Goal: Task Accomplishment & Management: Manage account settings

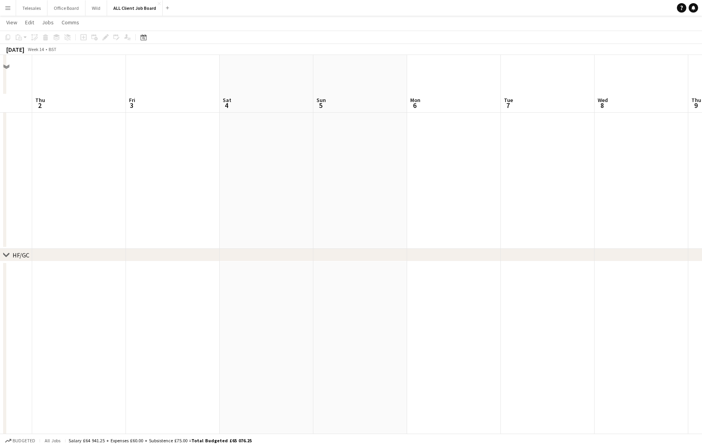
scroll to position [621, 0]
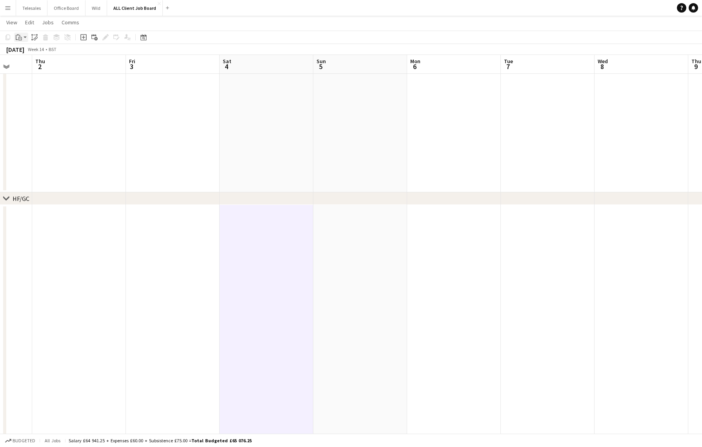
click at [23, 37] on div "Paste" at bounding box center [18, 37] width 9 height 9
click at [81, 36] on icon "Add job" at bounding box center [83, 37] width 6 height 6
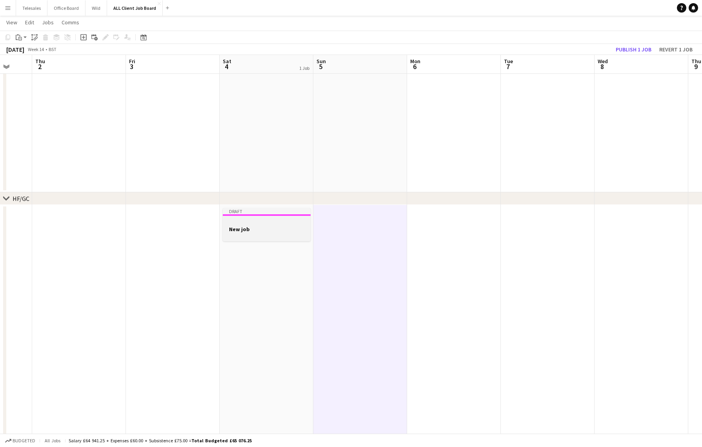
click at [257, 229] on h3 "New job" at bounding box center [267, 229] width 88 height 7
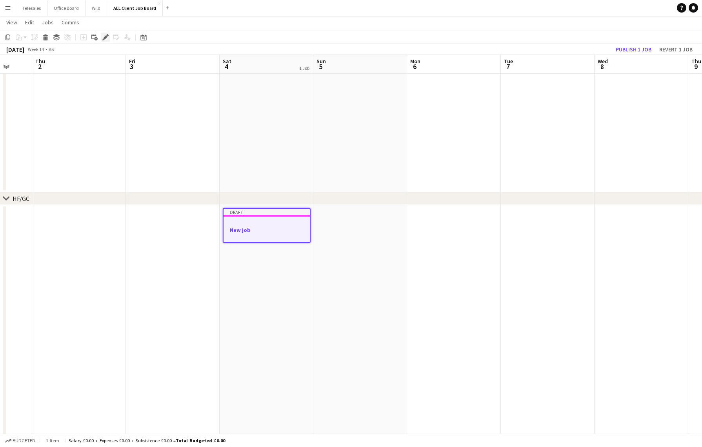
click at [107, 37] on icon "Edit" at bounding box center [105, 37] width 6 height 6
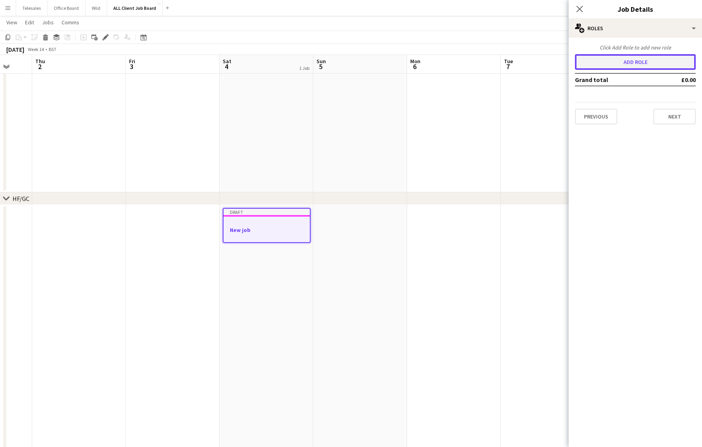
click at [619, 64] on button "Add role" at bounding box center [635, 62] width 121 height 16
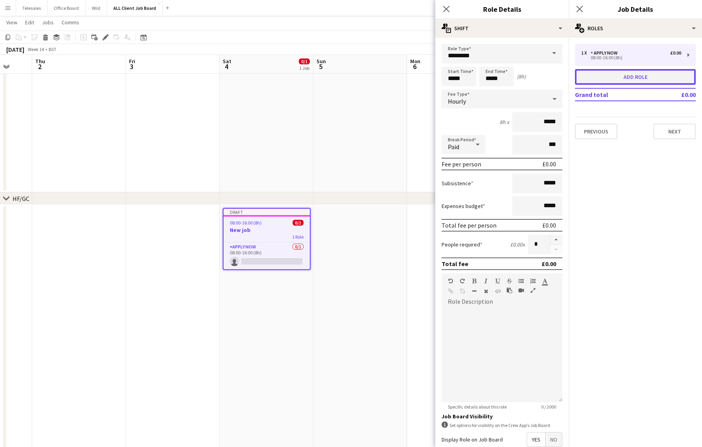
click at [613, 76] on button "Add role" at bounding box center [635, 77] width 121 height 16
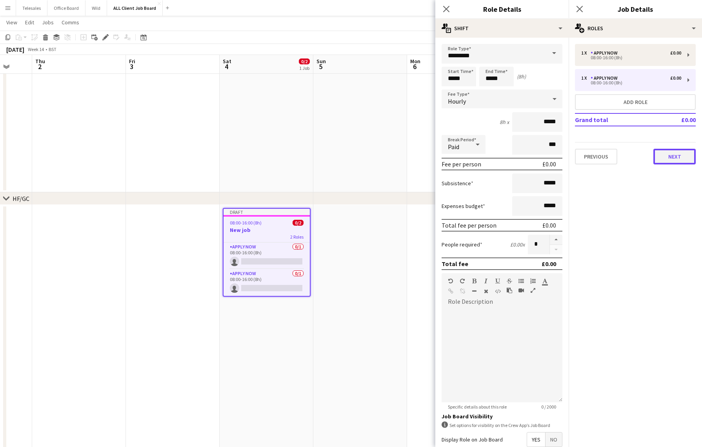
click at [682, 155] on button "Next" at bounding box center [675, 157] width 42 height 16
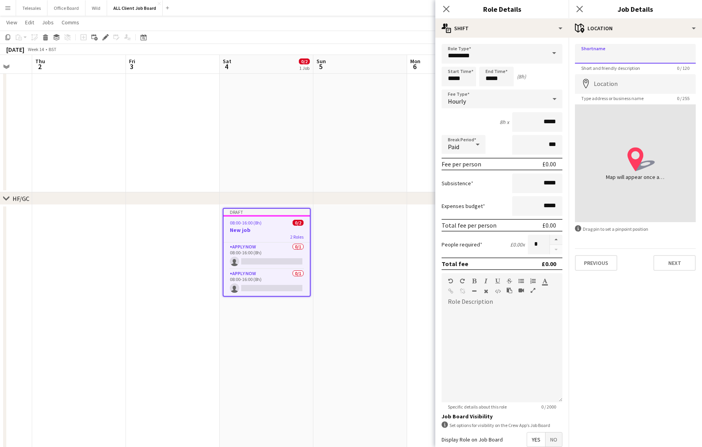
click at [616, 57] on input "Shortname" at bounding box center [635, 54] width 121 height 20
type input "******"
click at [622, 78] on input "Location" at bounding box center [635, 84] width 121 height 20
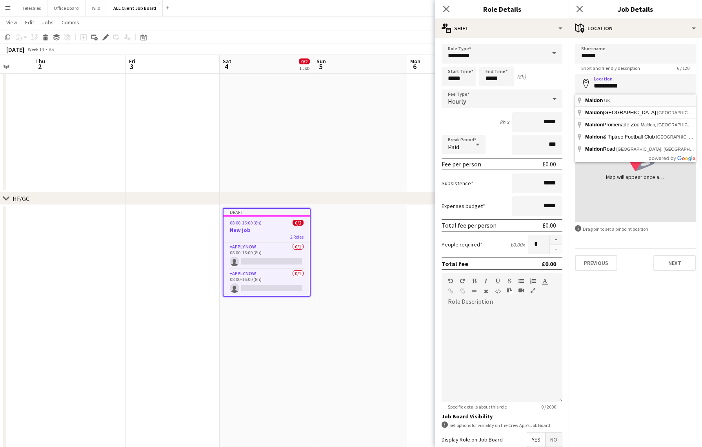
type input "**********"
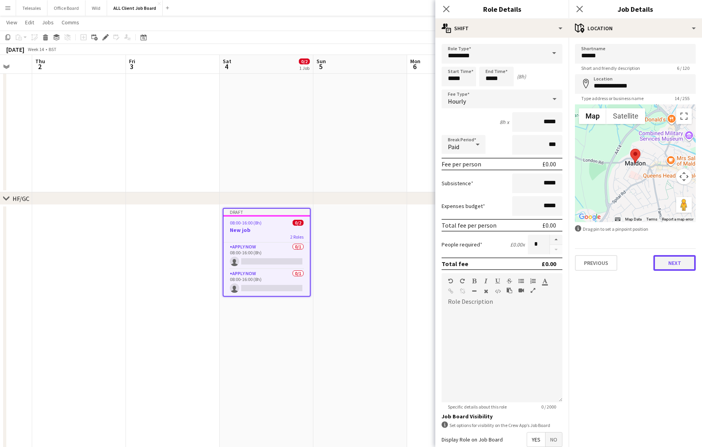
click at [674, 264] on button "Next" at bounding box center [675, 263] width 42 height 16
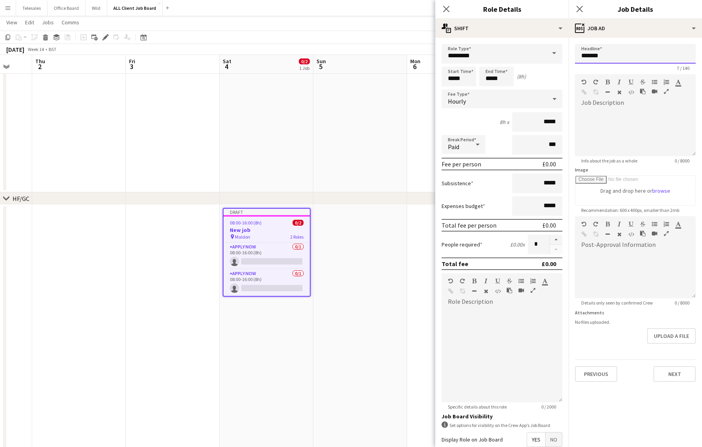
click at [612, 55] on input "*******" at bounding box center [635, 54] width 121 height 20
type input "**********"
click at [665, 375] on button "Next" at bounding box center [675, 374] width 42 height 16
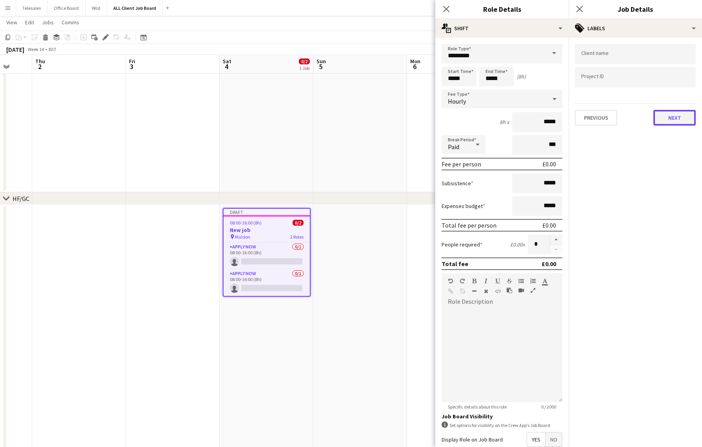
click at [677, 113] on button "Next" at bounding box center [675, 118] width 42 height 16
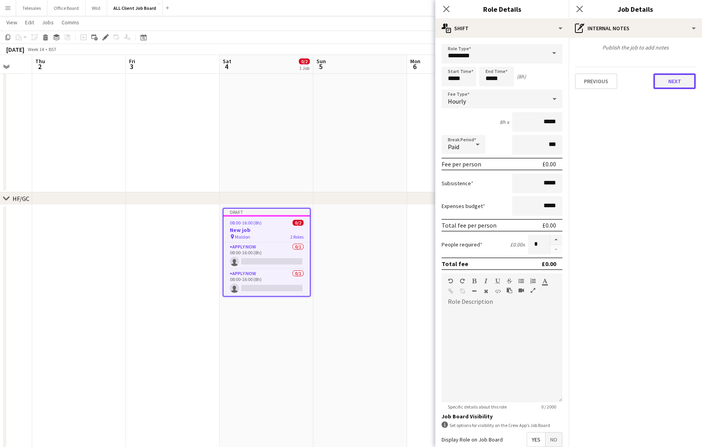
click at [665, 79] on button "Next" at bounding box center [675, 81] width 42 height 16
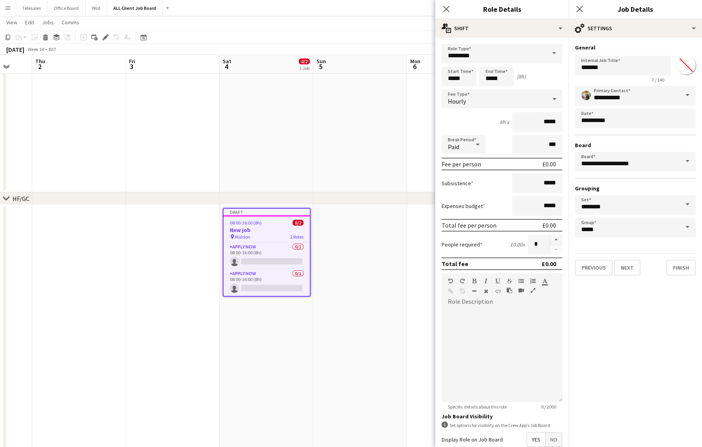
click at [684, 63] on input "*******" at bounding box center [686, 65] width 28 height 28
type input "*******"
click at [683, 268] on button "Finish" at bounding box center [680, 268] width 29 height 16
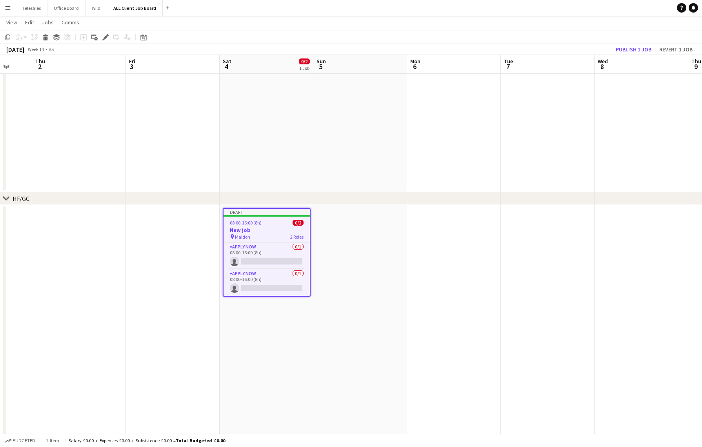
click at [276, 225] on div "08:00-16:00 (8h) 0/2" at bounding box center [267, 223] width 86 height 6
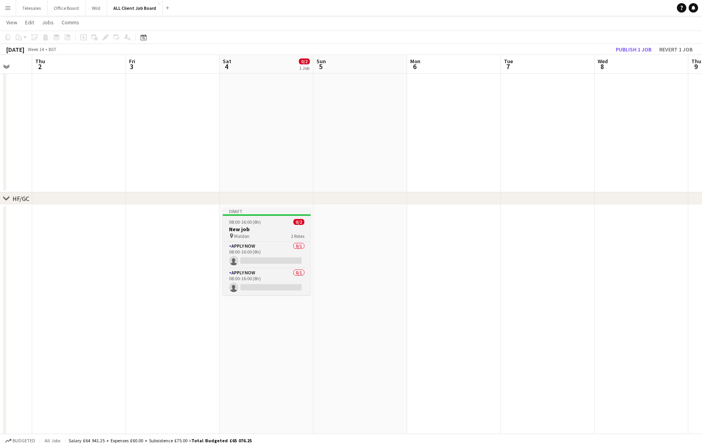
click at [262, 212] on div "Draft" at bounding box center [267, 211] width 88 height 6
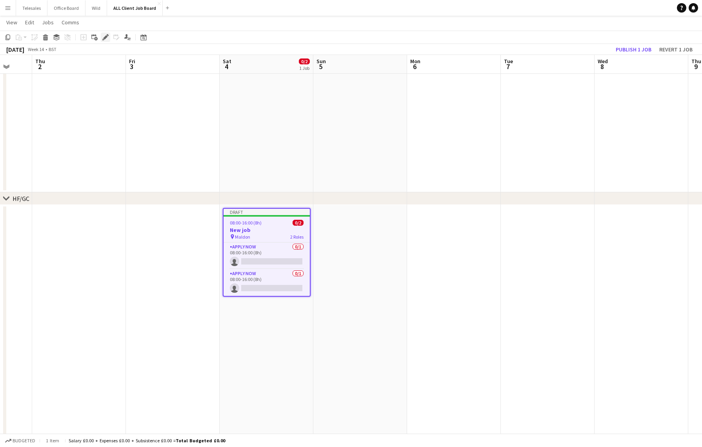
click at [105, 36] on icon "Edit" at bounding box center [105, 37] width 6 height 6
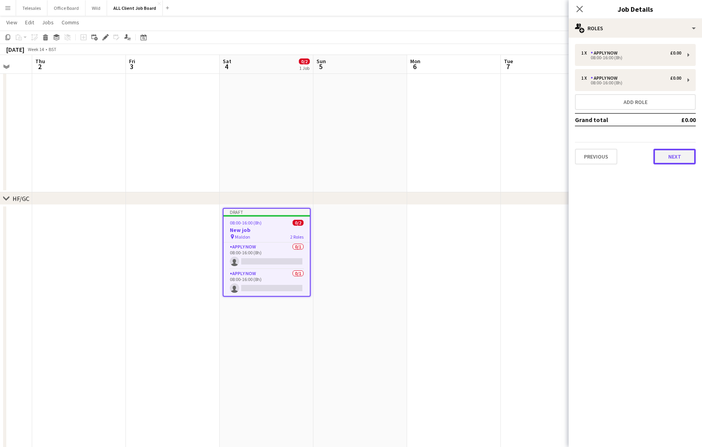
click at [677, 154] on button "Next" at bounding box center [675, 157] width 42 height 16
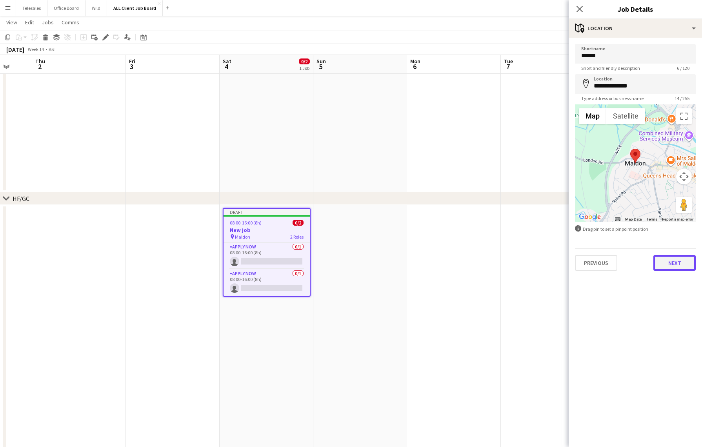
click at [673, 262] on button "Next" at bounding box center [675, 263] width 42 height 16
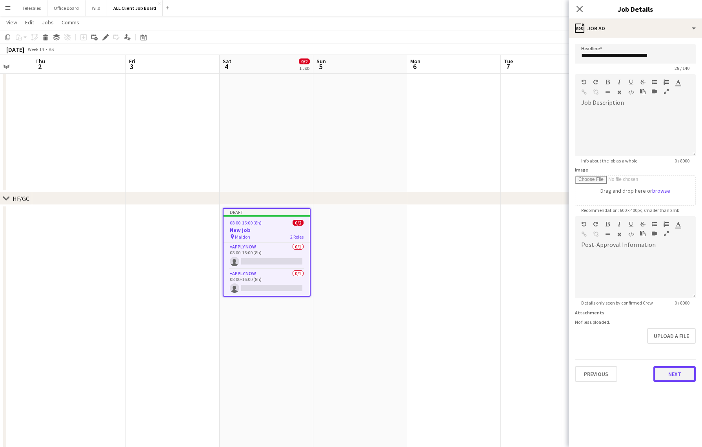
click at [678, 373] on button "Next" at bounding box center [675, 374] width 42 height 16
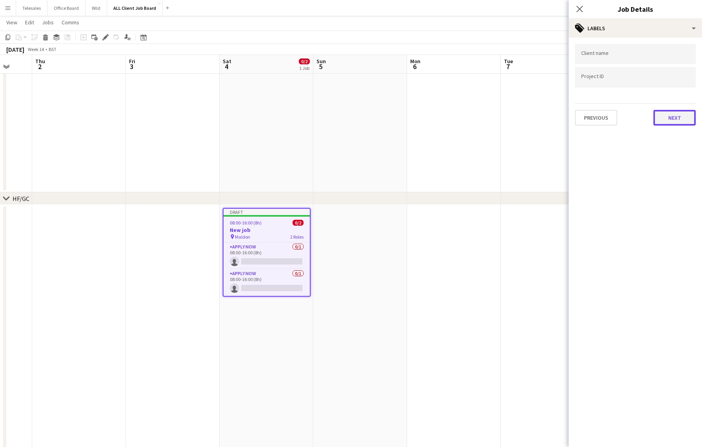
click at [675, 116] on button "Next" at bounding box center [675, 118] width 42 height 16
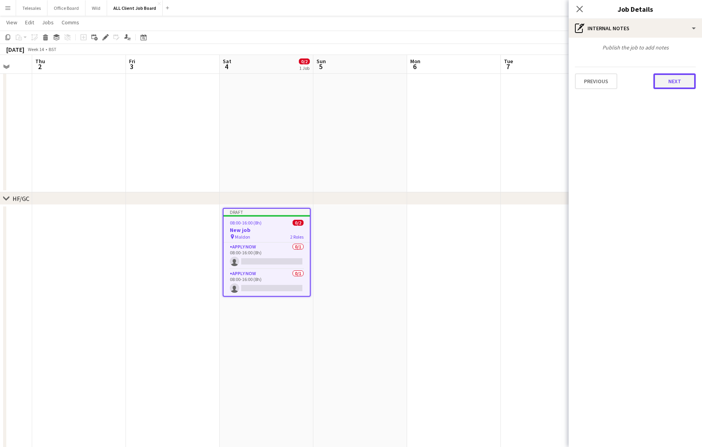
click at [676, 82] on button "Next" at bounding box center [675, 81] width 42 height 16
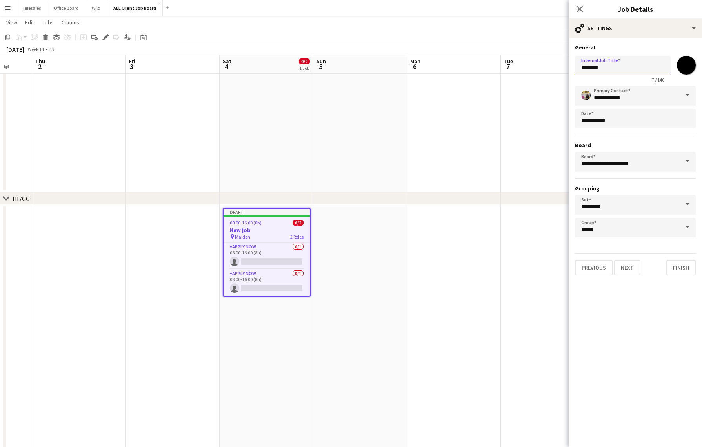
click at [616, 68] on input "*******" at bounding box center [623, 66] width 96 height 20
type input "*"
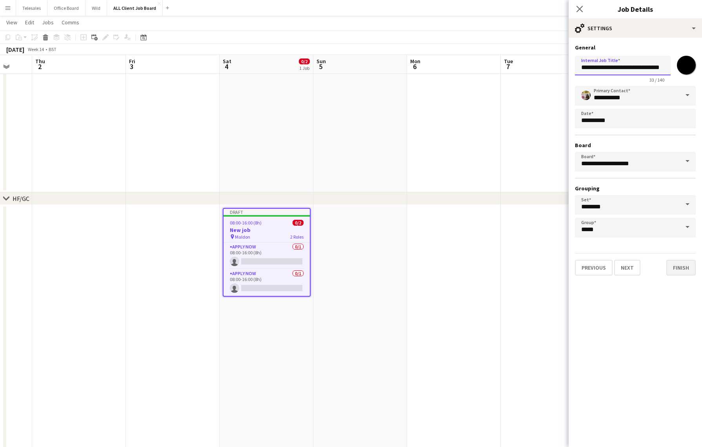
type input "**********"
click at [680, 267] on button "Finish" at bounding box center [680, 268] width 29 height 16
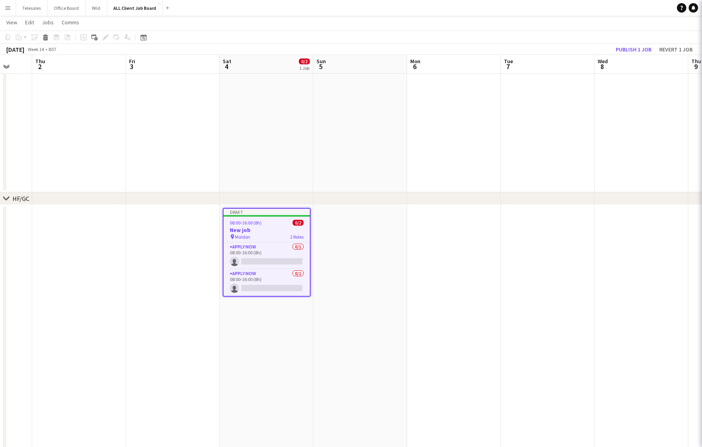
scroll to position [0, 0]
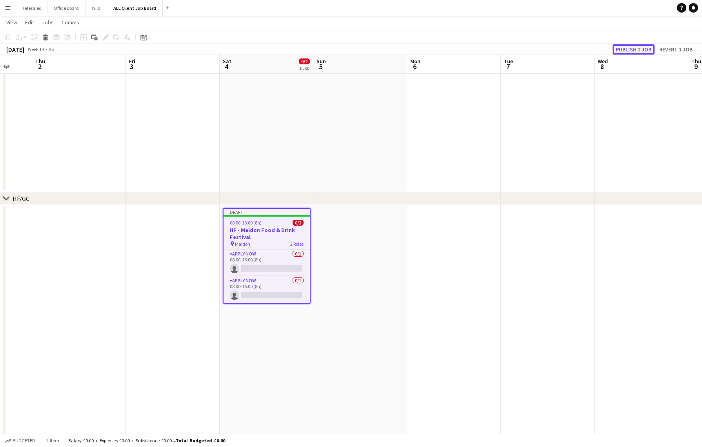
click at [639, 50] on button "Publish 1 job" at bounding box center [634, 49] width 42 height 10
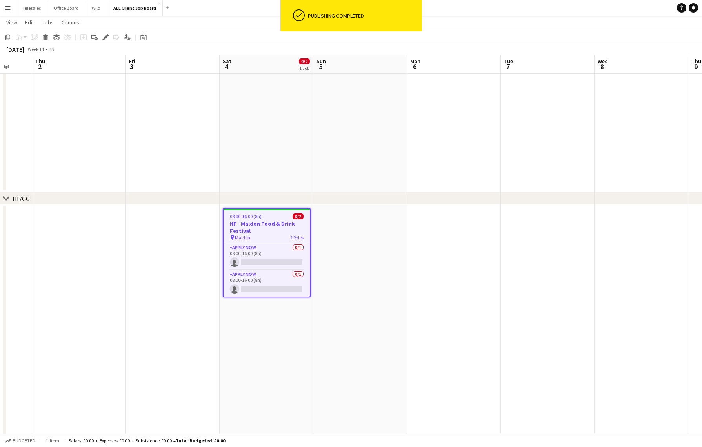
click at [271, 233] on h3 "HF - Maldon Food & Drink Festival" at bounding box center [267, 227] width 86 height 14
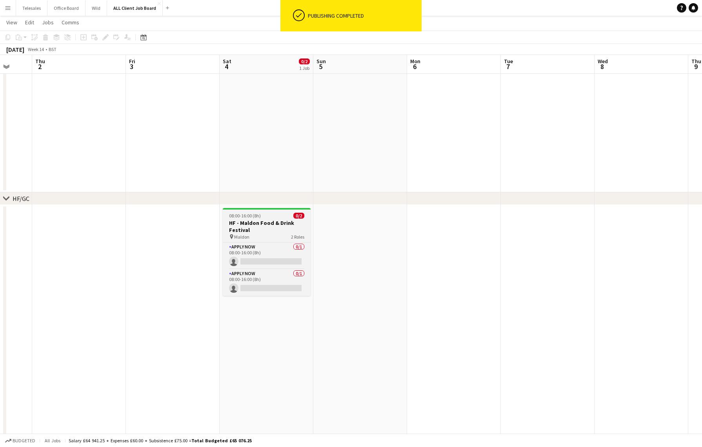
click at [248, 228] on h3 "HF - Maldon Food & Drink Festival" at bounding box center [267, 226] width 88 height 14
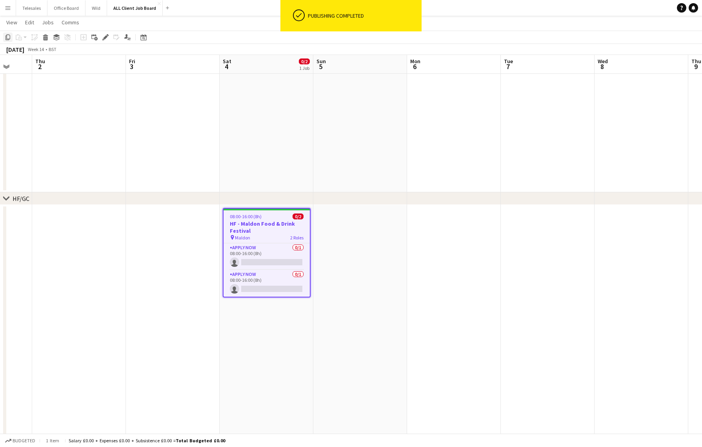
click at [7, 40] on icon at bounding box center [7, 37] width 5 height 5
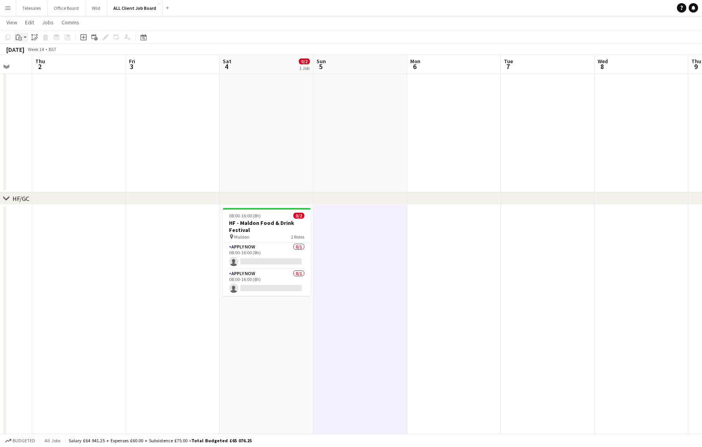
click at [18, 38] on icon at bounding box center [20, 39] width 4 height 4
click at [39, 64] on link "Paste with crew Command Shift V" at bounding box center [52, 65] width 62 height 7
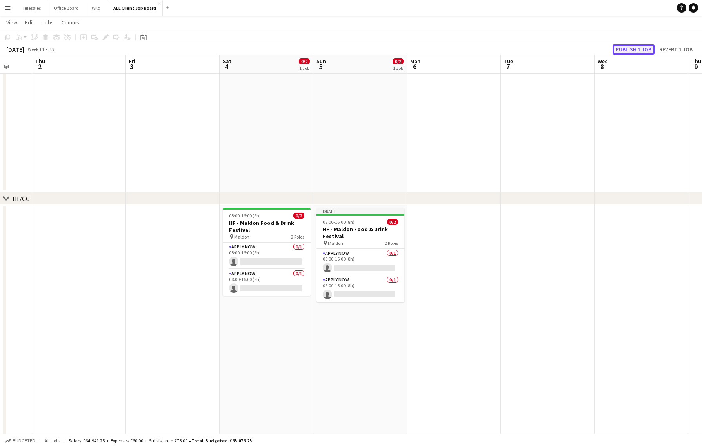
click at [631, 48] on button "Publish 1 job" at bounding box center [634, 49] width 42 height 10
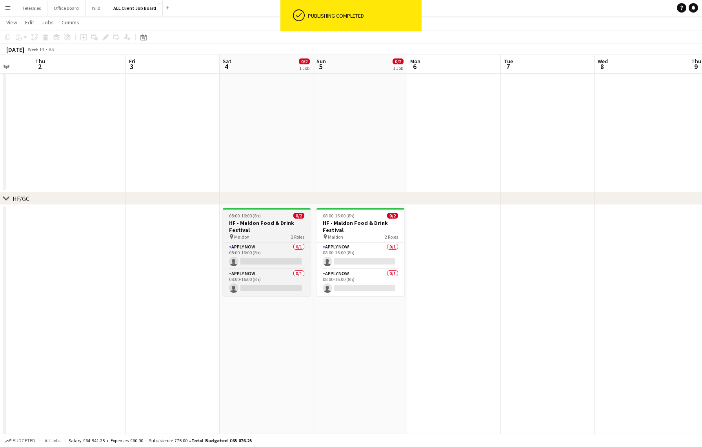
click at [264, 233] on div "pin Maldon 2 Roles" at bounding box center [267, 236] width 88 height 6
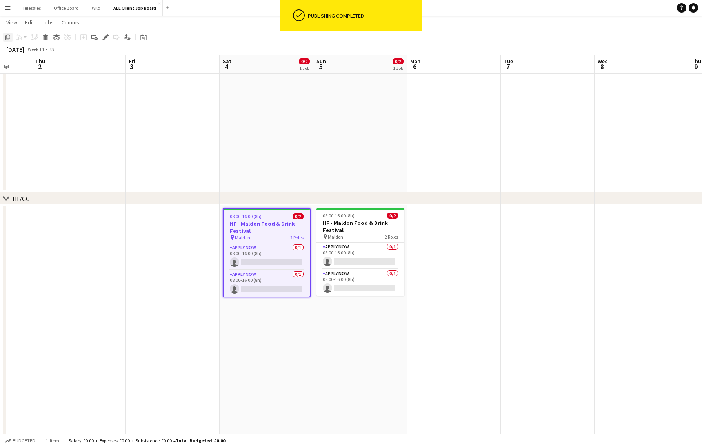
click at [6, 38] on icon "Copy" at bounding box center [8, 37] width 6 height 6
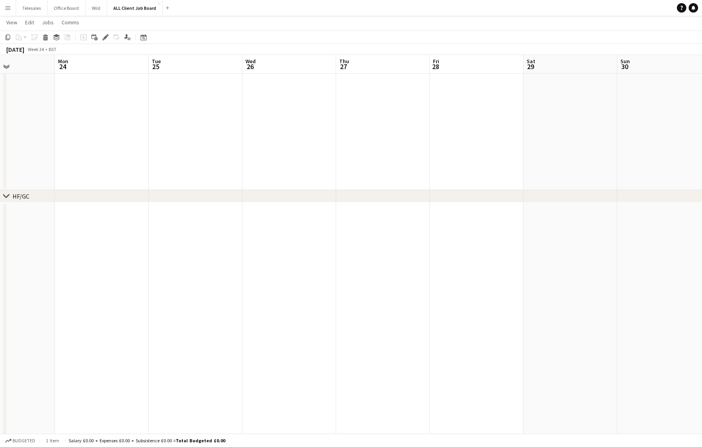
scroll to position [0, 320]
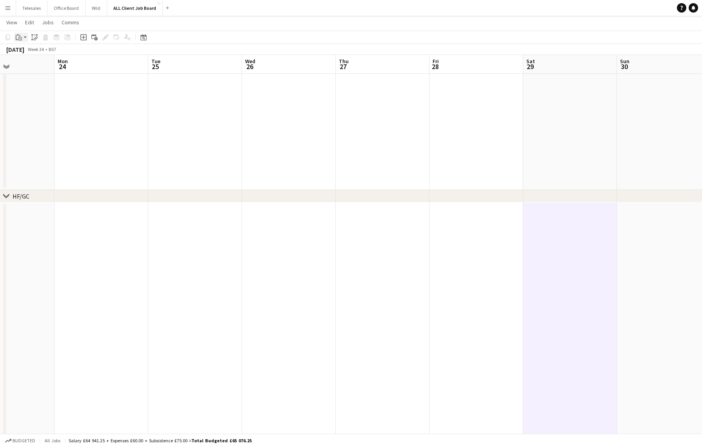
click at [18, 35] on icon at bounding box center [18, 34] width 2 height 1
click at [36, 66] on link "Paste with crew Command Shift V" at bounding box center [52, 65] width 62 height 7
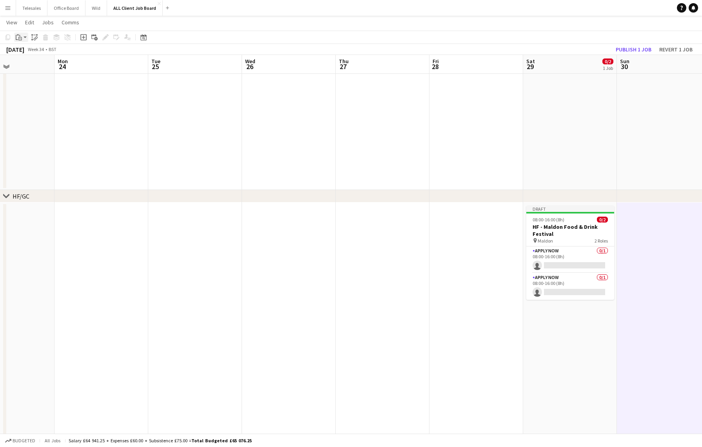
click at [20, 35] on icon "Paste" at bounding box center [19, 37] width 6 height 6
click at [44, 67] on link "Paste with crew Command Shift V" at bounding box center [52, 65] width 62 height 7
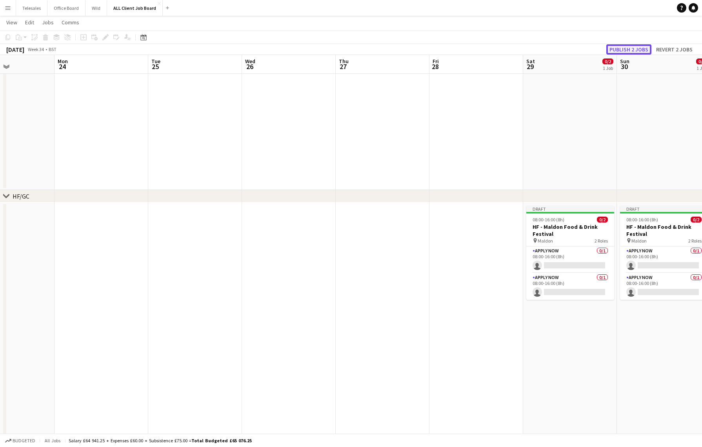
click at [644, 51] on button "Publish 2 jobs" at bounding box center [628, 49] width 45 height 10
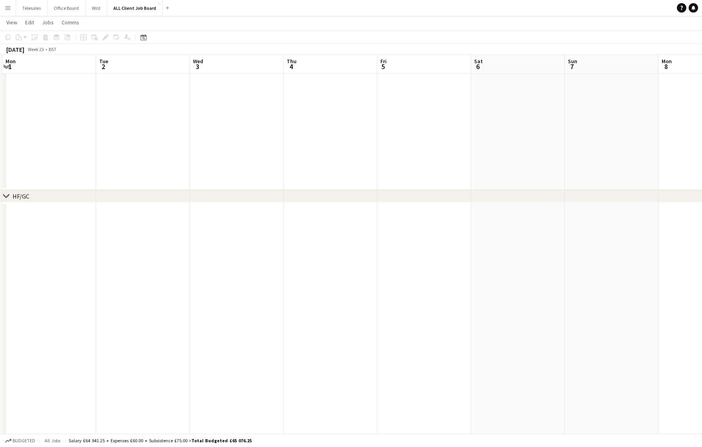
scroll to position [0, 355]
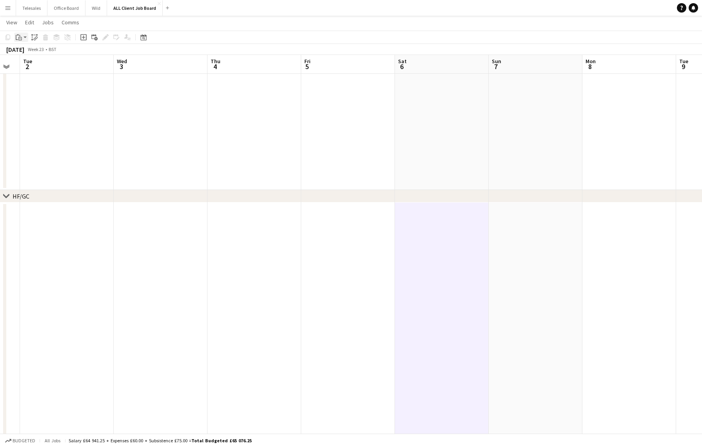
click at [20, 39] on icon "Paste" at bounding box center [19, 37] width 6 height 6
click at [34, 63] on link "Paste with crew Command Shift V" at bounding box center [52, 65] width 62 height 7
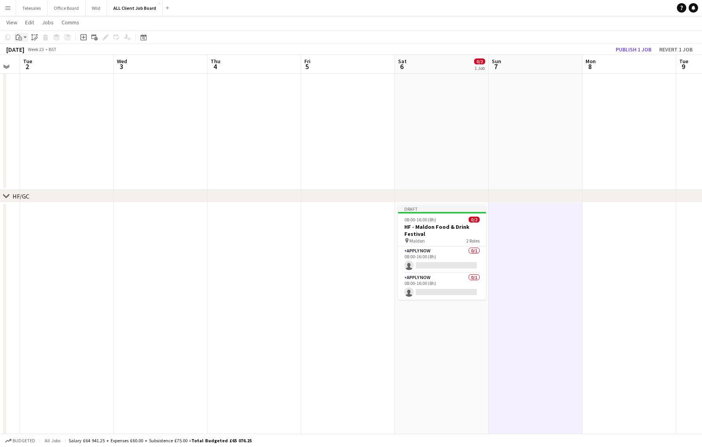
click at [22, 36] on div "Paste" at bounding box center [18, 37] width 9 height 9
click at [44, 66] on link "Paste with crew Command Shift V" at bounding box center [52, 65] width 62 height 7
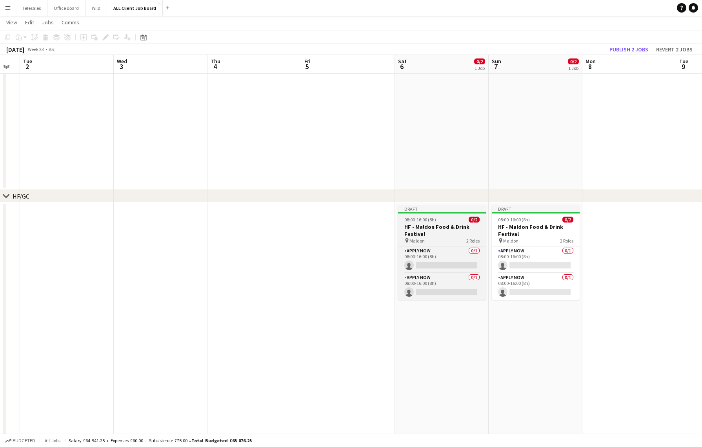
click at [449, 233] on h3 "HF - Maldon Food & Drink Festival" at bounding box center [442, 230] width 88 height 14
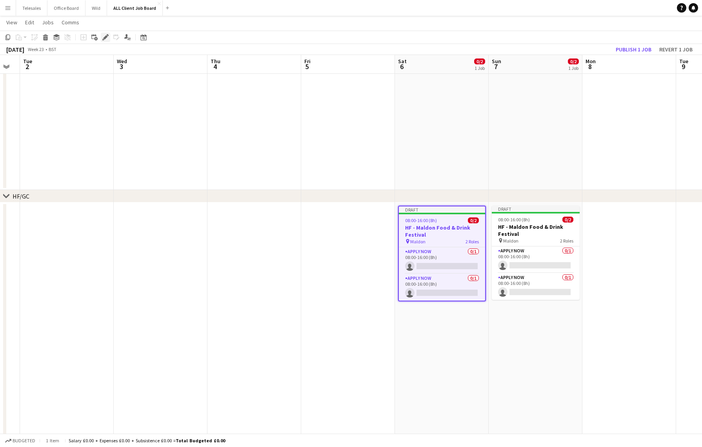
click at [104, 35] on icon "Edit" at bounding box center [105, 37] width 6 height 6
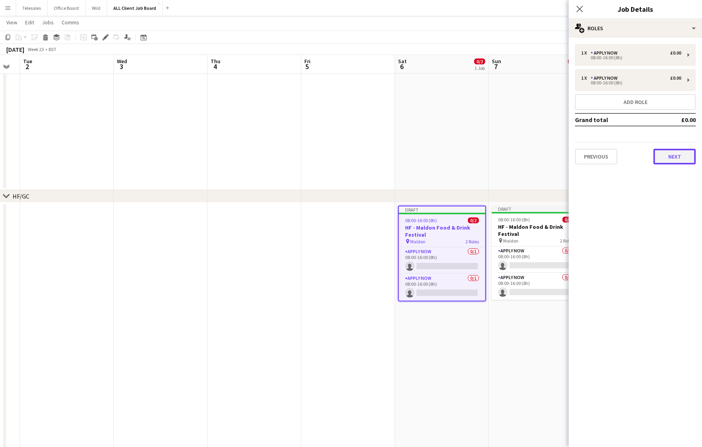
click at [668, 153] on button "Next" at bounding box center [675, 157] width 42 height 16
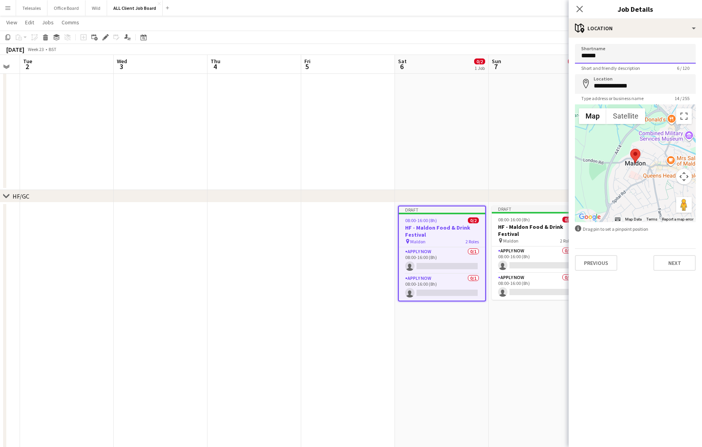
click at [623, 56] on input "******" at bounding box center [635, 54] width 121 height 20
type input "**********"
click at [639, 82] on input "**********" at bounding box center [635, 84] width 121 height 20
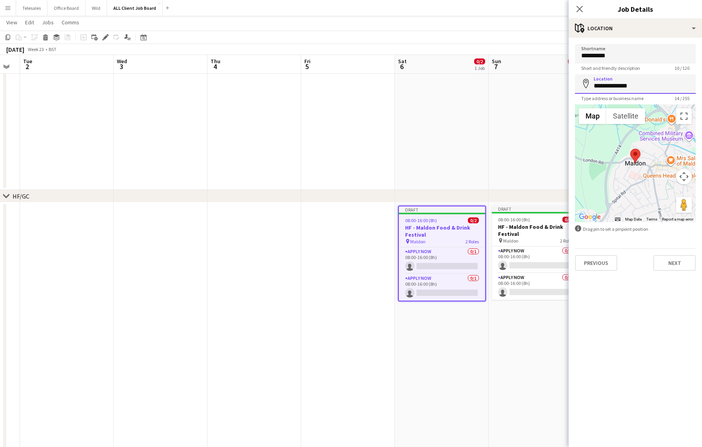
click at [639, 82] on input "**********" at bounding box center [635, 84] width 121 height 20
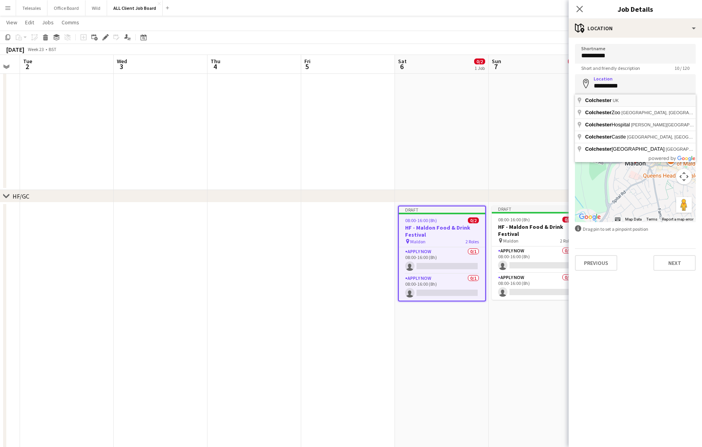
type input "**********"
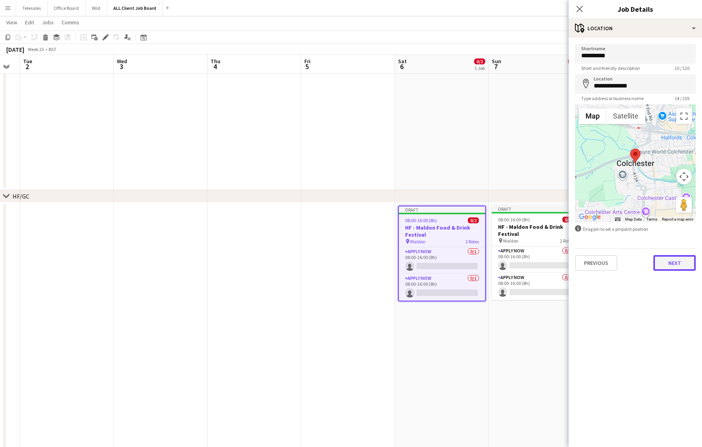
click at [671, 262] on button "Next" at bounding box center [675, 263] width 42 height 16
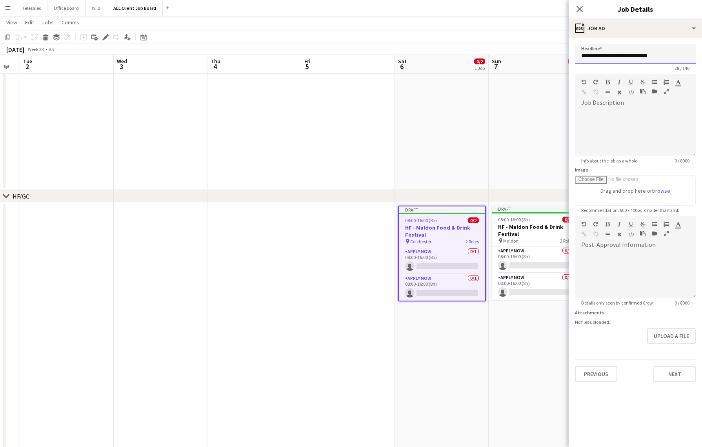
click at [635, 54] on input "**********" at bounding box center [635, 54] width 121 height 20
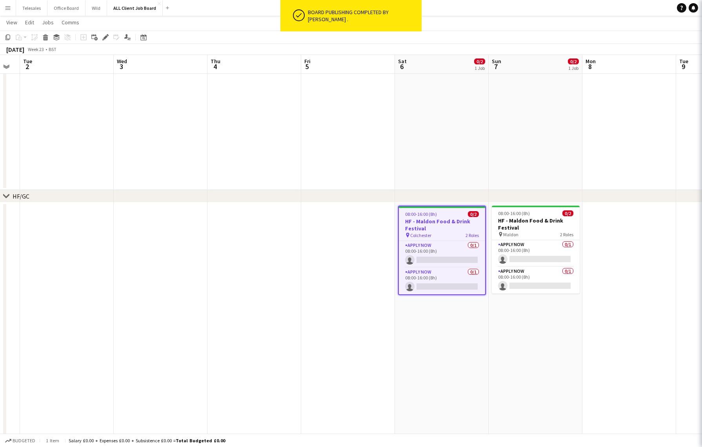
type input "**********"
click at [459, 215] on div "08:00-16:00 (8h) 0/2" at bounding box center [442, 214] width 86 height 6
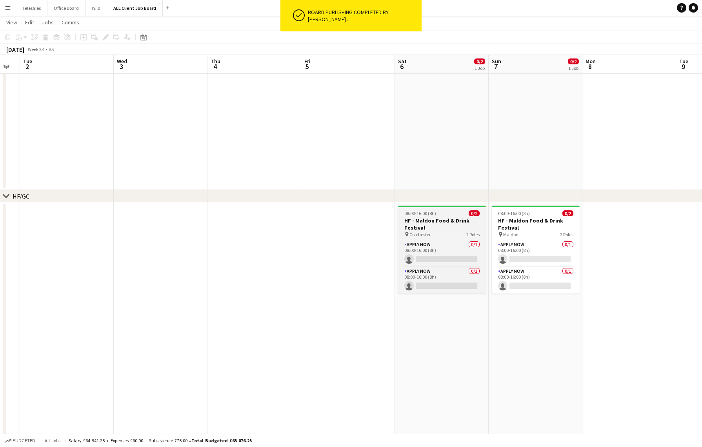
click at [419, 219] on h3 "HF - Maldon Food & Drink Festival" at bounding box center [442, 224] width 88 height 14
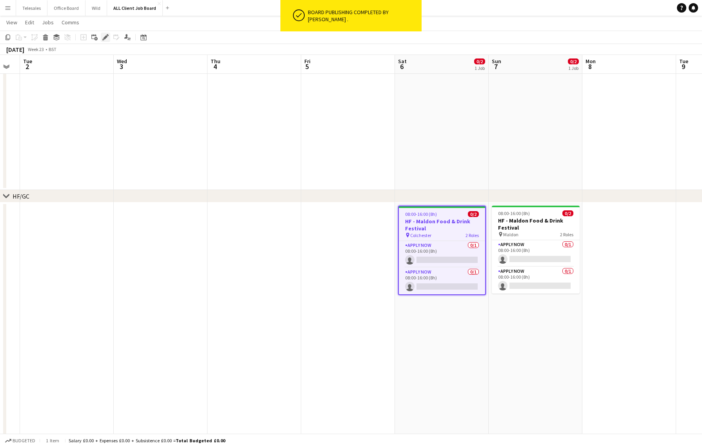
click at [106, 37] on icon at bounding box center [105, 37] width 4 height 4
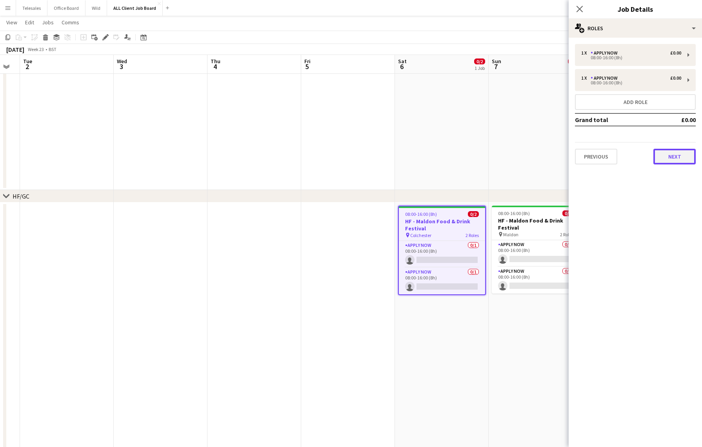
click at [682, 155] on button "Next" at bounding box center [675, 157] width 42 height 16
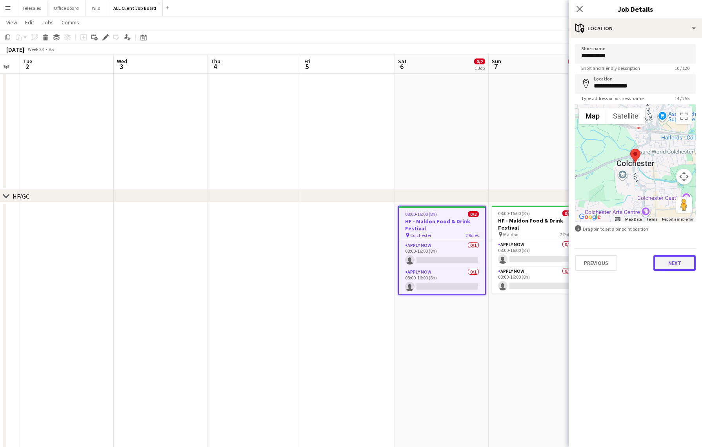
click at [677, 264] on button "Next" at bounding box center [675, 263] width 42 height 16
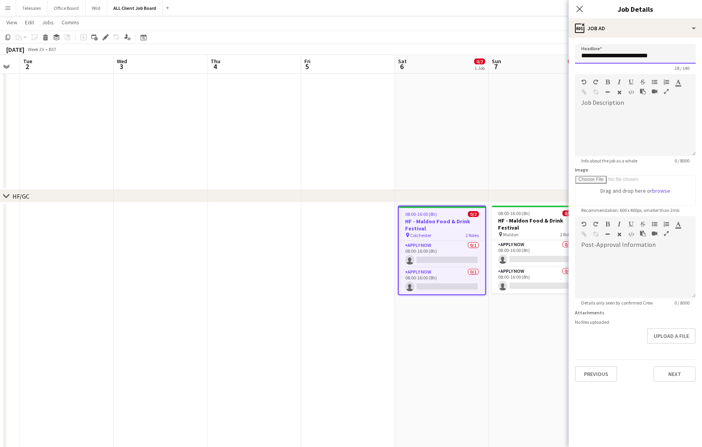
click at [609, 55] on input "**********" at bounding box center [635, 54] width 121 height 20
type input "**********"
click at [686, 379] on button "Next" at bounding box center [675, 374] width 42 height 16
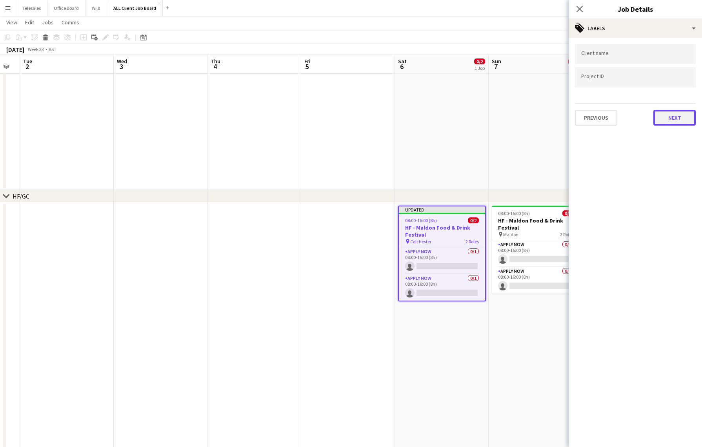
click at [670, 113] on button "Next" at bounding box center [675, 118] width 42 height 16
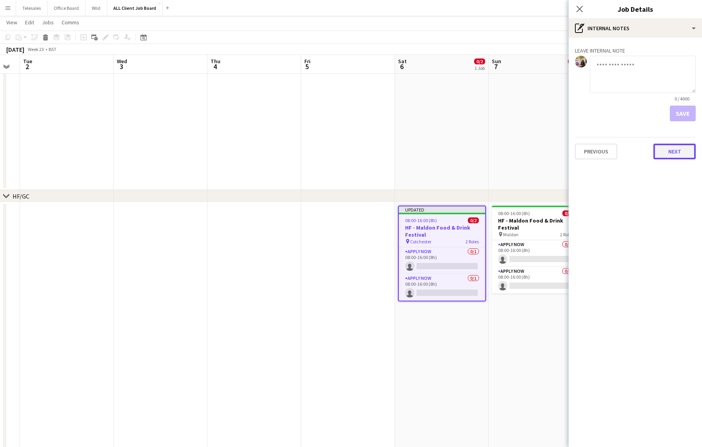
click at [672, 155] on button "Next" at bounding box center [675, 152] width 42 height 16
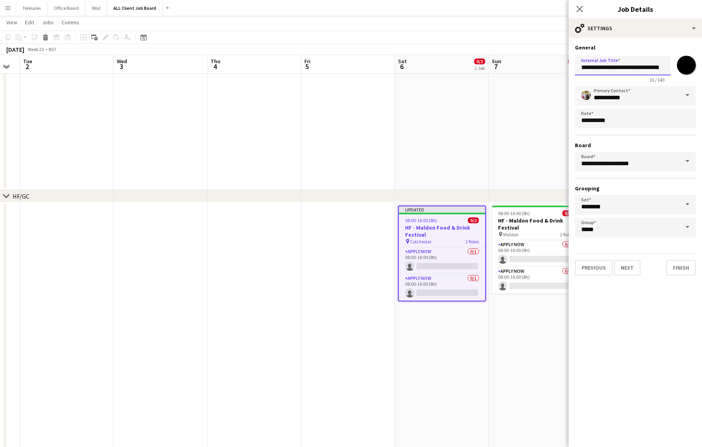
click at [625, 70] on input "**********" at bounding box center [623, 66] width 96 height 20
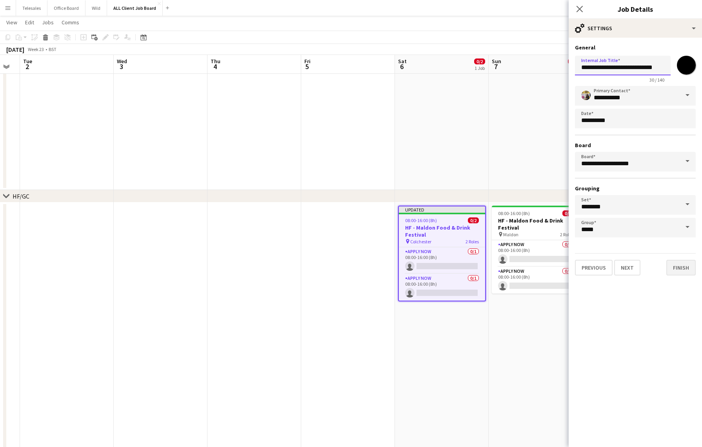
type input "**********"
click at [678, 265] on button "Finish" at bounding box center [680, 268] width 29 height 16
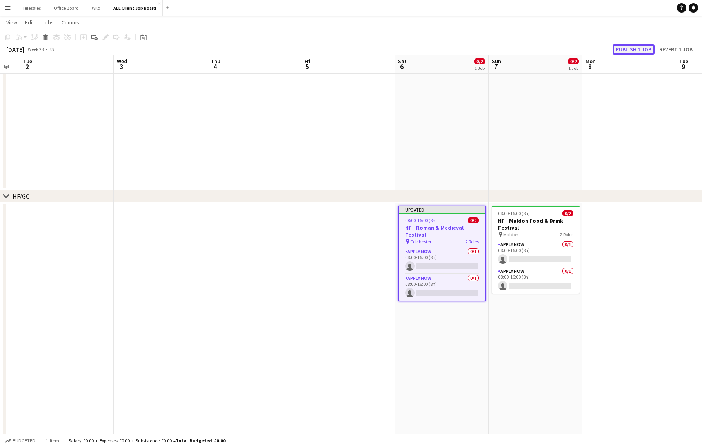
click at [639, 51] on button "Publish 1 job" at bounding box center [634, 49] width 42 height 10
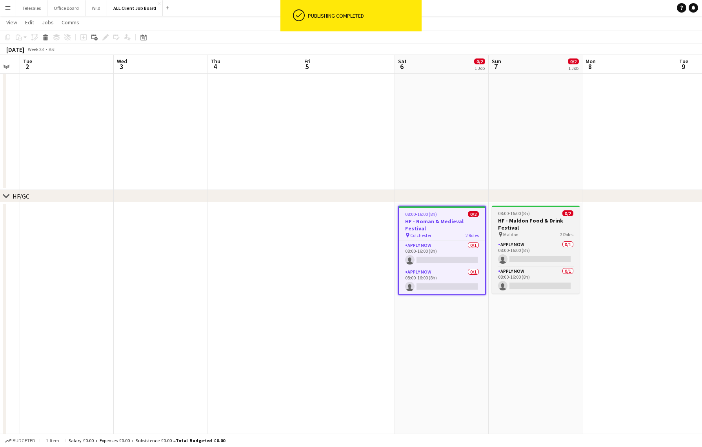
click at [535, 227] on h3 "HF - Maldon Food & Drink Festival" at bounding box center [536, 224] width 88 height 14
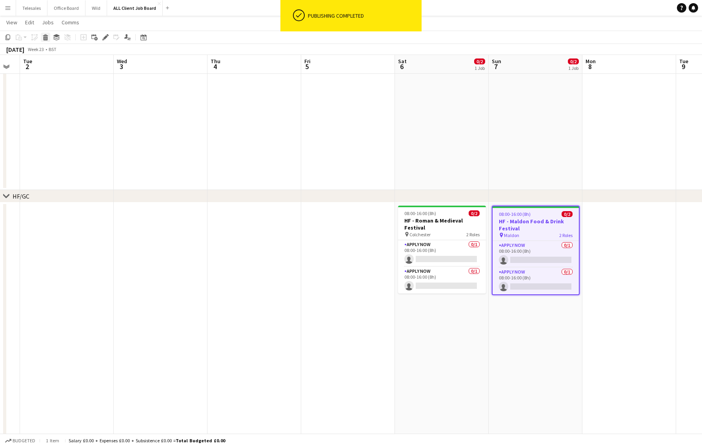
click at [44, 36] on icon at bounding box center [46, 38] width 4 height 4
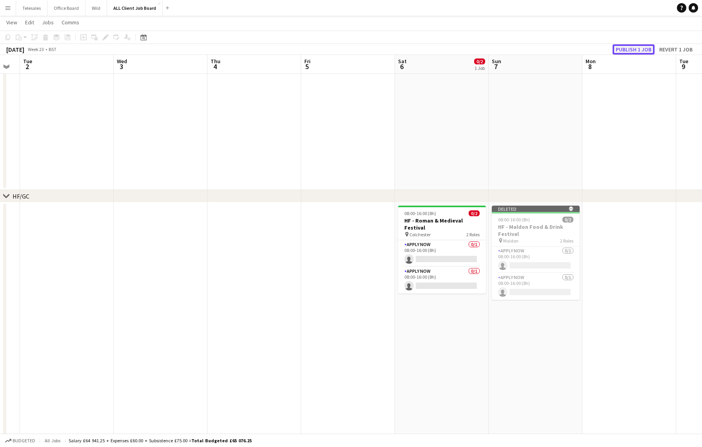
click at [628, 48] on button "Publish 1 job" at bounding box center [634, 49] width 42 height 10
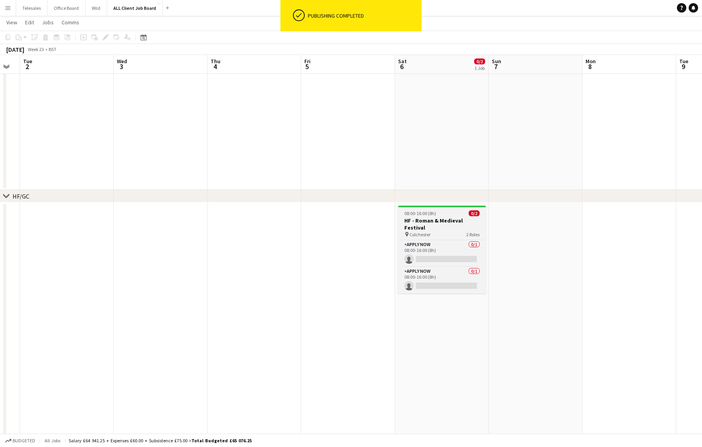
click at [434, 219] on h3 "HF - Roman & Medieval Festival" at bounding box center [442, 224] width 88 height 14
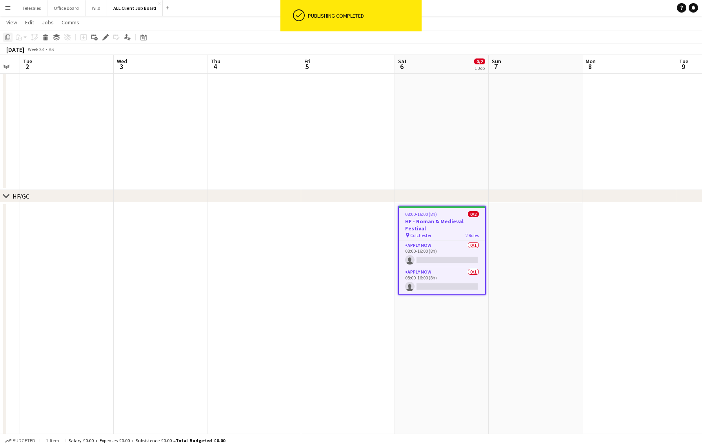
click at [9, 36] on icon at bounding box center [7, 37] width 5 height 5
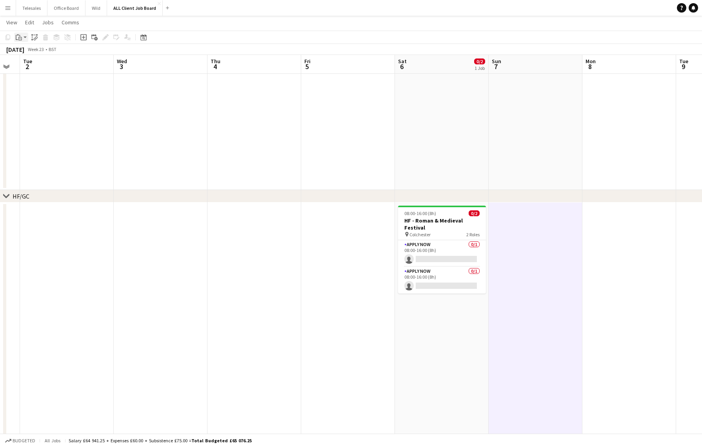
click at [21, 33] on div "Paste" at bounding box center [18, 37] width 9 height 9
click at [47, 63] on link "Paste with crew Command Shift V" at bounding box center [52, 65] width 62 height 7
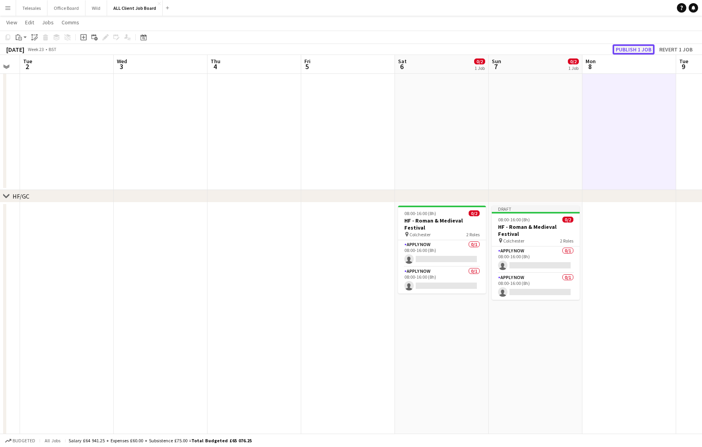
click at [622, 47] on button "Publish 1 job" at bounding box center [634, 49] width 42 height 10
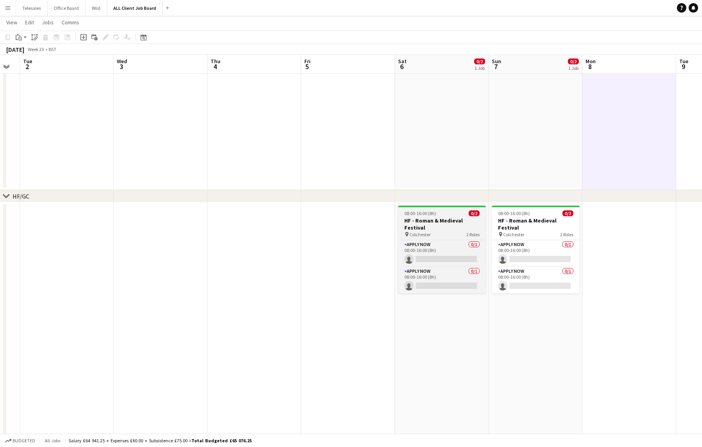
click at [441, 217] on h3 "HF - Roman & Medieval Festival" at bounding box center [442, 224] width 88 height 14
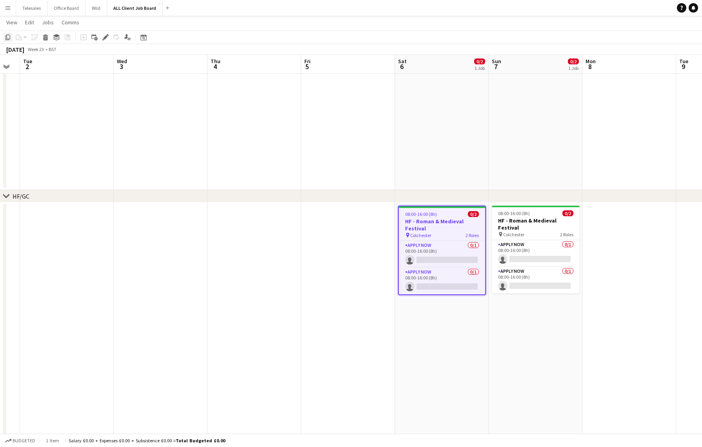
click at [7, 37] on icon "Copy" at bounding box center [8, 37] width 6 height 6
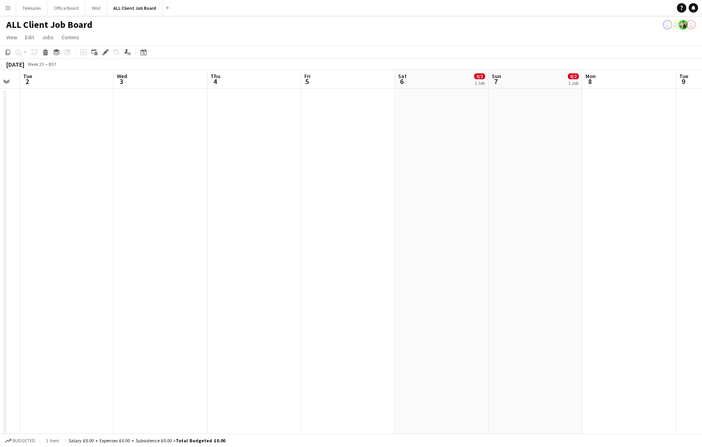
click at [433, 119] on app-date-cell at bounding box center [442, 451] width 94 height 725
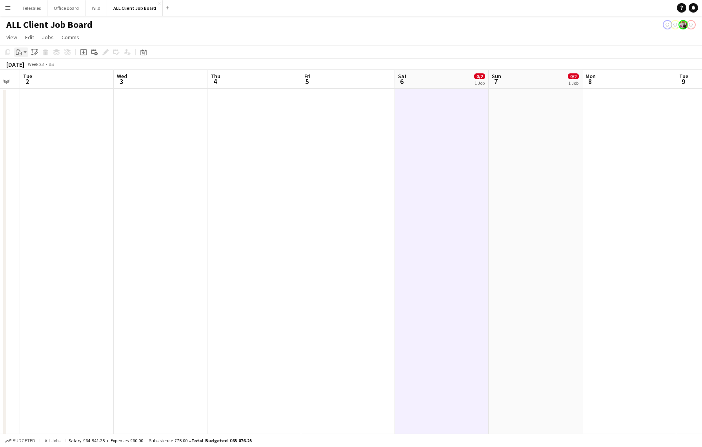
click at [19, 51] on icon "Paste" at bounding box center [19, 52] width 6 height 6
click at [35, 80] on link "Paste with crew Command Shift V" at bounding box center [52, 80] width 62 height 7
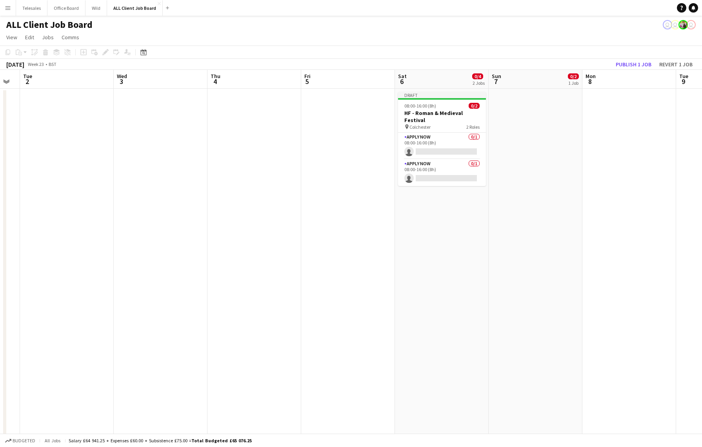
click at [531, 121] on app-date-cell at bounding box center [536, 451] width 94 height 725
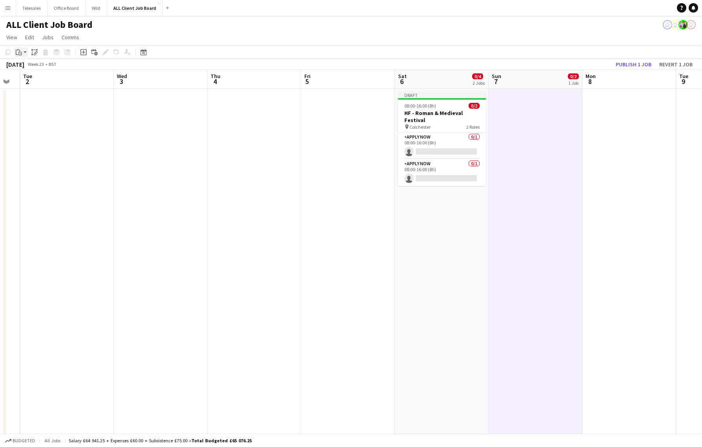
click at [20, 50] on icon at bounding box center [19, 51] width 1 height 2
click at [36, 81] on link "Paste with crew Command Shift V" at bounding box center [52, 80] width 62 height 7
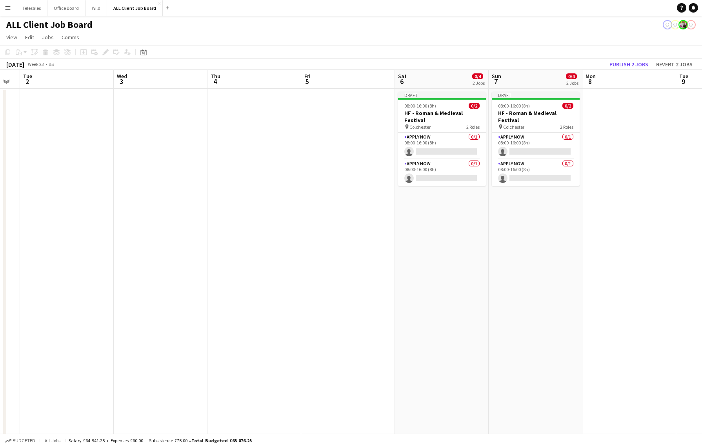
click at [425, 202] on app-date-cell "Draft 08:00-16:00 (8h) 0/2 HF - Roman & Medieval Festival pin Colchester 2 Role…" at bounding box center [442, 451] width 94 height 725
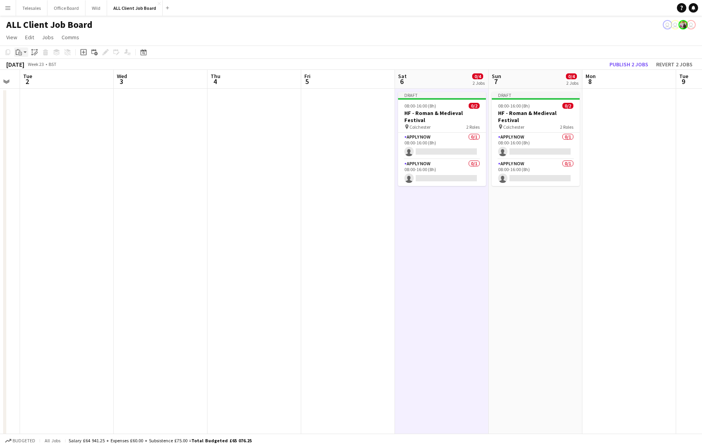
click at [20, 52] on icon "Paste" at bounding box center [19, 52] width 6 height 6
click at [33, 76] on div "Paste Command V Paste with crew Command Shift V" at bounding box center [52, 73] width 75 height 33
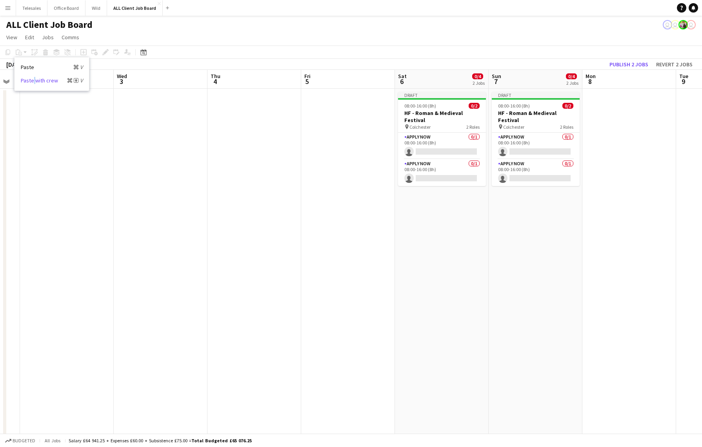
click at [35, 79] on link "Paste with crew Command Shift V" at bounding box center [52, 80] width 62 height 7
click at [632, 63] on button "Publish 2 jobs" at bounding box center [628, 64] width 45 height 10
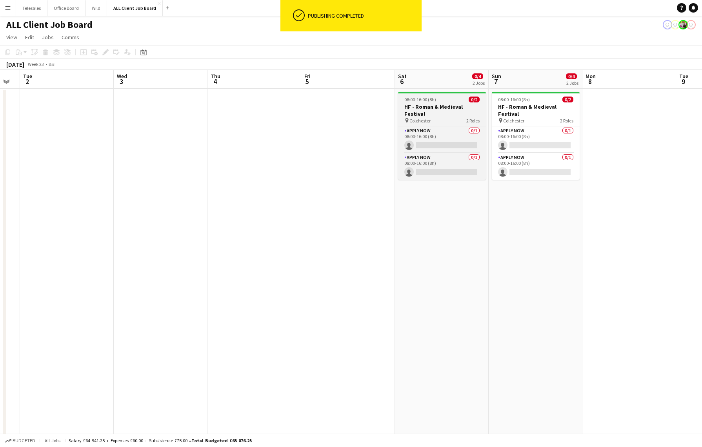
click at [450, 100] on div "08:00-16:00 (8h) 0/2" at bounding box center [442, 99] width 88 height 6
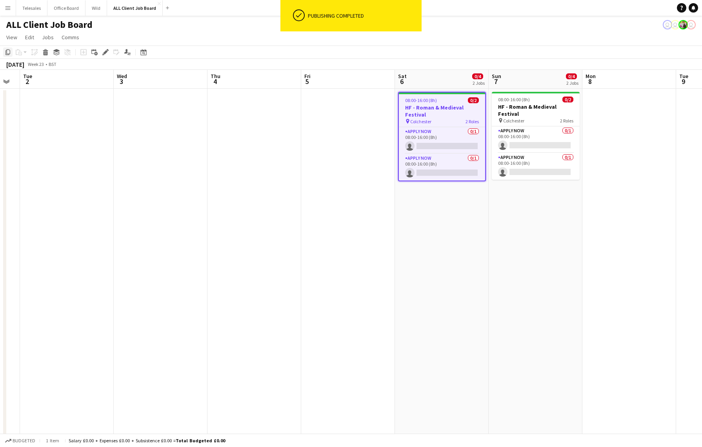
click at [9, 52] on icon "Copy" at bounding box center [8, 52] width 6 height 6
click at [448, 213] on app-date-cell "08:00-16:00 (8h) 0/2 HF - Roman & Medieval Festival pin Colchester 2 Roles APPL…" at bounding box center [442, 451] width 94 height 725
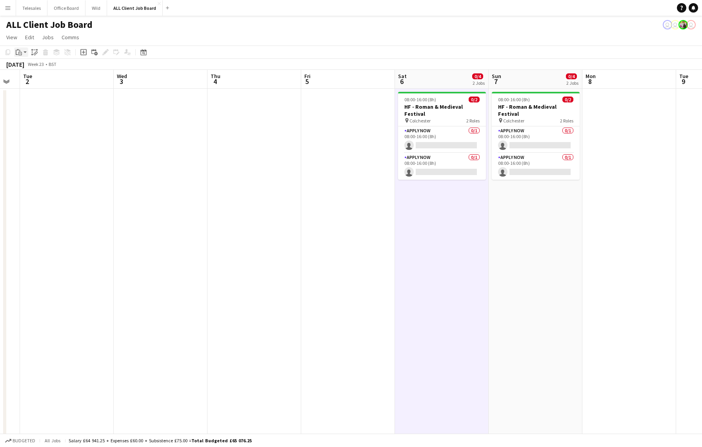
click at [20, 52] on icon at bounding box center [20, 54] width 4 height 4
click at [40, 80] on link "Paste with crew Command Shift V" at bounding box center [52, 80] width 62 height 7
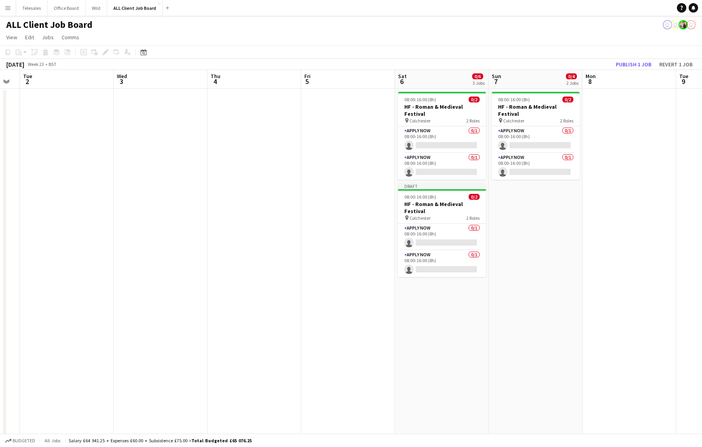
click at [533, 202] on app-date-cell "08:00-16:00 (8h) 0/2 HF - Roman & Medieval Festival pin Colchester 2 Roles APPL…" at bounding box center [536, 451] width 94 height 725
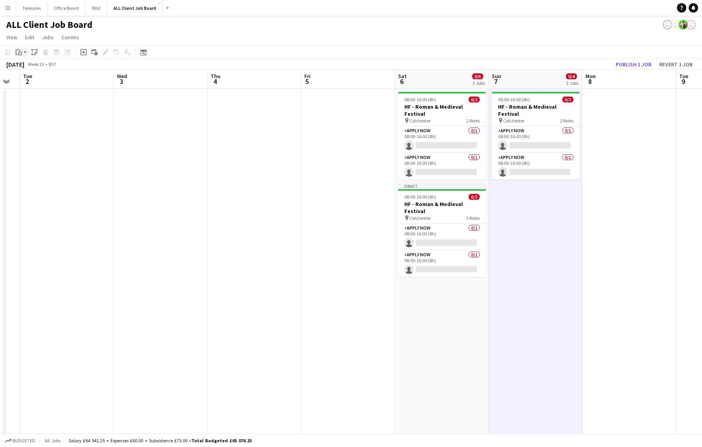
click at [21, 52] on icon at bounding box center [20, 54] width 4 height 4
click at [36, 80] on link "Paste with crew Command Shift V" at bounding box center [52, 80] width 62 height 7
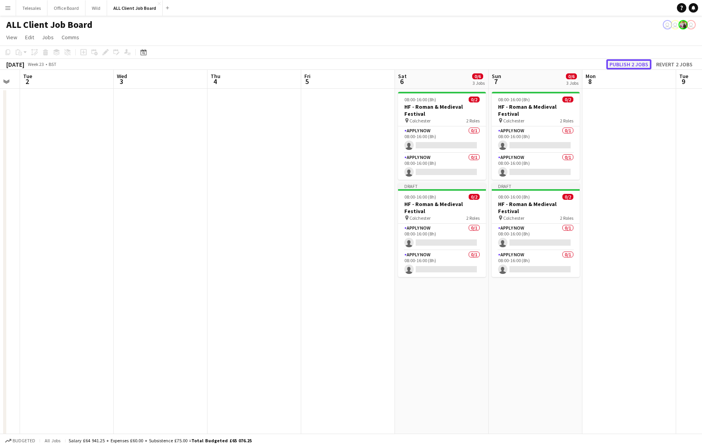
click at [640, 63] on button "Publish 2 jobs" at bounding box center [628, 64] width 45 height 10
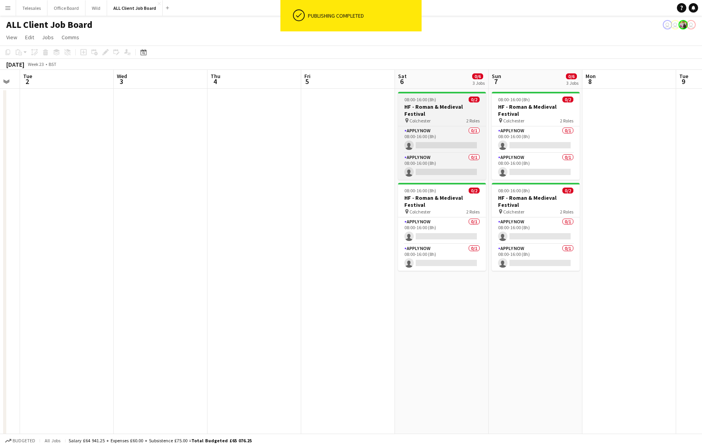
click at [434, 101] on span "08:00-16:00 (8h)" at bounding box center [420, 99] width 32 height 6
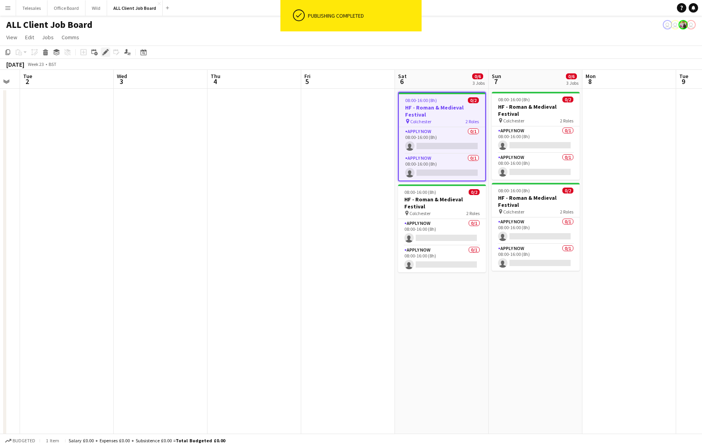
click at [104, 50] on icon "Edit" at bounding box center [105, 52] width 6 height 6
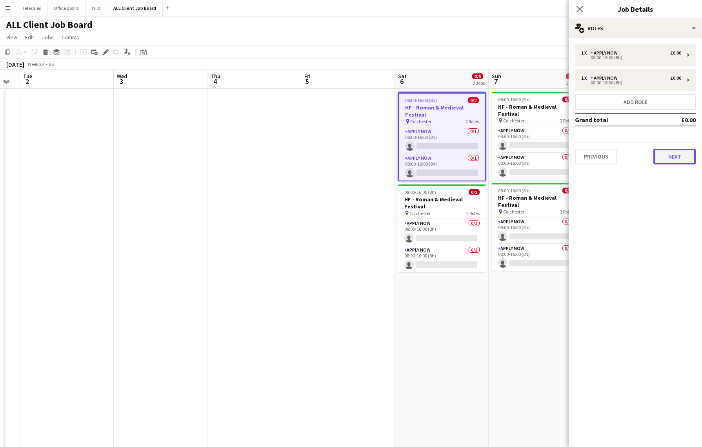
click at [670, 153] on button "Next" at bounding box center [675, 157] width 42 height 16
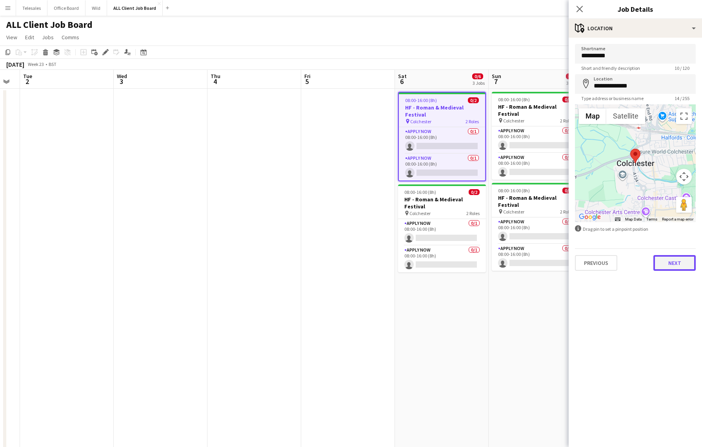
click at [674, 259] on button "Next" at bounding box center [675, 263] width 42 height 16
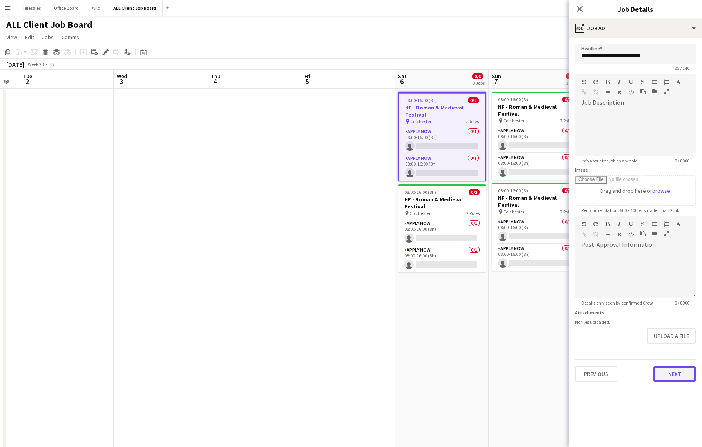
click at [673, 375] on button "Next" at bounding box center [675, 374] width 42 height 16
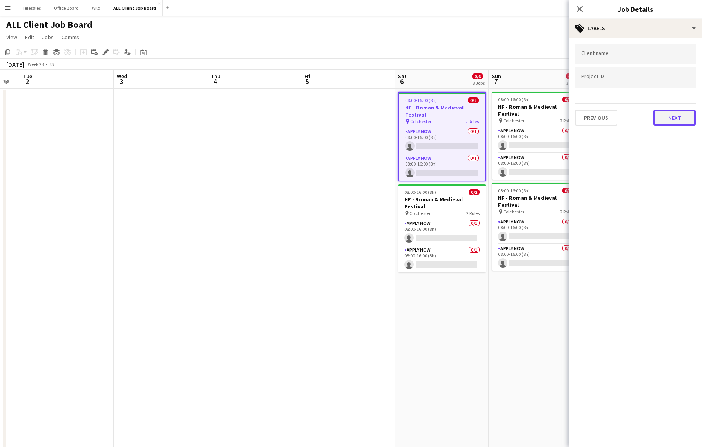
click at [681, 122] on button "Next" at bounding box center [675, 118] width 42 height 16
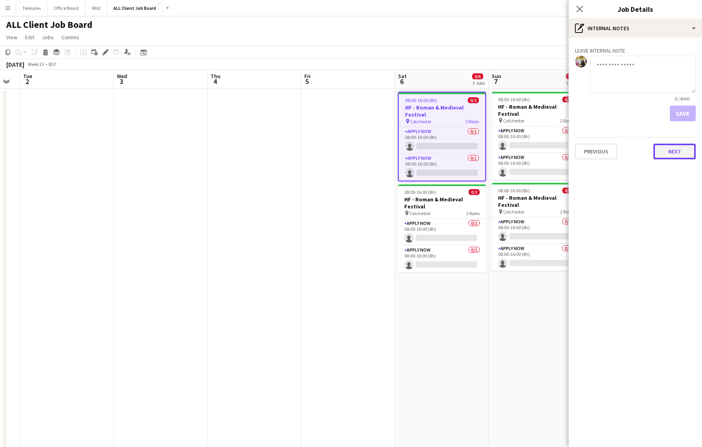
click at [673, 146] on button "Next" at bounding box center [675, 152] width 42 height 16
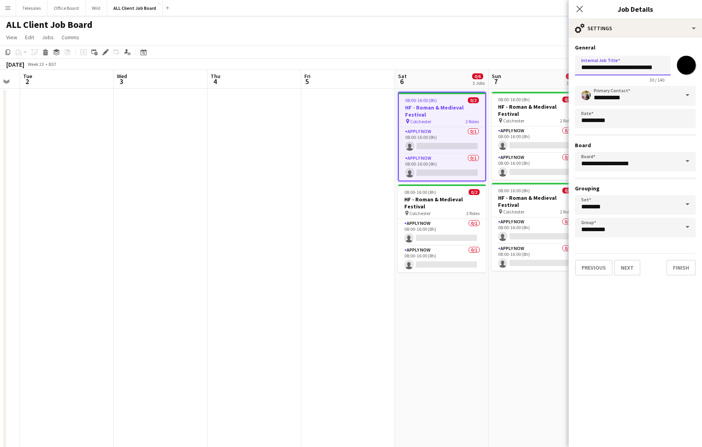
click at [588, 68] on input "**********" at bounding box center [623, 66] width 96 height 20
type input "**********"
click at [677, 267] on button "Finish" at bounding box center [680, 268] width 29 height 16
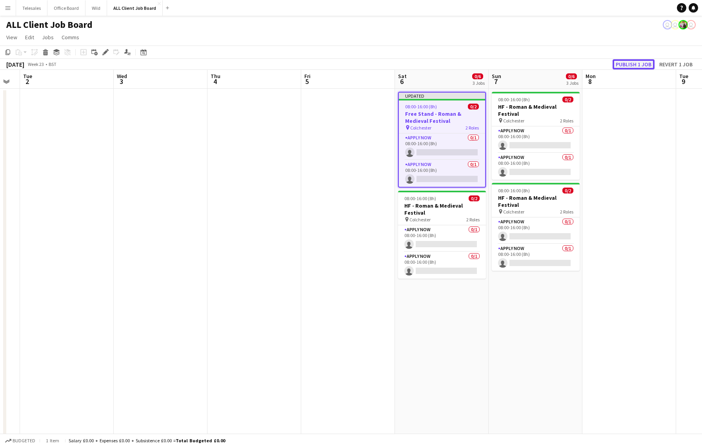
click at [637, 64] on button "Publish 1 job" at bounding box center [634, 64] width 42 height 10
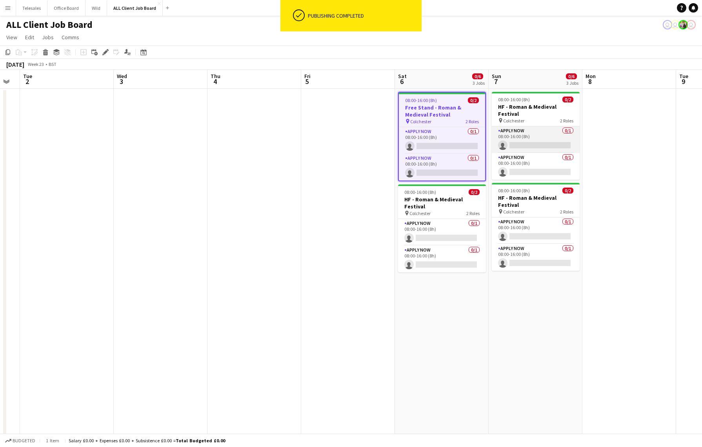
click at [553, 126] on app-card-role "APPLY NOW 0/1 08:00-16:00 (8h) single-neutral-actions" at bounding box center [536, 139] width 88 height 27
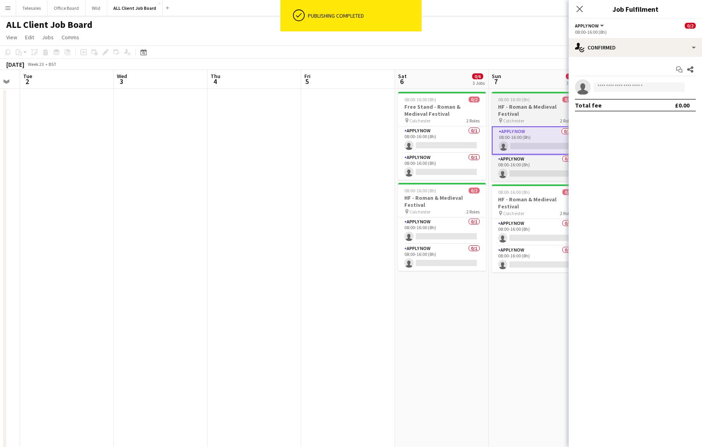
click at [524, 106] on h3 "HF - Roman & Medieval Festival" at bounding box center [536, 110] width 88 height 14
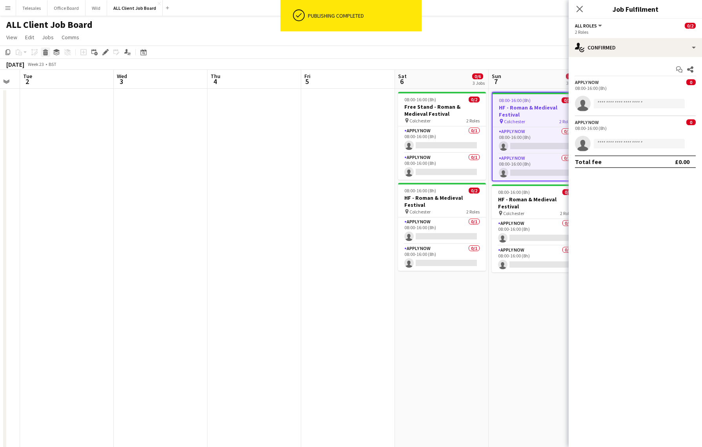
click at [45, 51] on icon at bounding box center [46, 53] width 4 height 4
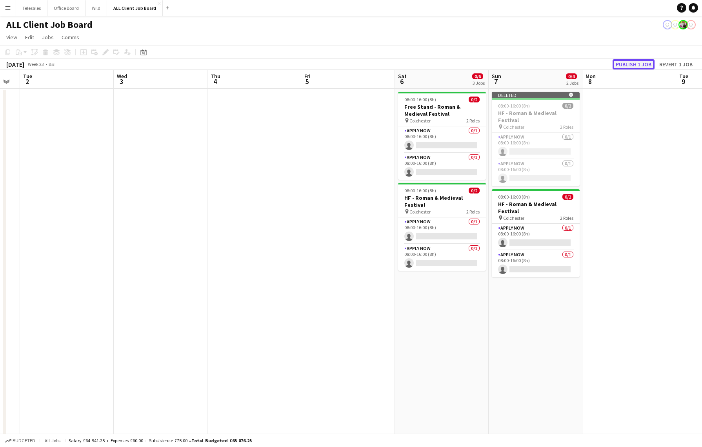
click at [633, 61] on button "Publish 1 job" at bounding box center [634, 64] width 42 height 10
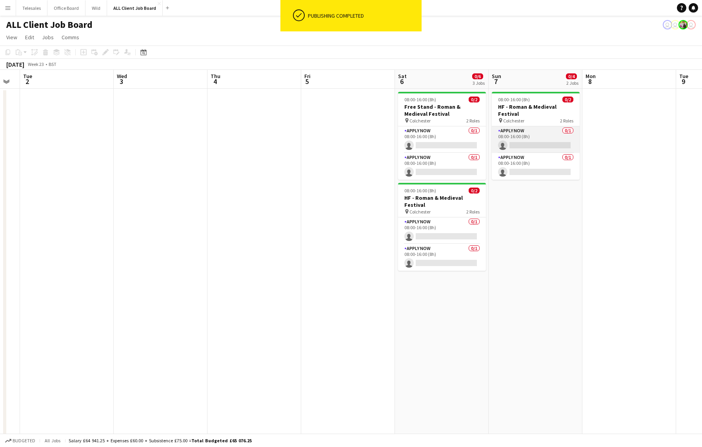
click at [522, 126] on app-card-role "APPLY NOW 0/1 08:00-16:00 (8h) single-neutral-actions" at bounding box center [536, 139] width 88 height 27
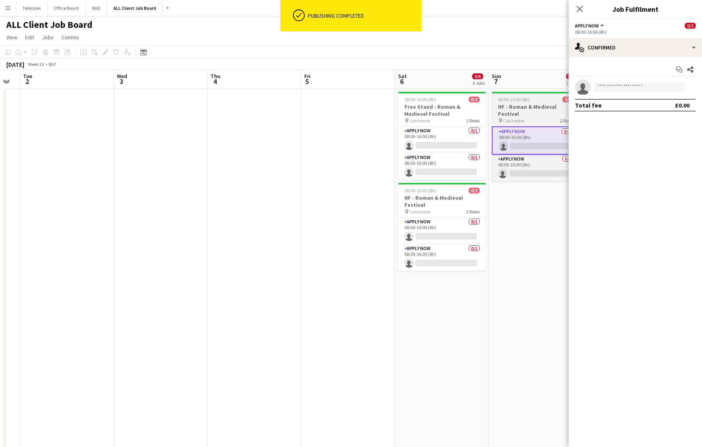
click at [521, 105] on h3 "HF - Roman & Medieval Festival" at bounding box center [536, 110] width 88 height 14
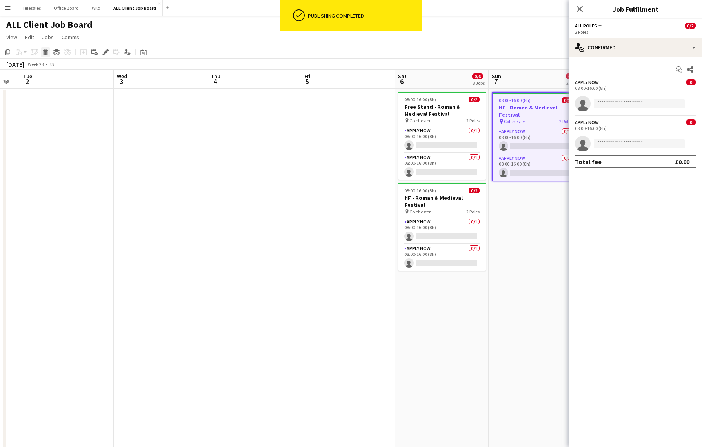
click at [47, 53] on icon "Delete" at bounding box center [45, 52] width 6 height 6
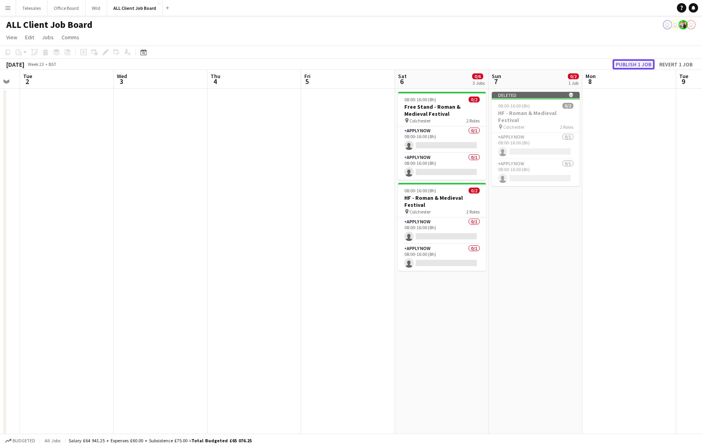
click at [639, 66] on button "Publish 1 job" at bounding box center [634, 64] width 42 height 10
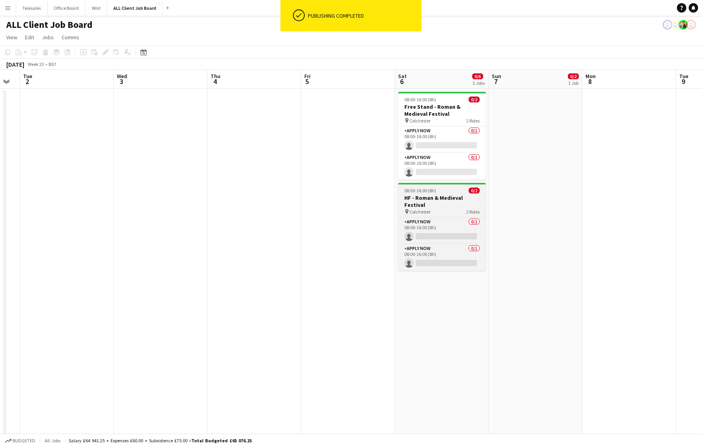
click at [440, 192] on div "08:00-16:00 (8h) 0/2" at bounding box center [442, 191] width 88 height 6
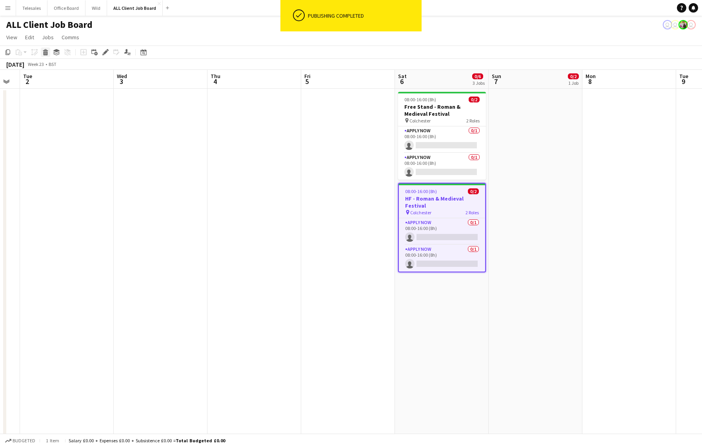
click at [46, 53] on icon at bounding box center [46, 53] width 4 height 4
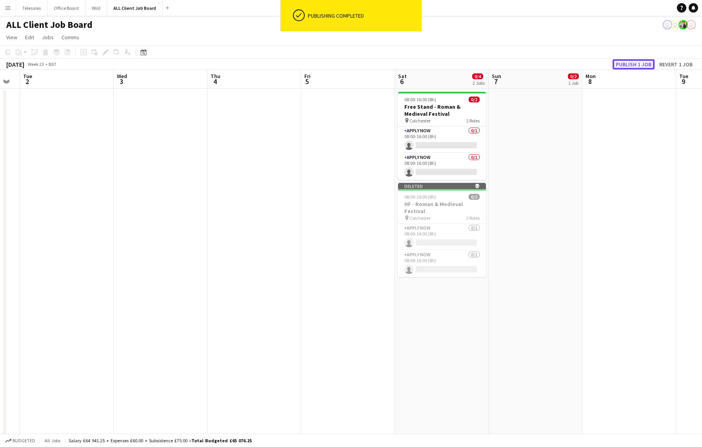
click at [632, 63] on button "Publish 1 job" at bounding box center [634, 64] width 42 height 10
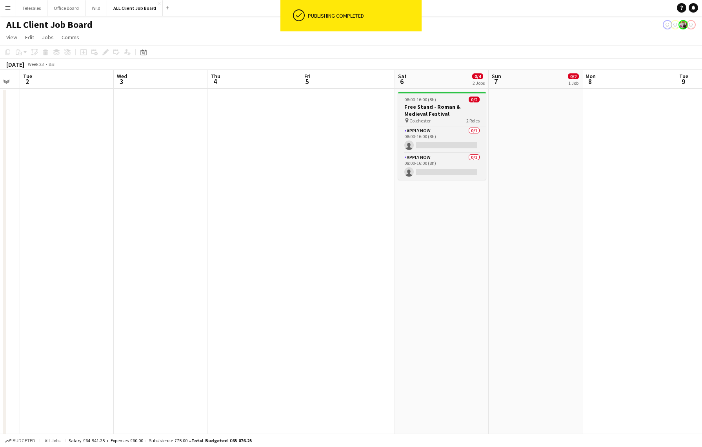
click at [422, 123] on span "Colchester" at bounding box center [420, 121] width 21 height 6
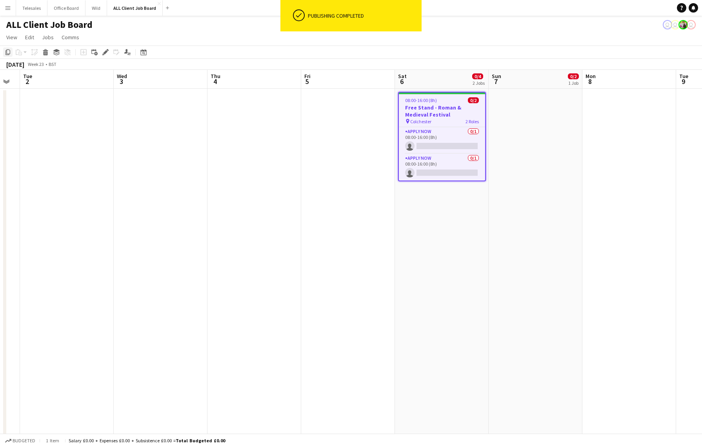
click at [11, 53] on icon "Copy" at bounding box center [8, 52] width 6 height 6
click at [507, 116] on app-date-cell at bounding box center [536, 451] width 94 height 725
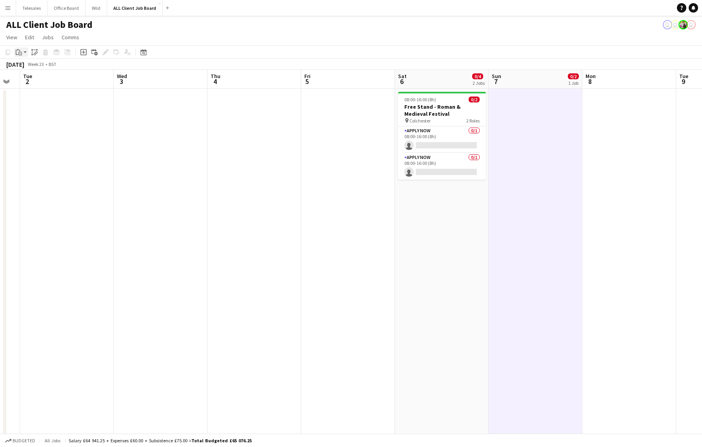
click at [23, 53] on div "Paste" at bounding box center [18, 51] width 9 height 9
click at [40, 82] on link "Paste with crew Command Shift V" at bounding box center [52, 80] width 62 height 7
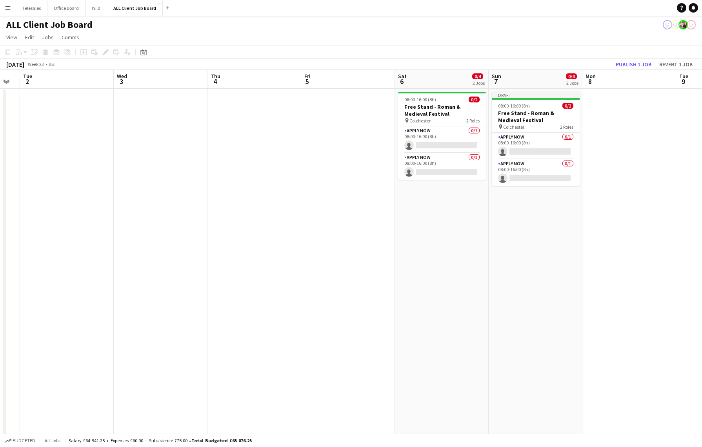
click at [444, 209] on app-date-cell "08:00-16:00 (8h) 0/2 Free Stand - Roman & Medieval Festival pin Colchester 2 Ro…" at bounding box center [442, 451] width 94 height 725
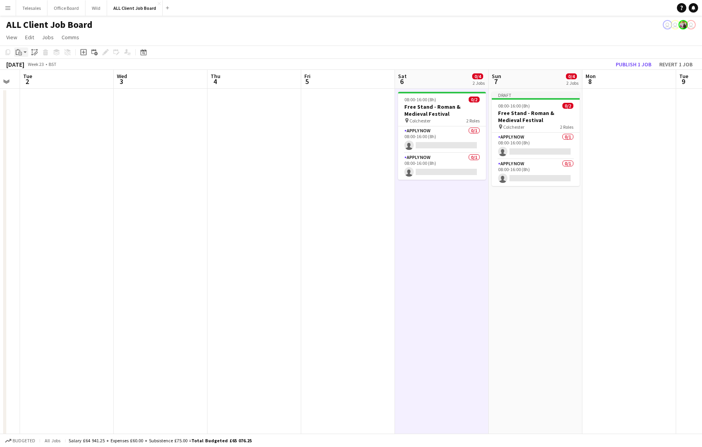
click at [16, 53] on icon at bounding box center [17, 52] width 2 height 5
click at [31, 80] on link "Paste with crew Command Shift V" at bounding box center [52, 80] width 62 height 7
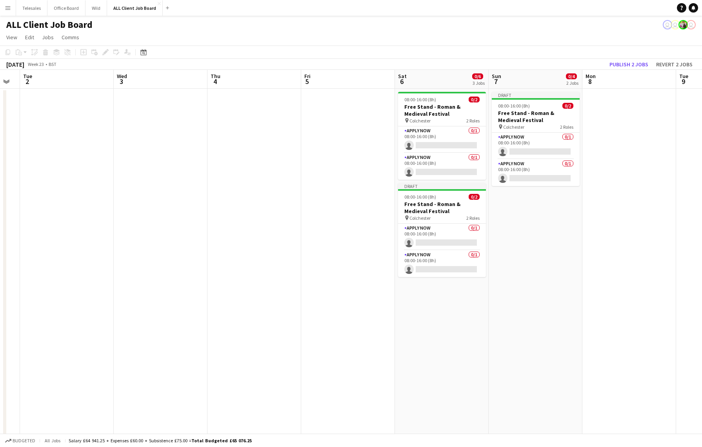
click at [516, 208] on app-date-cell "Draft 08:00-16:00 (8h) 0/2 Free Stand - Roman & Medieval Festival pin Colcheste…" at bounding box center [536, 451] width 94 height 725
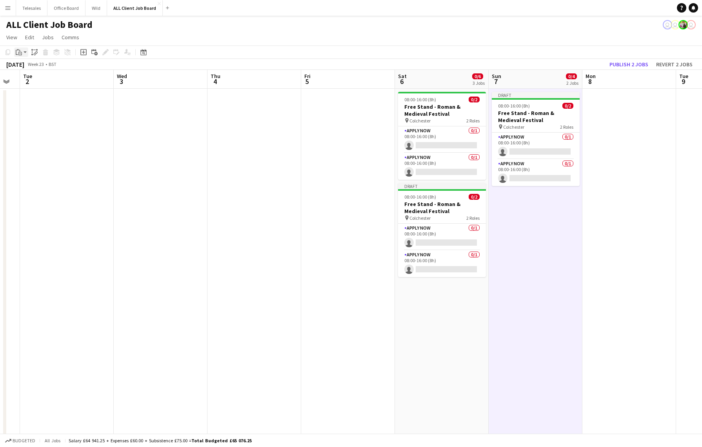
click at [20, 49] on icon "Paste" at bounding box center [19, 52] width 6 height 6
click at [42, 79] on link "Paste with crew Command Shift V" at bounding box center [52, 80] width 62 height 7
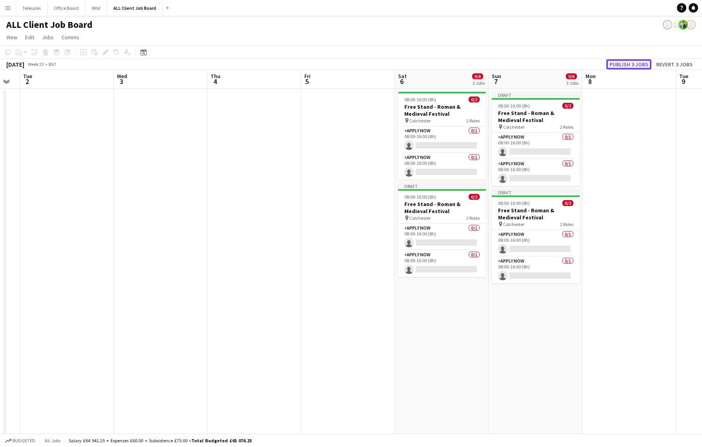
click at [633, 64] on button "Publish 3 jobs" at bounding box center [628, 64] width 45 height 10
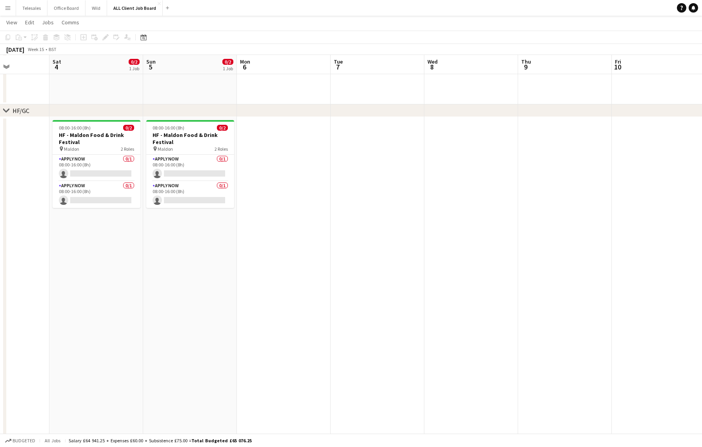
scroll to position [0, 227]
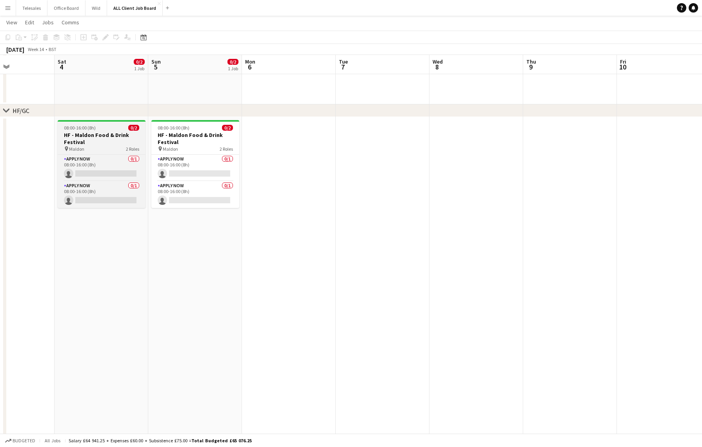
click at [89, 139] on h3 "HF - Maldon Food & Drink Festival" at bounding box center [102, 138] width 88 height 14
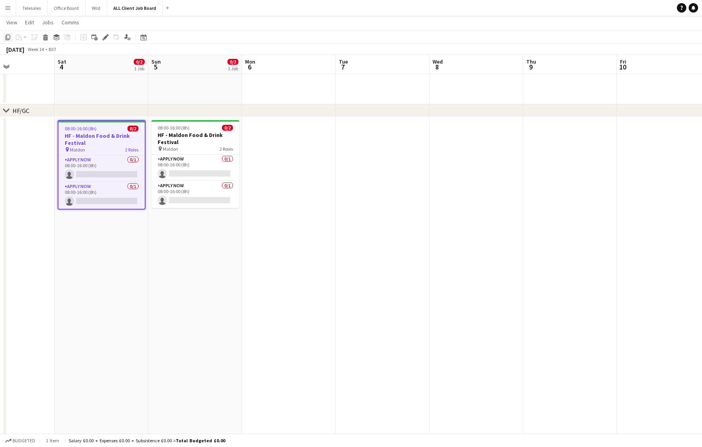
click at [7, 36] on icon "Copy" at bounding box center [8, 37] width 6 height 6
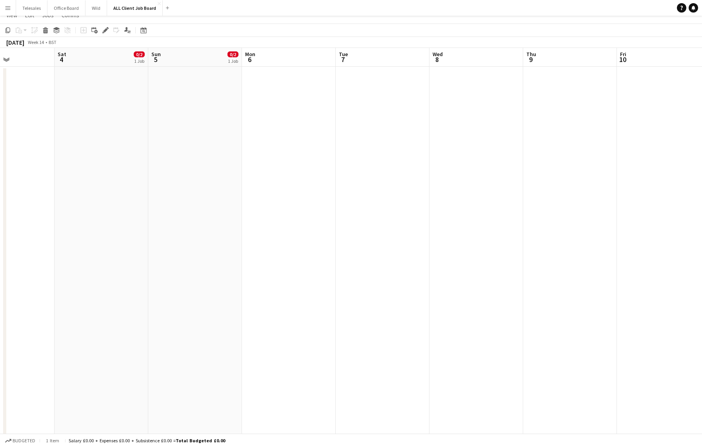
scroll to position [0, 0]
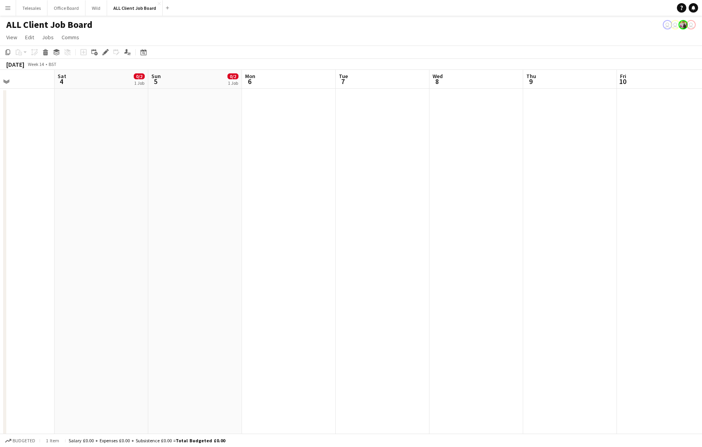
click at [100, 135] on app-date-cell at bounding box center [102, 451] width 94 height 725
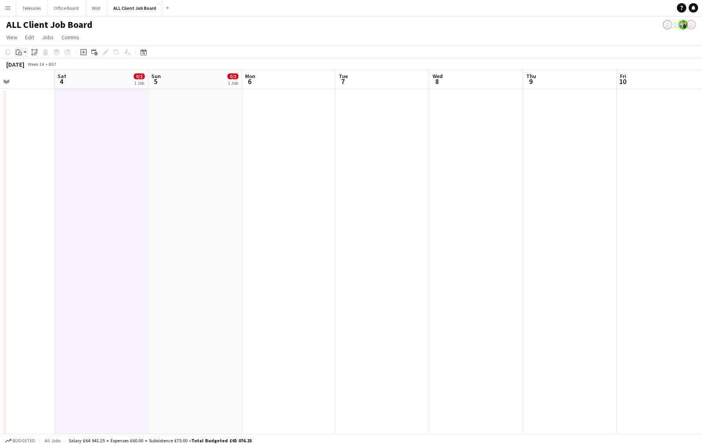
click at [18, 49] on icon at bounding box center [18, 49] width 2 height 1
click at [49, 78] on link "Paste with crew Command Shift V" at bounding box center [52, 80] width 62 height 7
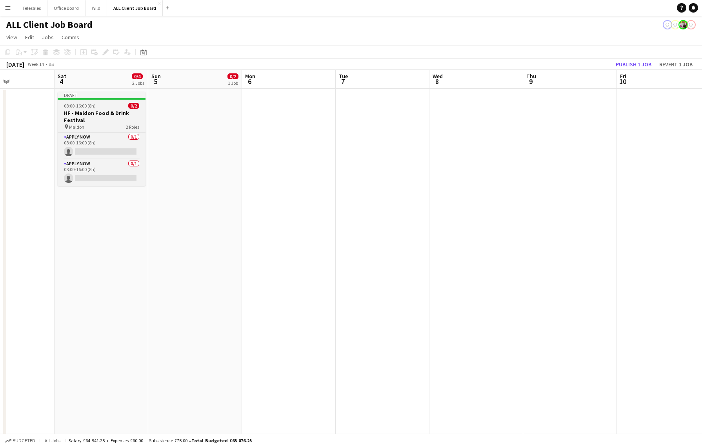
click at [100, 107] on div "08:00-16:00 (8h) 0/2" at bounding box center [102, 106] width 88 height 6
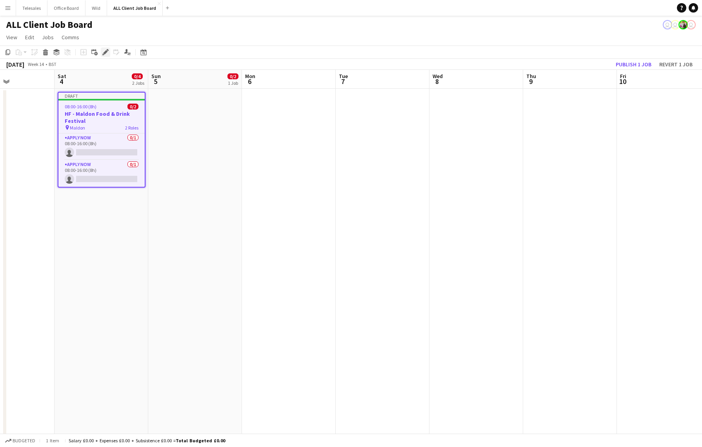
click at [105, 50] on icon "Edit" at bounding box center [105, 52] width 6 height 6
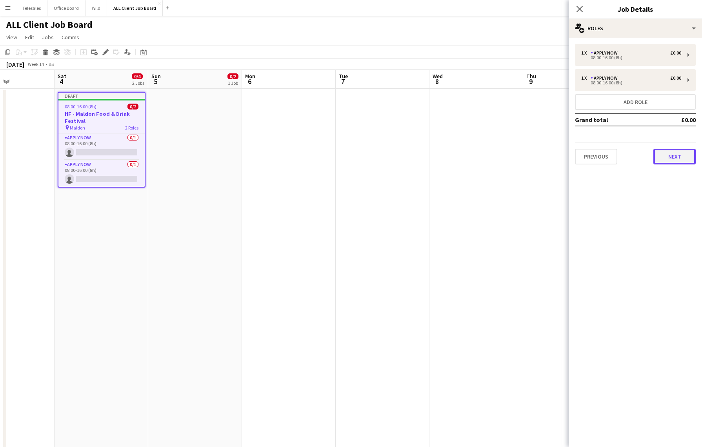
click at [674, 157] on button "Next" at bounding box center [675, 157] width 42 height 16
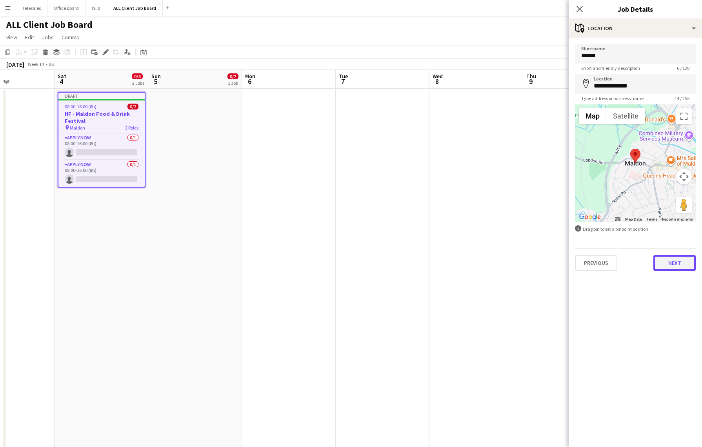
click at [677, 263] on button "Next" at bounding box center [675, 263] width 42 height 16
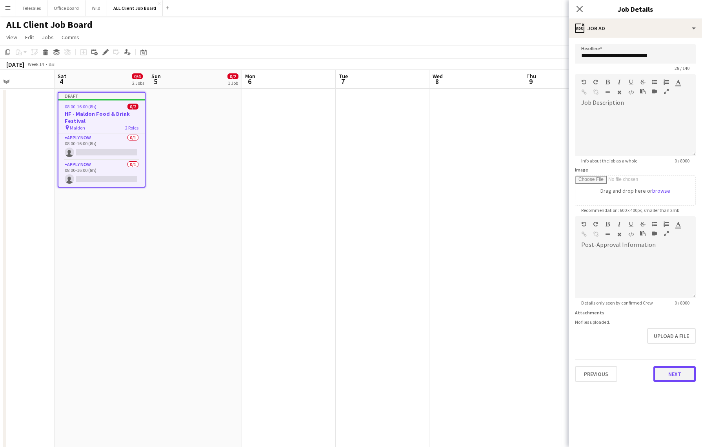
click at [674, 374] on button "Next" at bounding box center [675, 374] width 42 height 16
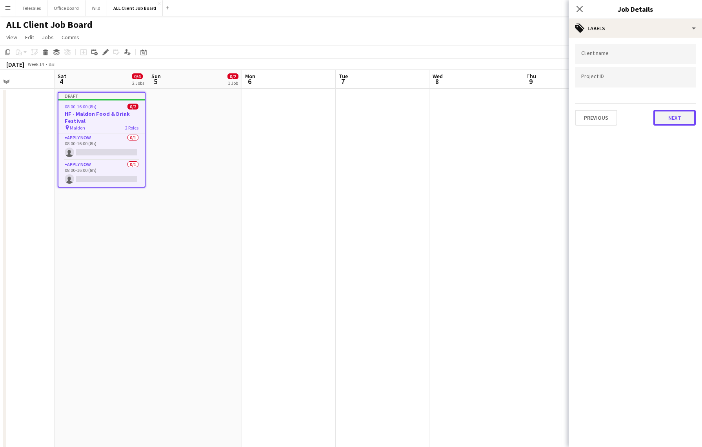
click at [668, 121] on button "Next" at bounding box center [675, 118] width 42 height 16
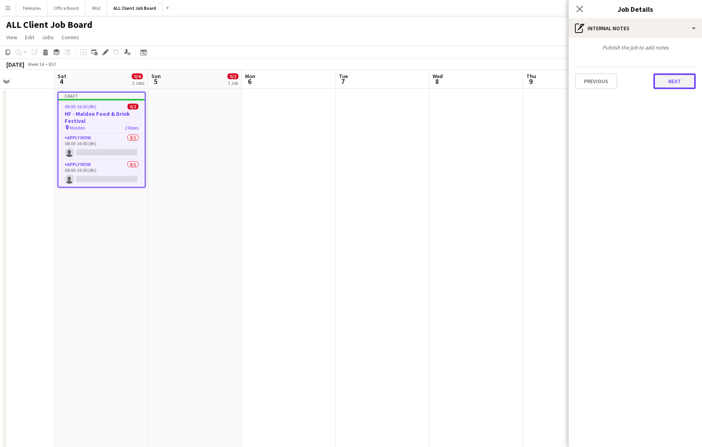
click at [675, 83] on button "Next" at bounding box center [675, 81] width 42 height 16
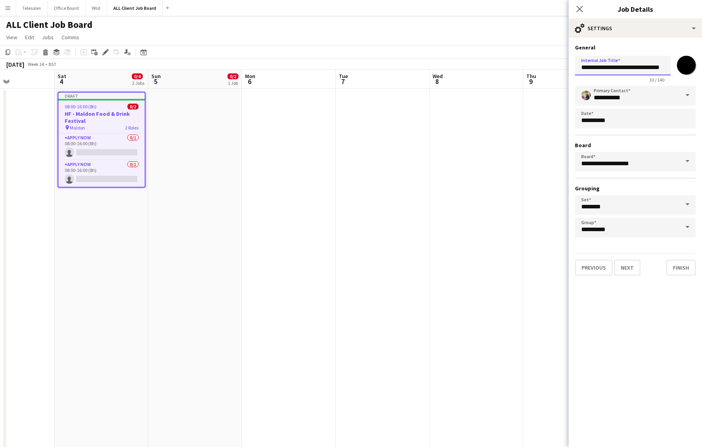
click at [588, 67] on input "**********" at bounding box center [623, 66] width 96 height 20
type input "**********"
click at [681, 266] on button "Finish" at bounding box center [680, 268] width 29 height 16
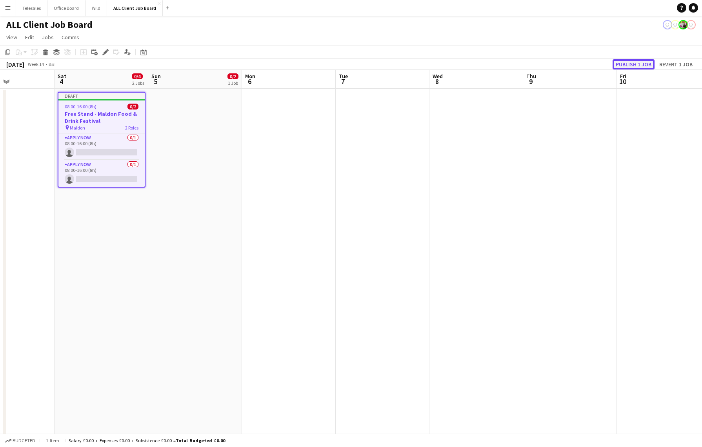
click at [636, 63] on button "Publish 1 job" at bounding box center [634, 64] width 42 height 10
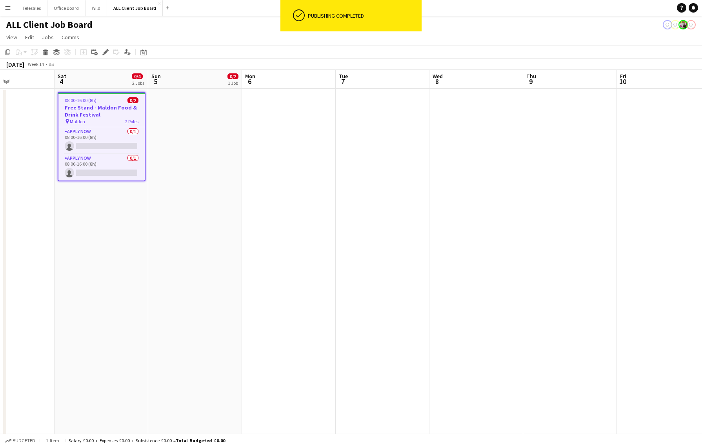
click at [90, 105] on h3 "Free Stand - Maldon Food & Drink Festival" at bounding box center [101, 111] width 86 height 14
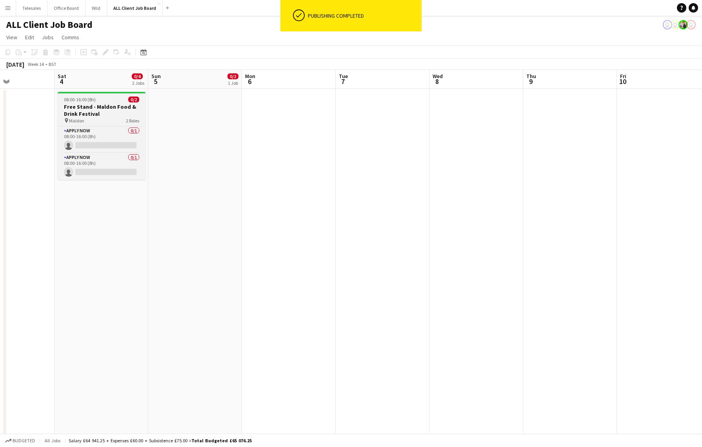
click at [68, 96] on app-job-card "08:00-16:00 (8h) 0/2 Free Stand - Maldon Food & Drink Festival pin Maldon 2 Rol…" at bounding box center [102, 136] width 88 height 88
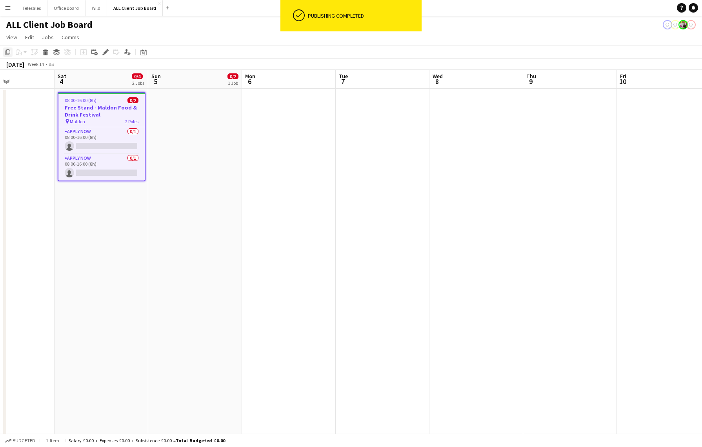
click at [8, 51] on icon "Copy" at bounding box center [8, 52] width 6 height 6
click at [174, 115] on app-date-cell at bounding box center [195, 451] width 94 height 725
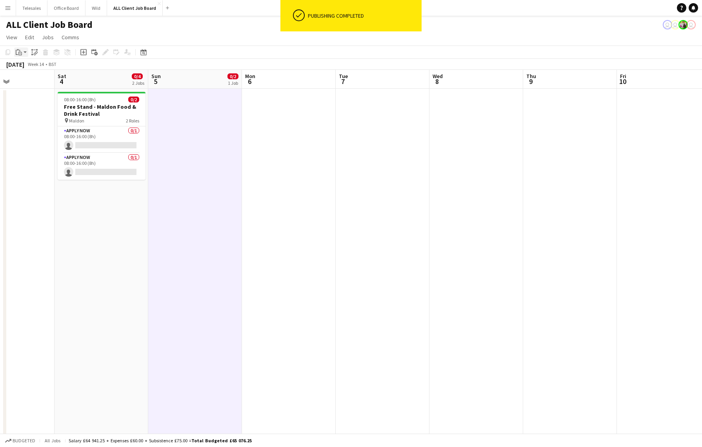
click at [17, 51] on icon "Paste" at bounding box center [19, 52] width 6 height 6
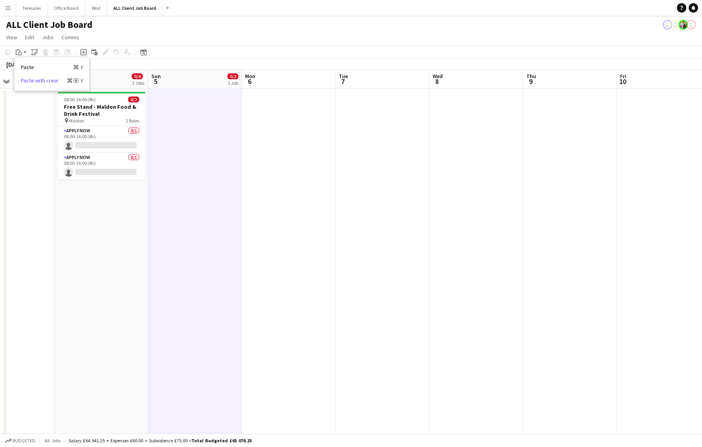
click at [34, 77] on link "Paste with crew Command Shift V" at bounding box center [52, 80] width 62 height 7
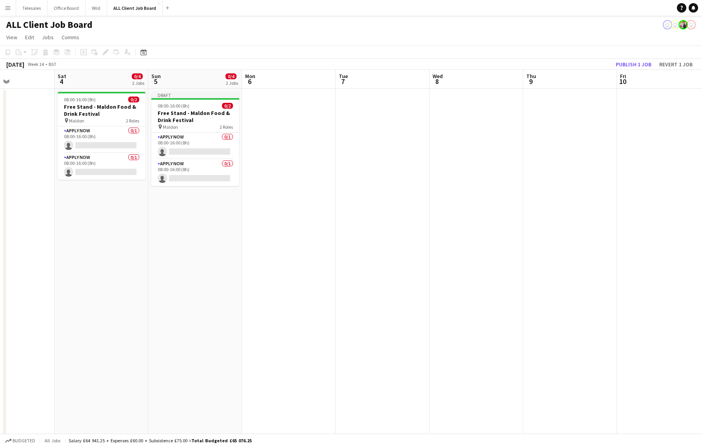
click at [95, 210] on app-date-cell "08:00-16:00 (8h) 0/2 Free Stand - Maldon Food & Drink Festival pin Maldon 2 Rol…" at bounding box center [102, 451] width 94 height 725
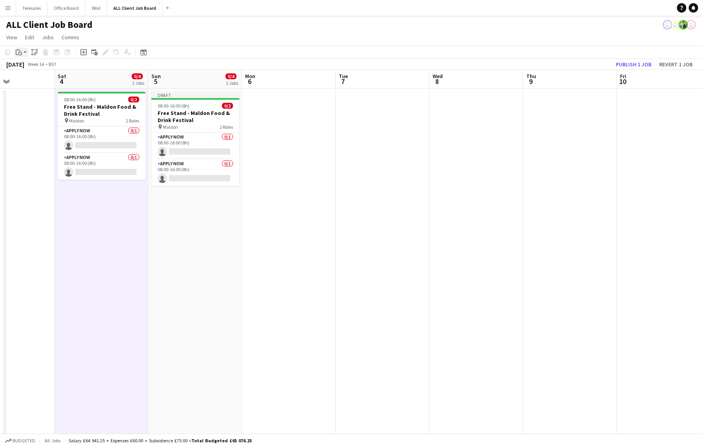
click at [21, 52] on icon "Paste" at bounding box center [19, 52] width 6 height 6
click at [42, 78] on link "Paste with crew Command Shift V" at bounding box center [52, 80] width 62 height 7
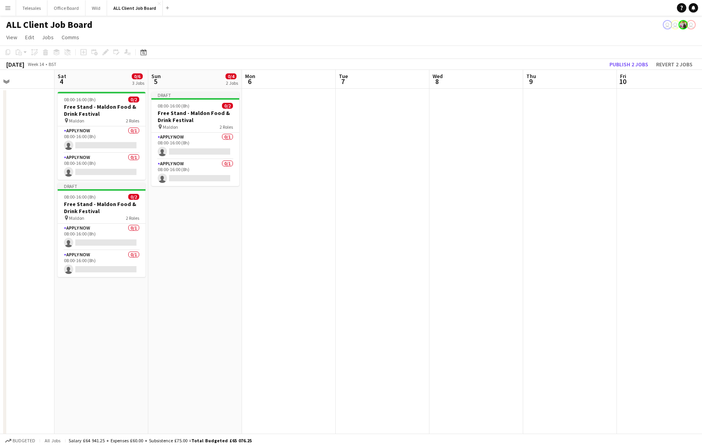
click at [186, 208] on app-date-cell "Draft 08:00-16:00 (8h) 0/2 Free Stand - Maldon Food & Drink Festival pin Maldon…" at bounding box center [195, 451] width 94 height 725
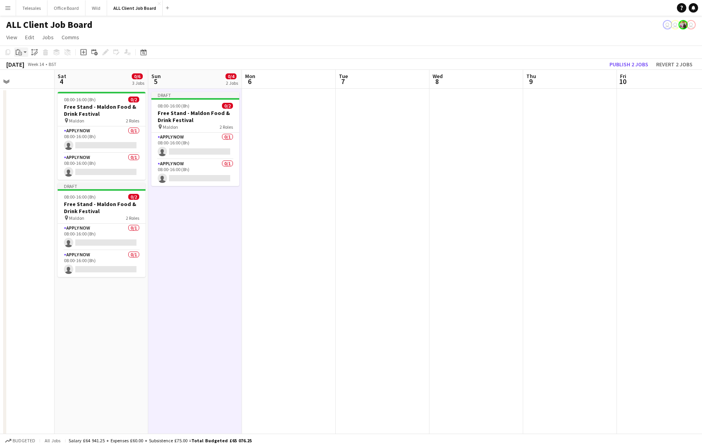
click at [22, 51] on div "Paste" at bounding box center [18, 51] width 9 height 9
click at [40, 80] on link "Paste with crew Command Shift V" at bounding box center [52, 80] width 62 height 7
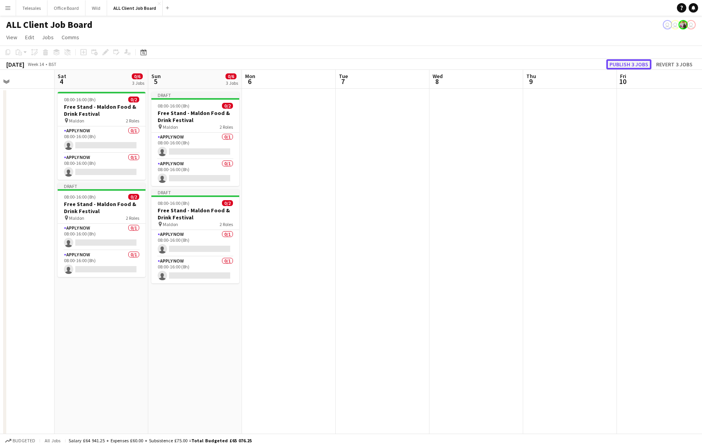
click at [630, 62] on button "Publish 3 jobs" at bounding box center [628, 64] width 45 height 10
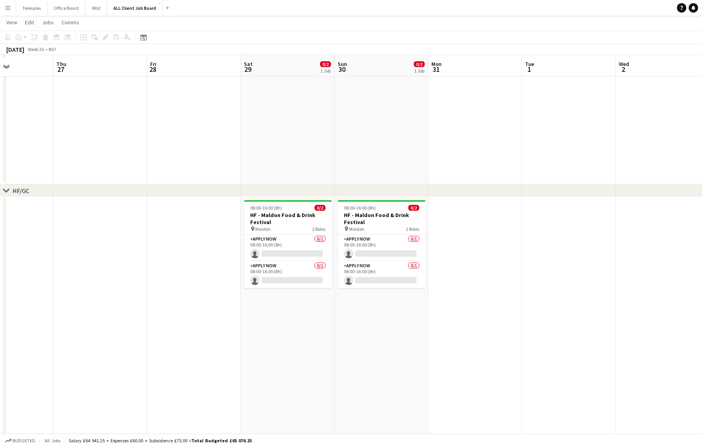
scroll to position [632, 0]
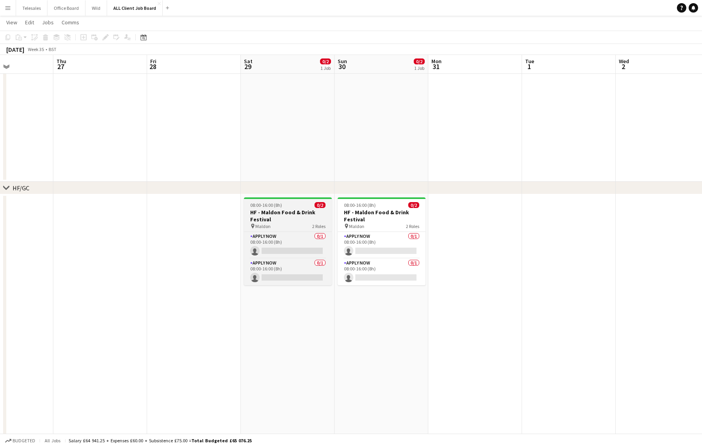
click at [297, 204] on div "08:00-16:00 (8h) 0/2" at bounding box center [288, 205] width 88 height 6
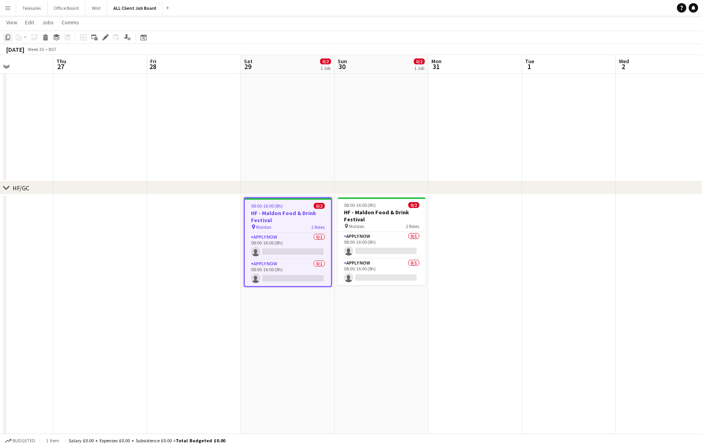
click at [9, 35] on icon "Copy" at bounding box center [8, 37] width 6 height 6
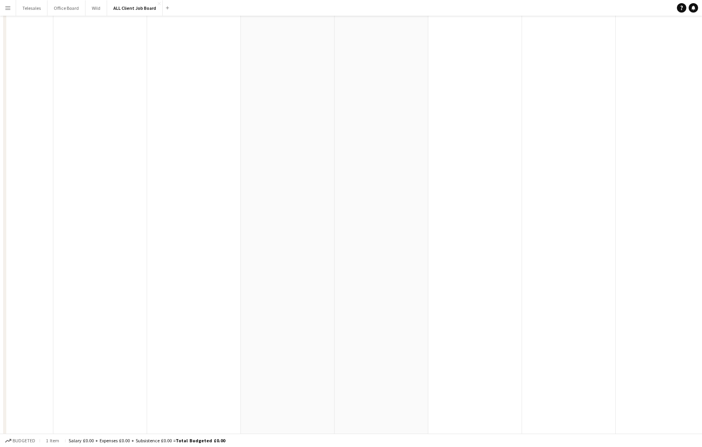
scroll to position [0, 0]
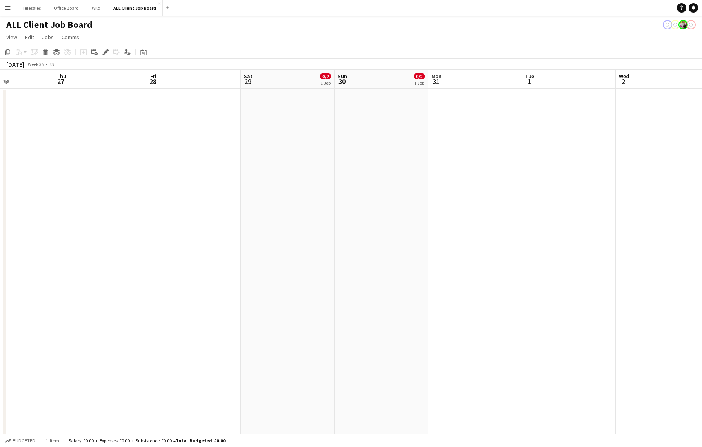
click at [282, 124] on app-date-cell at bounding box center [288, 451] width 94 height 725
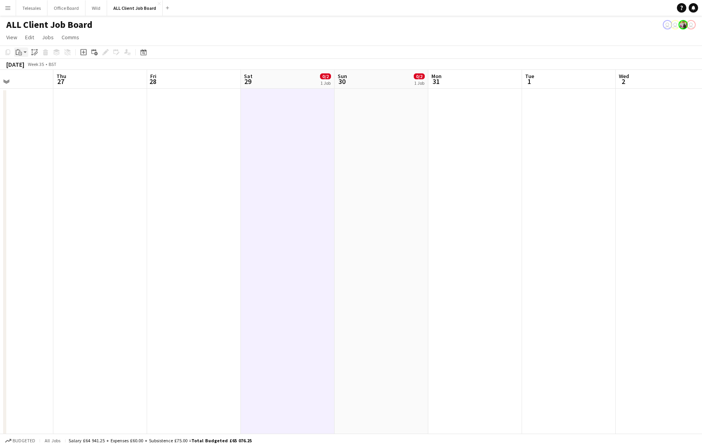
click at [20, 52] on icon at bounding box center [20, 54] width 4 height 4
click at [35, 79] on link "Paste with crew Command Shift V" at bounding box center [52, 80] width 62 height 7
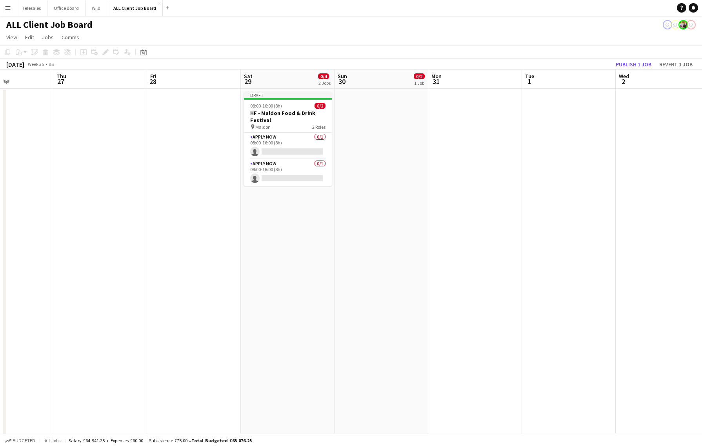
click at [367, 119] on app-date-cell at bounding box center [382, 451] width 94 height 725
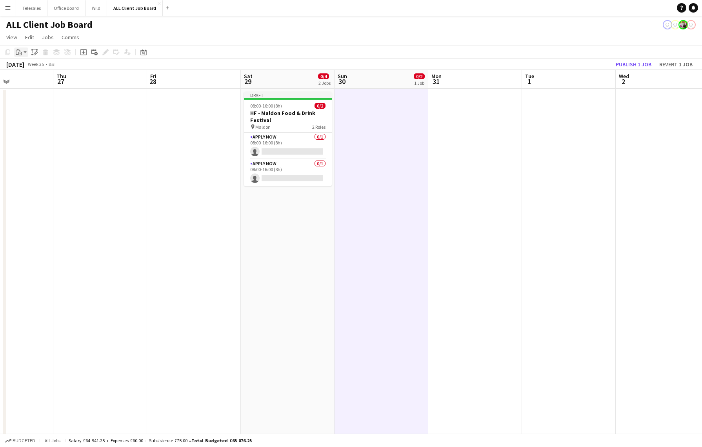
click at [21, 50] on icon "Paste" at bounding box center [19, 52] width 6 height 6
click at [33, 79] on link "Paste with crew Command Shift V" at bounding box center [52, 80] width 62 height 7
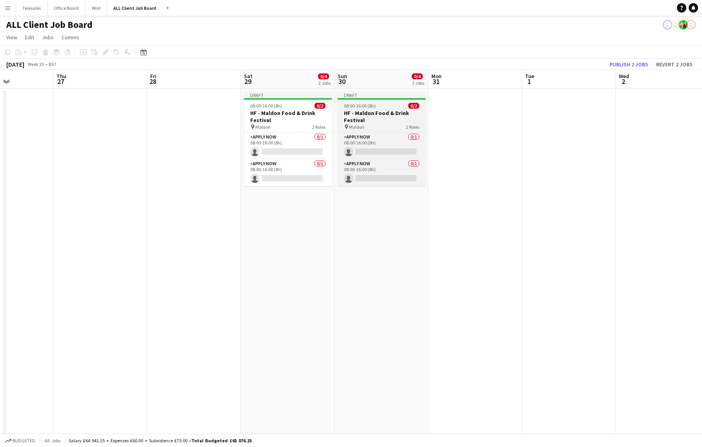
click at [370, 121] on h3 "HF - Maldon Food & Drink Festival" at bounding box center [382, 116] width 88 height 14
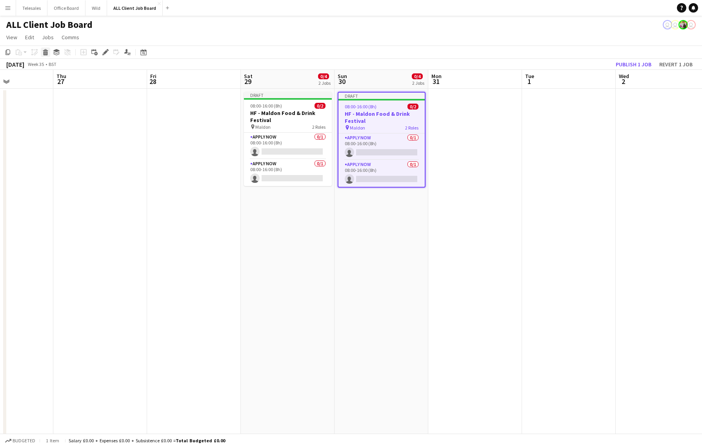
click at [45, 54] on icon at bounding box center [46, 53] width 4 height 4
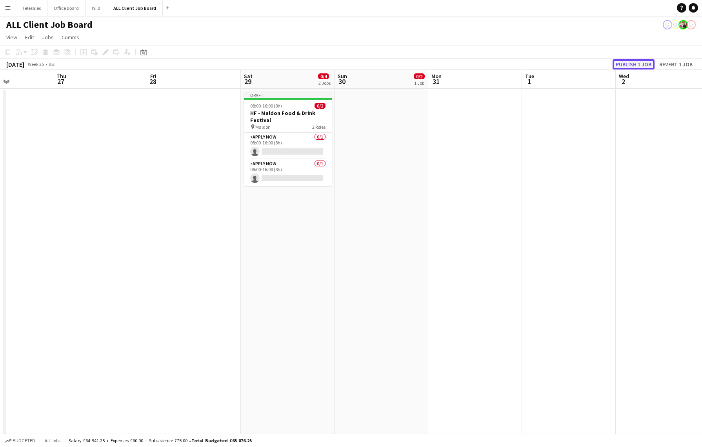
click at [641, 64] on button "Publish 1 job" at bounding box center [634, 64] width 42 height 10
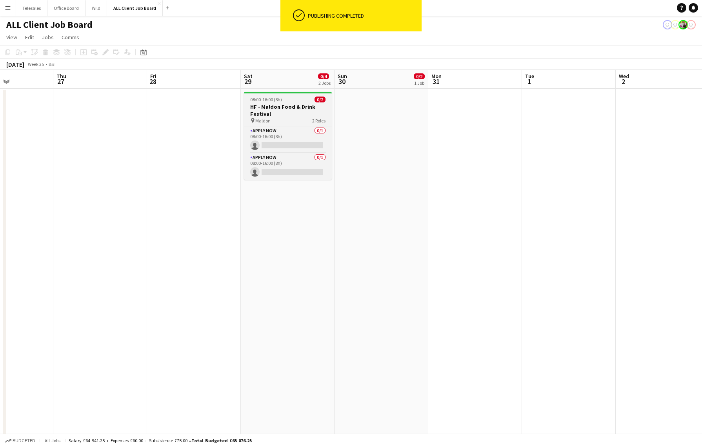
click at [277, 112] on h3 "HF - Maldon Food & Drink Festival" at bounding box center [288, 110] width 88 height 14
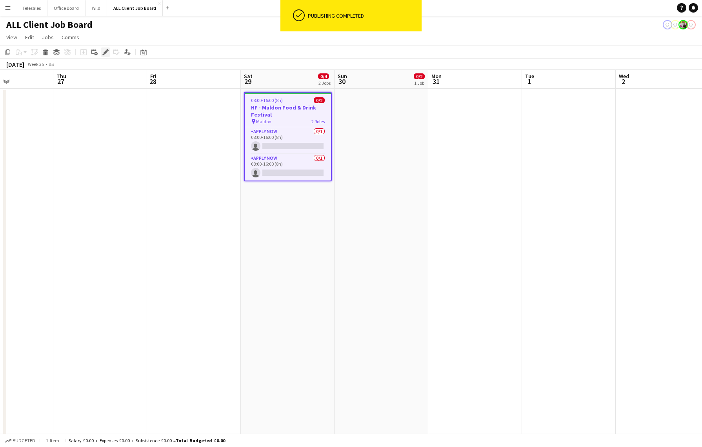
click at [105, 51] on icon at bounding box center [105, 52] width 4 height 4
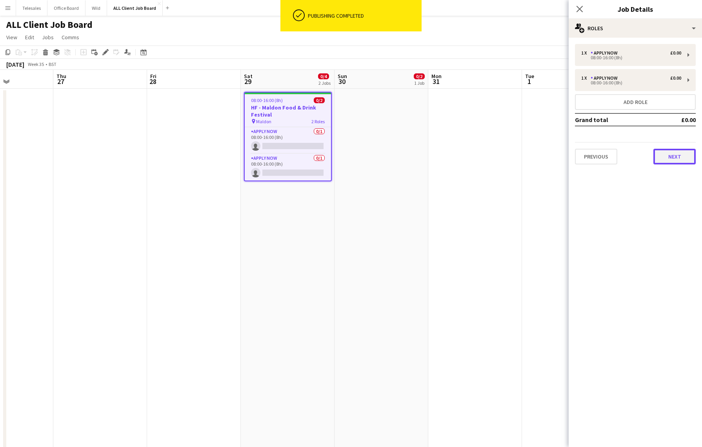
click at [682, 158] on button "Next" at bounding box center [675, 157] width 42 height 16
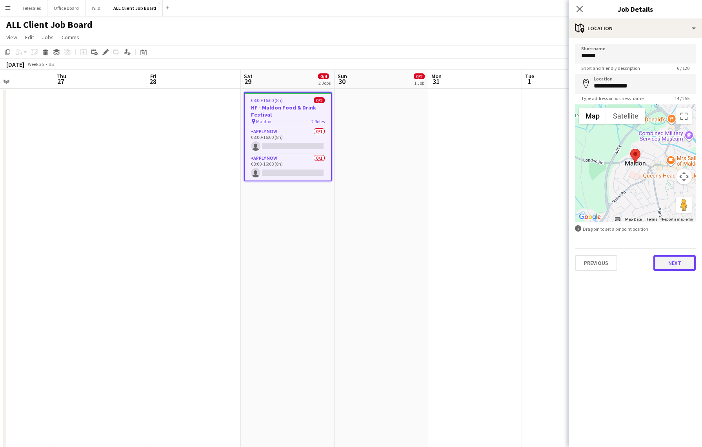
click at [676, 259] on button "Next" at bounding box center [675, 263] width 42 height 16
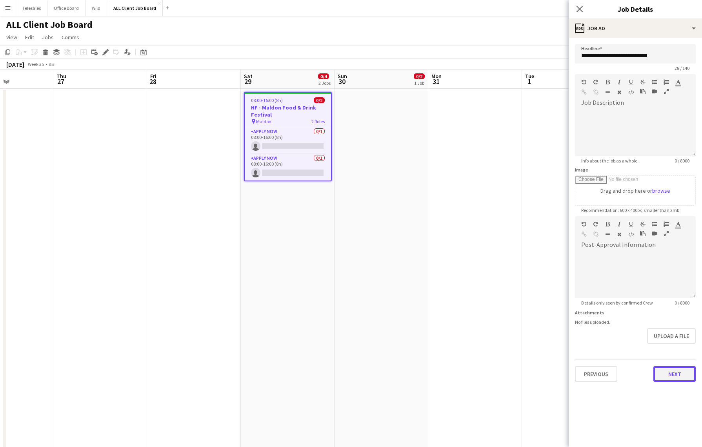
click at [678, 374] on button "Next" at bounding box center [675, 374] width 42 height 16
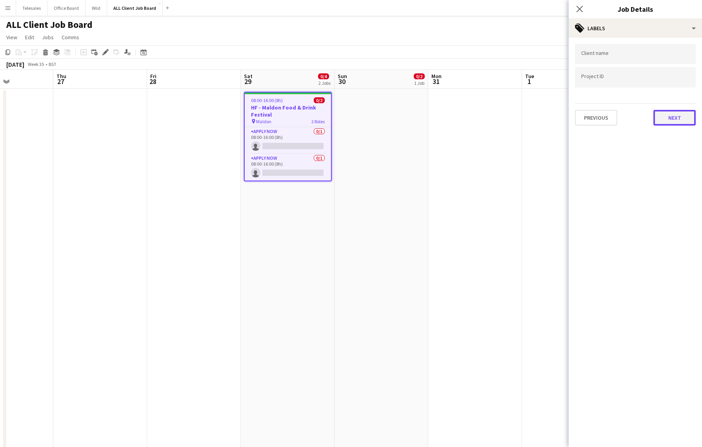
click at [672, 116] on button "Next" at bounding box center [675, 118] width 42 height 16
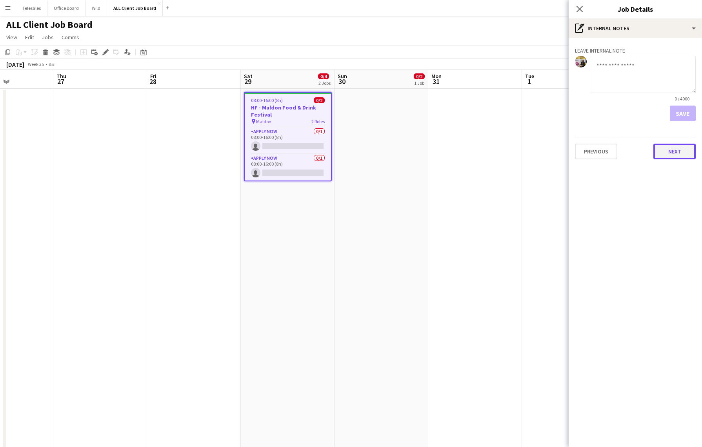
click at [675, 151] on button "Next" at bounding box center [675, 152] width 42 height 16
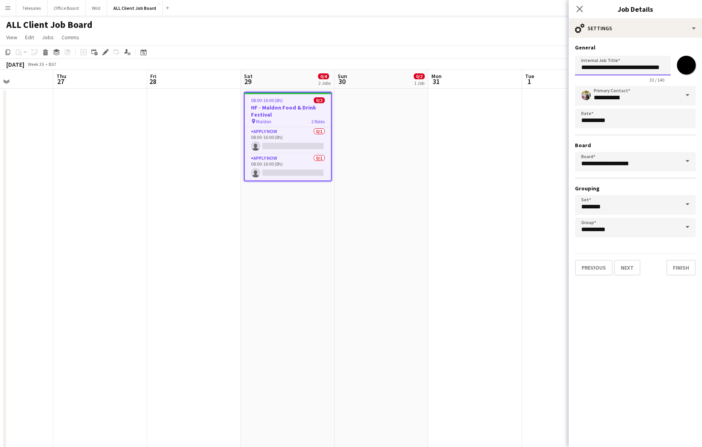
click at [588, 65] on input "**********" at bounding box center [623, 66] width 96 height 20
type input "**********"
click at [677, 267] on button "Finish" at bounding box center [680, 268] width 29 height 16
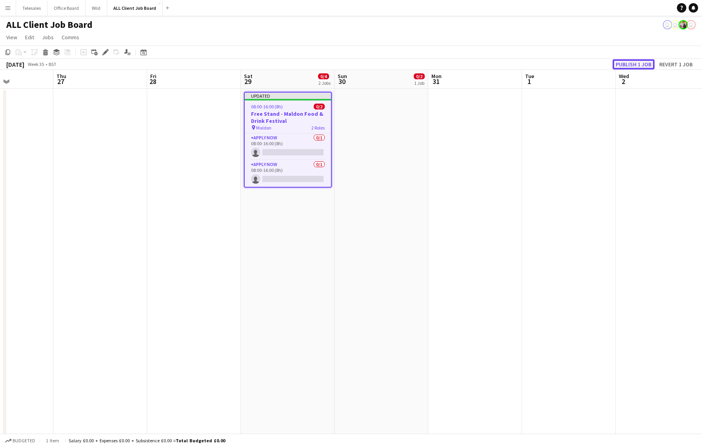
click at [639, 66] on button "Publish 1 job" at bounding box center [634, 64] width 42 height 10
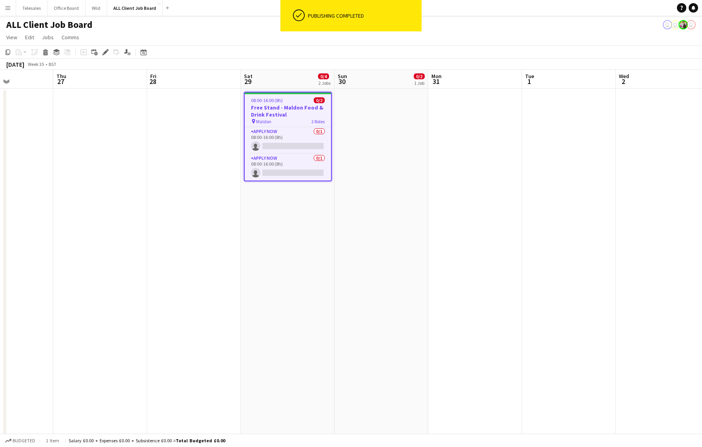
click at [286, 115] on h3 "Free Stand - Maldon Food & Drink Festival" at bounding box center [288, 111] width 86 height 14
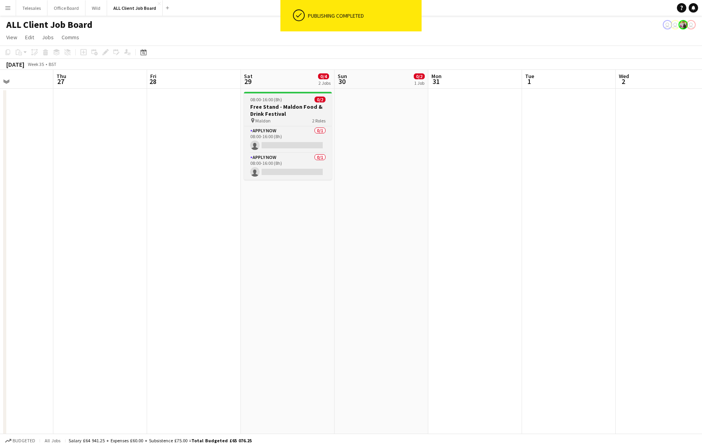
click at [263, 96] on app-job-card "08:00-16:00 (8h) 0/2 Free Stand - Maldon Food & Drink Festival pin Maldon 2 Rol…" at bounding box center [288, 136] width 88 height 88
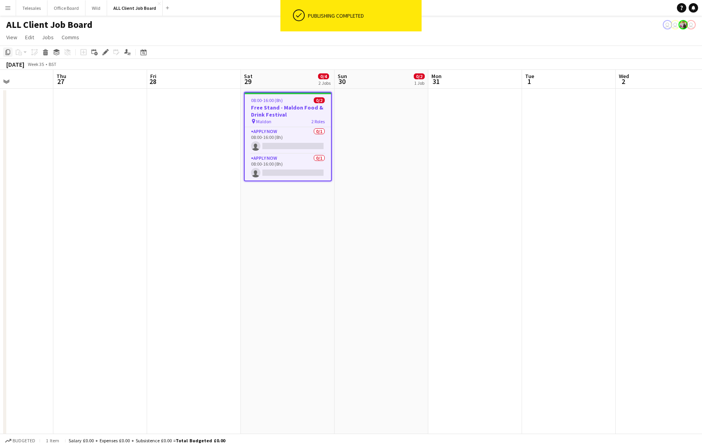
click at [7, 51] on icon "Copy" at bounding box center [8, 52] width 6 height 6
click at [365, 120] on app-date-cell at bounding box center [382, 451] width 94 height 725
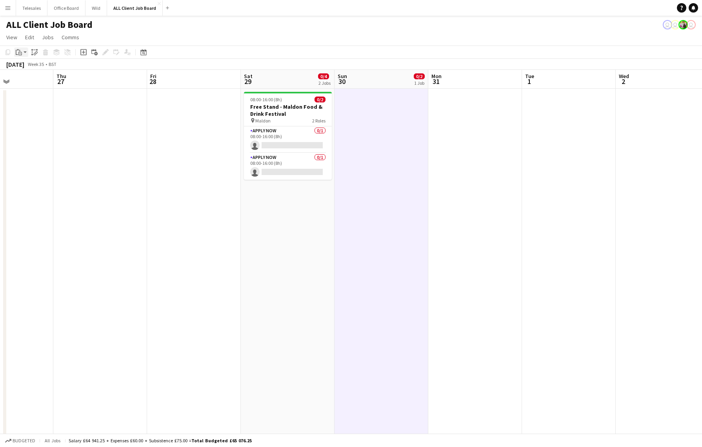
click at [21, 50] on icon "Paste" at bounding box center [19, 52] width 6 height 6
click at [31, 80] on link "Paste with crew Command Shift V" at bounding box center [52, 80] width 62 height 7
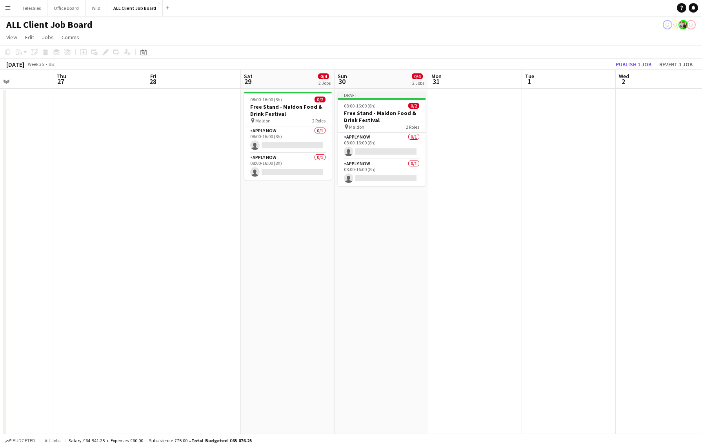
click at [280, 215] on app-date-cell "08:00-16:00 (8h) 0/2 Free Stand - Maldon Food & Drink Festival pin Maldon 2 Rol…" at bounding box center [288, 451] width 94 height 725
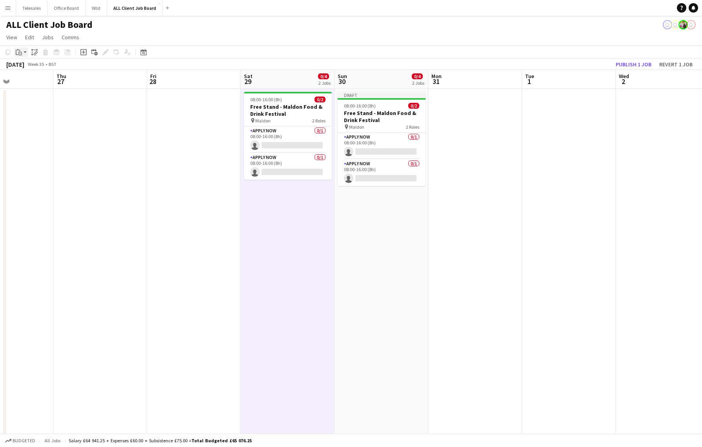
click at [19, 54] on icon "Paste" at bounding box center [19, 52] width 6 height 6
click at [29, 78] on link "Paste with crew Command Shift V" at bounding box center [52, 80] width 62 height 7
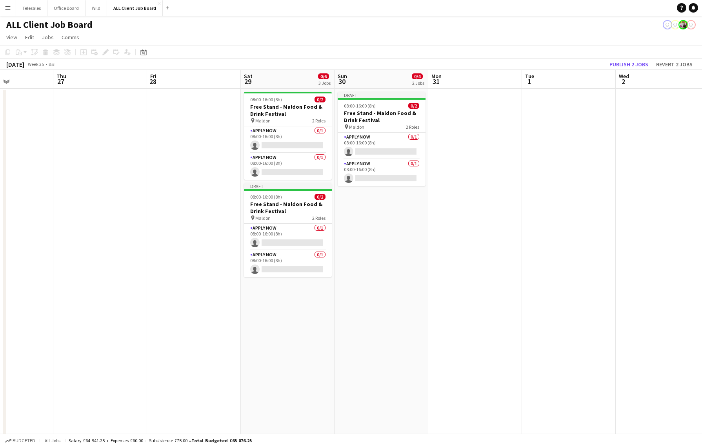
click at [364, 200] on app-date-cell "Draft 08:00-16:00 (8h) 0/2 Free Stand - Maldon Food & Drink Festival pin Maldon…" at bounding box center [382, 451] width 94 height 725
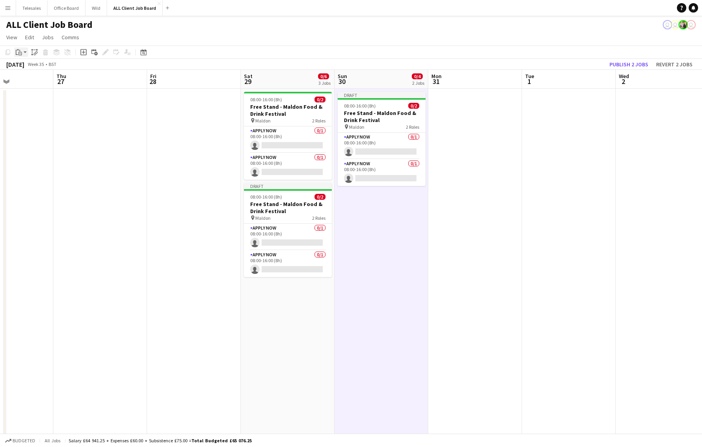
click at [18, 53] on icon at bounding box center [20, 54] width 4 height 4
click at [34, 81] on link "Paste with crew Command Shift V" at bounding box center [52, 80] width 62 height 7
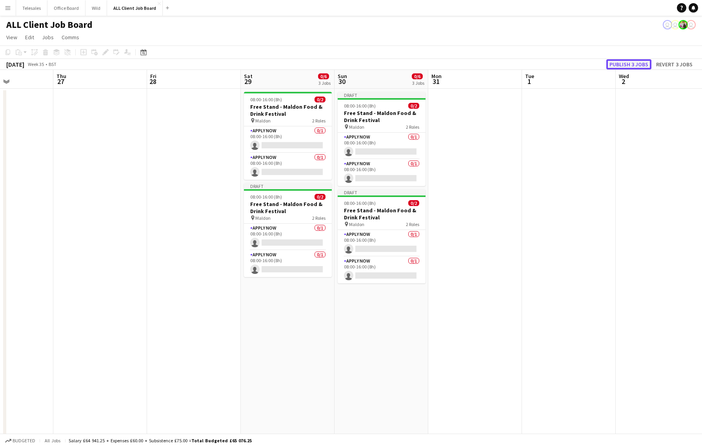
click at [637, 61] on button "Publish 3 jobs" at bounding box center [628, 64] width 45 height 10
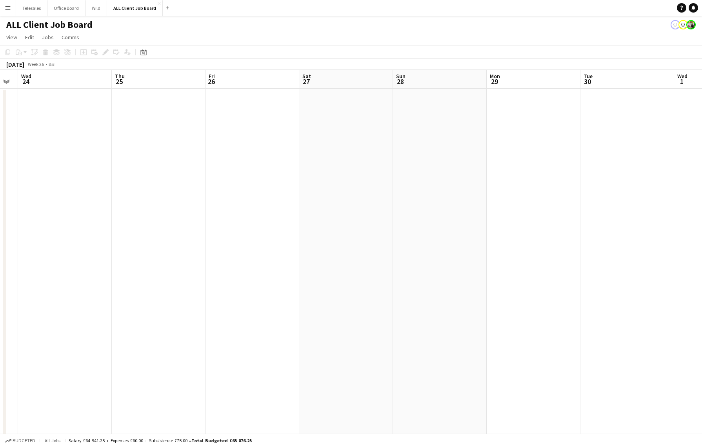
scroll to position [0, 264]
click at [348, 124] on app-date-cell at bounding box center [345, 451] width 94 height 725
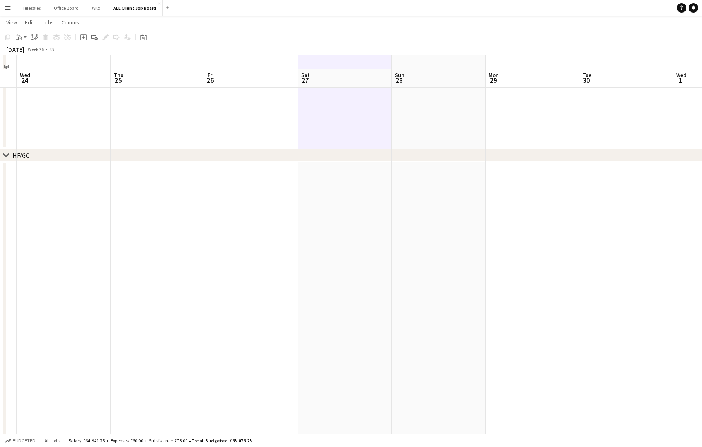
scroll to position [681, 0]
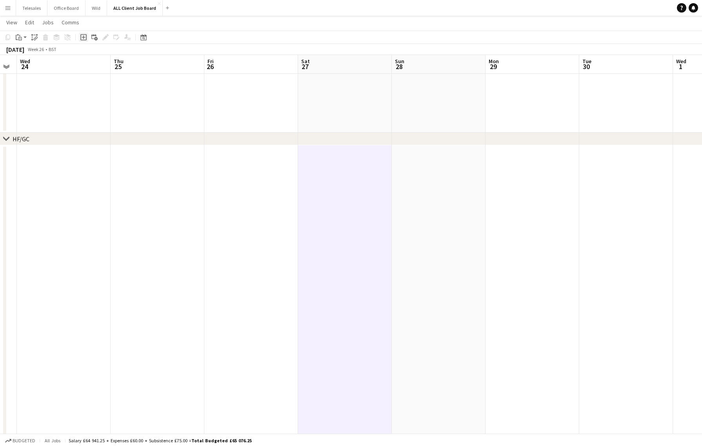
click at [85, 35] on icon "Add job" at bounding box center [83, 37] width 6 height 6
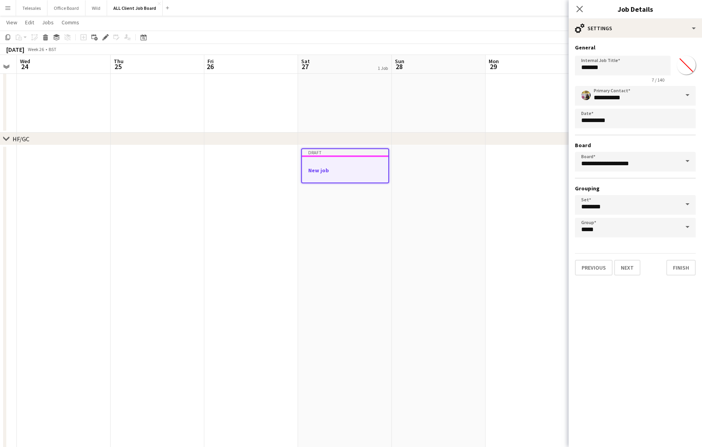
click at [334, 161] on div at bounding box center [345, 163] width 86 height 6
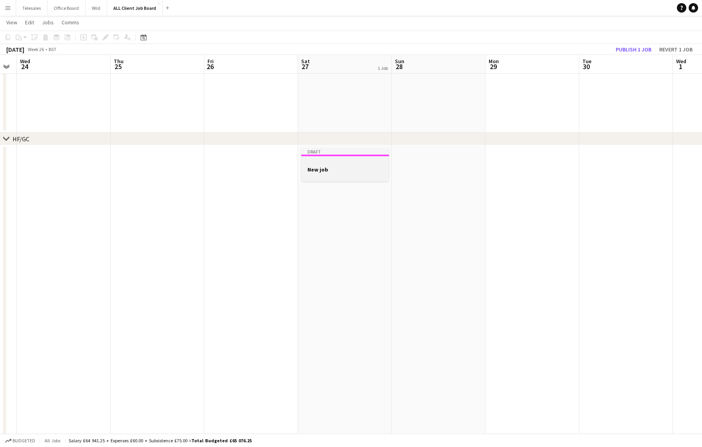
click at [334, 164] on div at bounding box center [345, 162] width 88 height 6
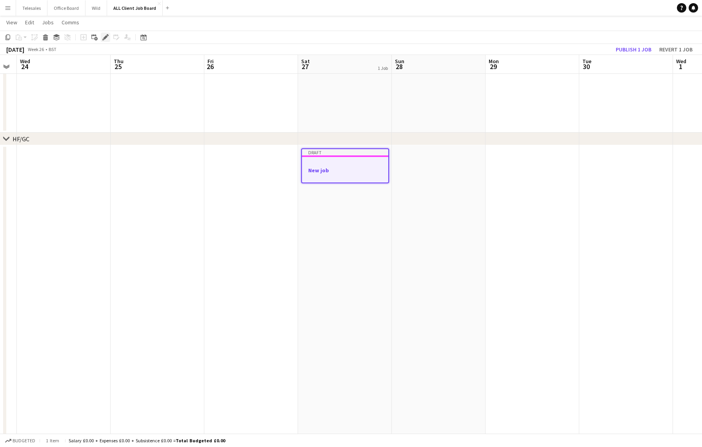
click at [103, 36] on icon "Edit" at bounding box center [105, 37] width 6 height 6
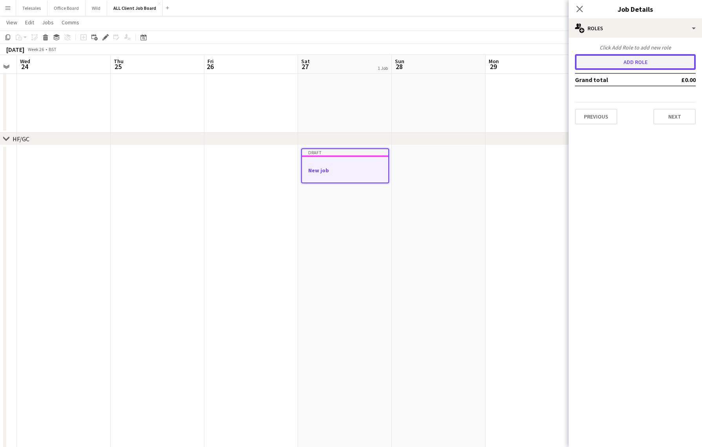
click at [650, 66] on button "Add role" at bounding box center [635, 62] width 121 height 16
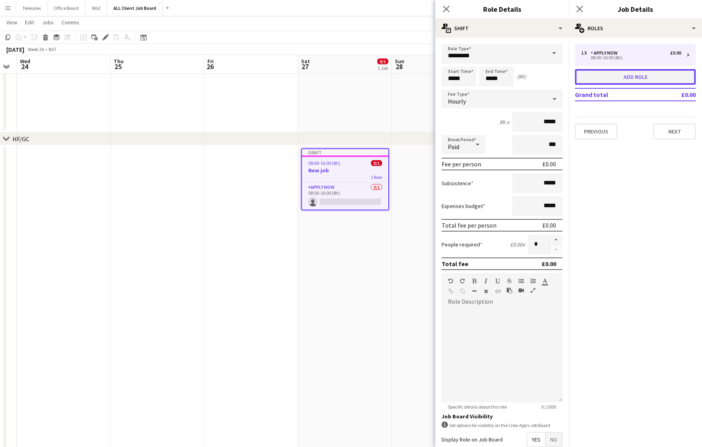
click at [635, 78] on button "Add role" at bounding box center [635, 77] width 121 height 16
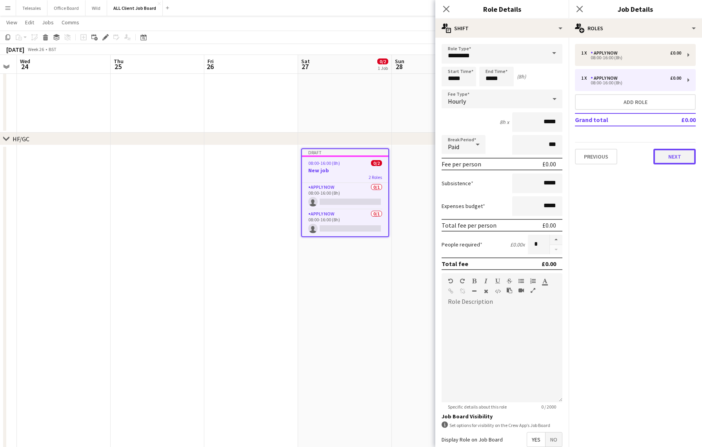
click at [674, 154] on button "Next" at bounding box center [675, 157] width 42 height 16
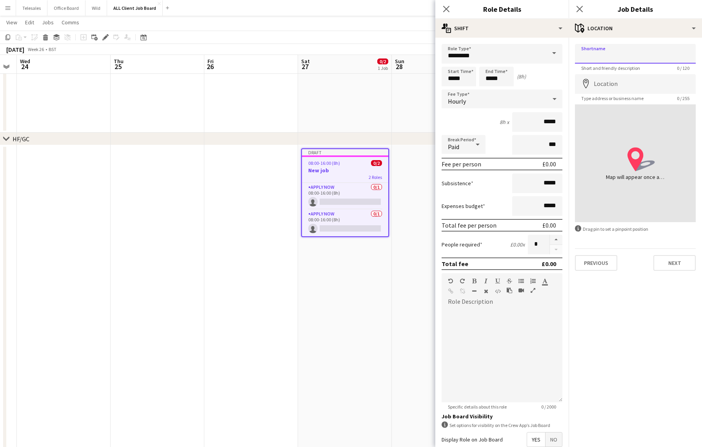
click at [613, 52] on input "Shortname" at bounding box center [635, 54] width 121 height 20
type input "**********"
click at [624, 87] on input "Location" at bounding box center [635, 84] width 121 height 20
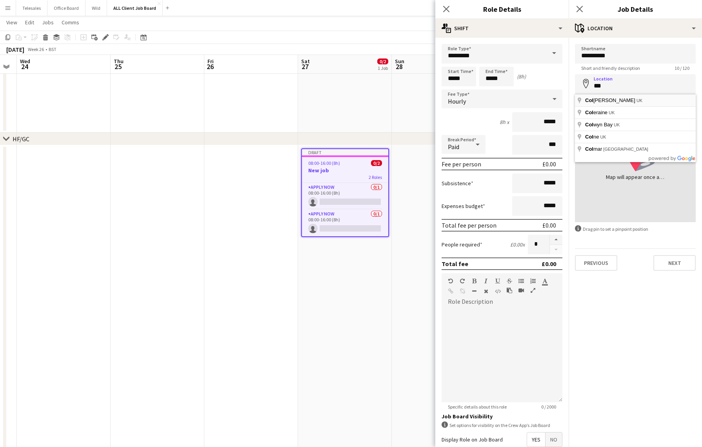
type input "**********"
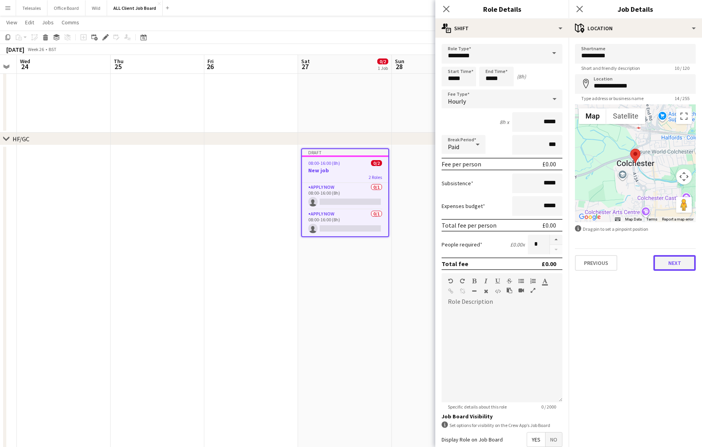
click at [681, 263] on button "Next" at bounding box center [675, 263] width 42 height 16
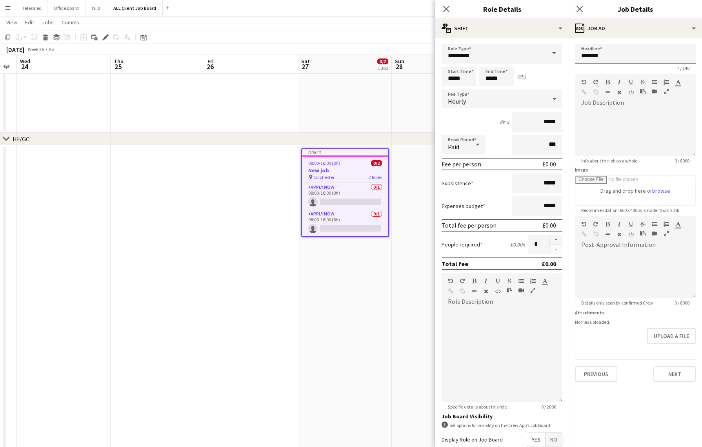
click at [604, 50] on input "*******" at bounding box center [635, 54] width 121 height 20
type input "**********"
click at [676, 374] on button "Next" at bounding box center [675, 374] width 42 height 16
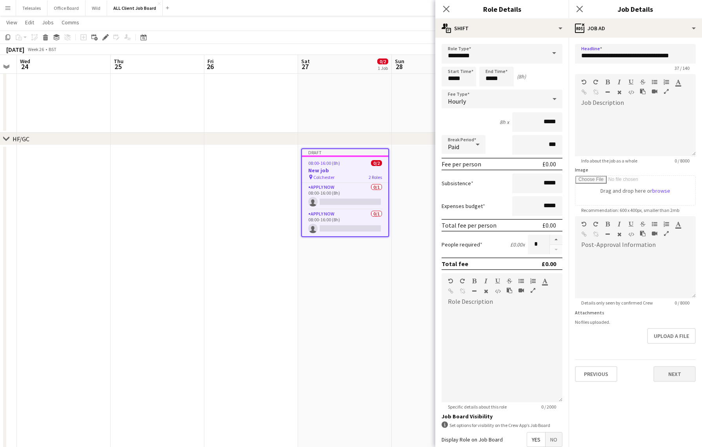
type input "*******"
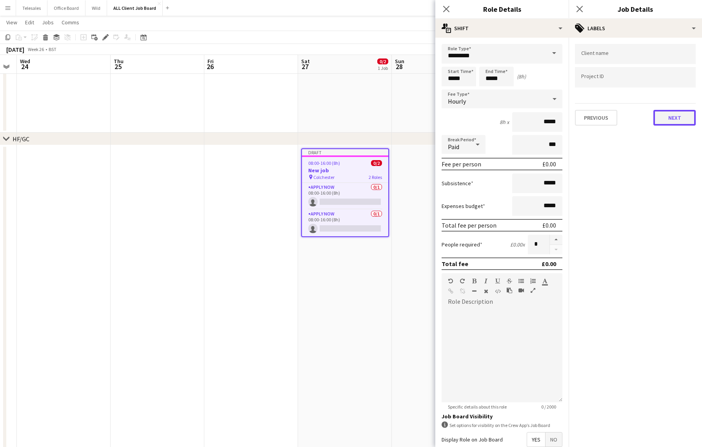
click at [672, 117] on button "Next" at bounding box center [675, 118] width 42 height 16
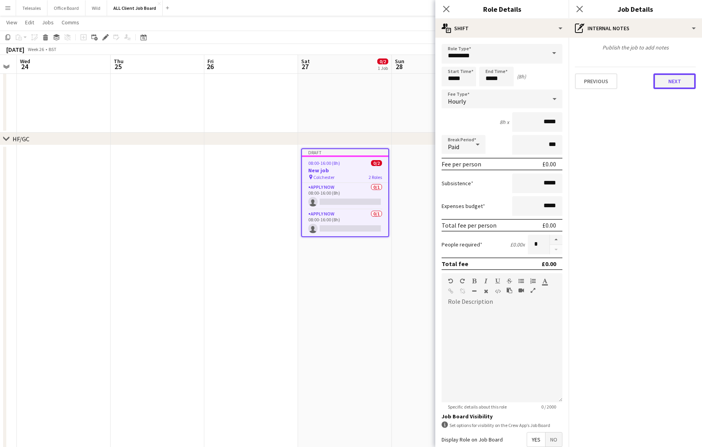
click at [675, 80] on button "Next" at bounding box center [675, 81] width 42 height 16
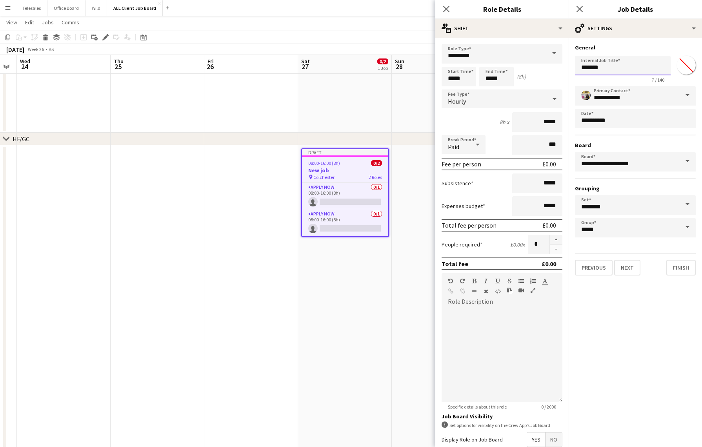
click at [614, 70] on input "*******" at bounding box center [623, 66] width 96 height 20
type input "*"
type input "**********"
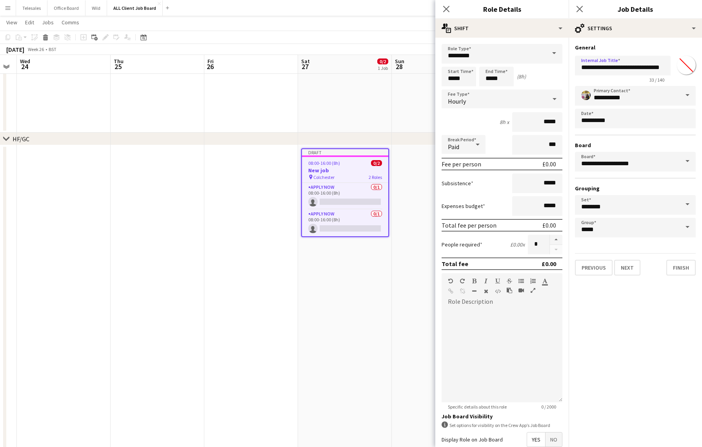
click at [683, 65] on input "*******" at bounding box center [686, 65] width 28 height 28
type input "*******"
click at [679, 268] on button "Finish" at bounding box center [680, 268] width 29 height 16
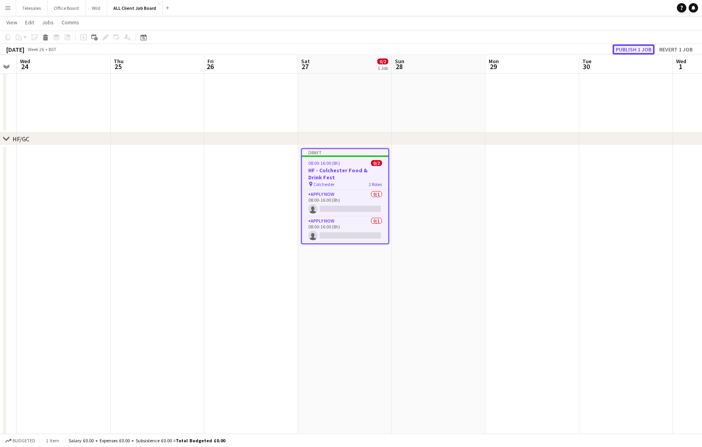
click at [630, 50] on button "Publish 1 job" at bounding box center [634, 49] width 42 height 10
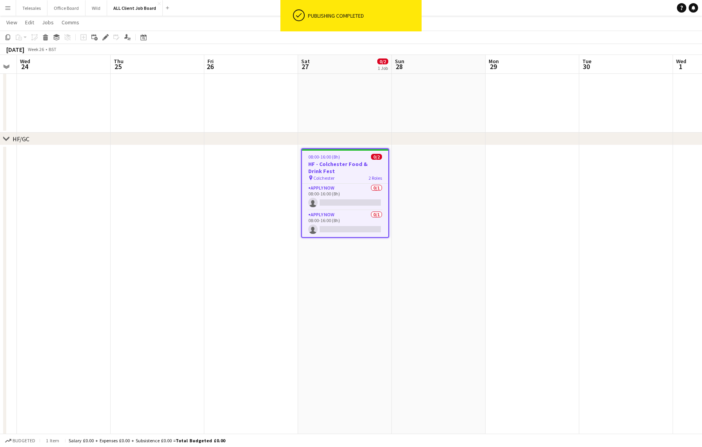
click at [347, 167] on h3 "HF - Colchester Food & Drink Fest" at bounding box center [345, 167] width 86 height 14
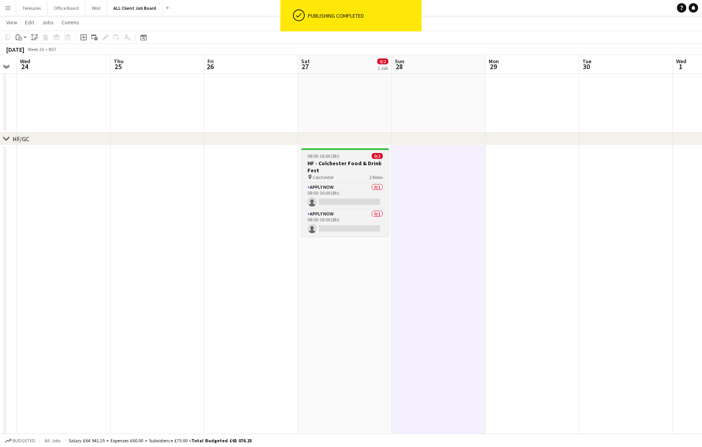
click at [355, 168] on h3 "HF - Colchester Food & Drink Fest" at bounding box center [345, 167] width 88 height 14
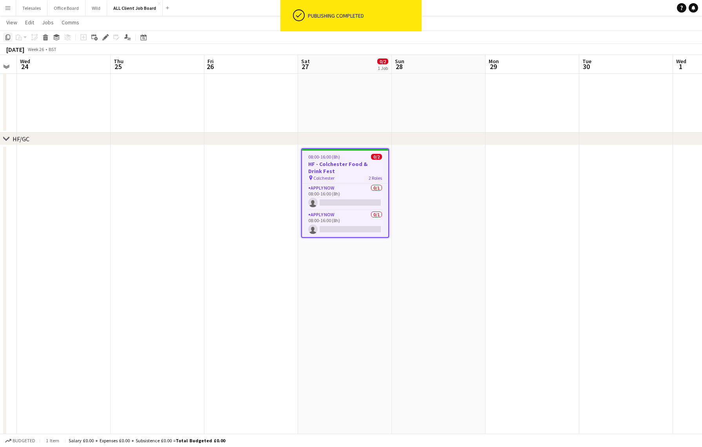
click at [5, 38] on icon at bounding box center [7, 37] width 5 height 5
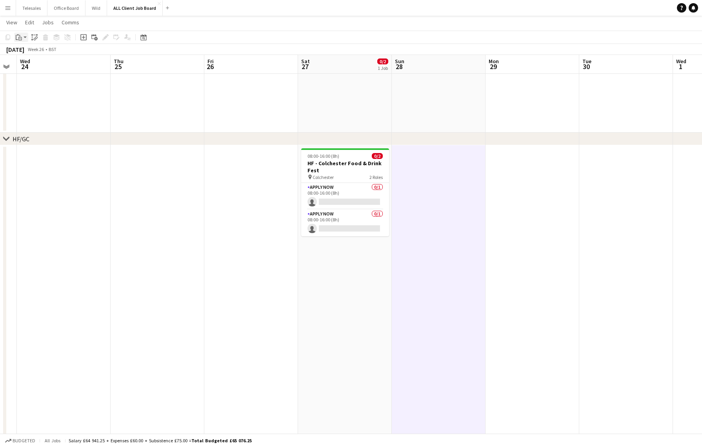
click at [20, 37] on icon "Paste" at bounding box center [19, 37] width 6 height 6
click at [38, 64] on link "Paste with crew Command Shift V" at bounding box center [52, 65] width 62 height 7
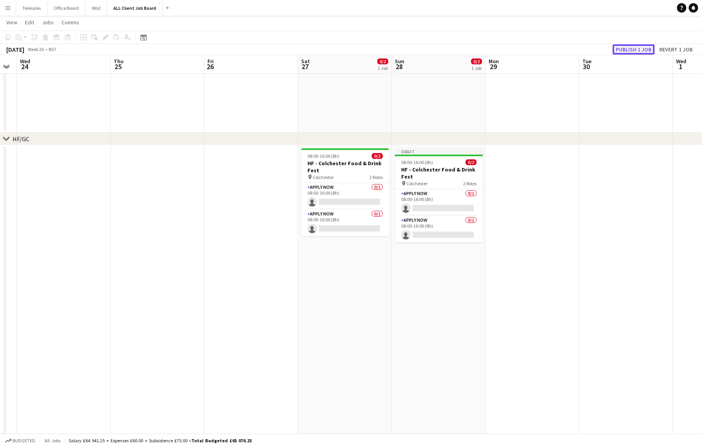
click at [641, 49] on button "Publish 1 job" at bounding box center [634, 49] width 42 height 10
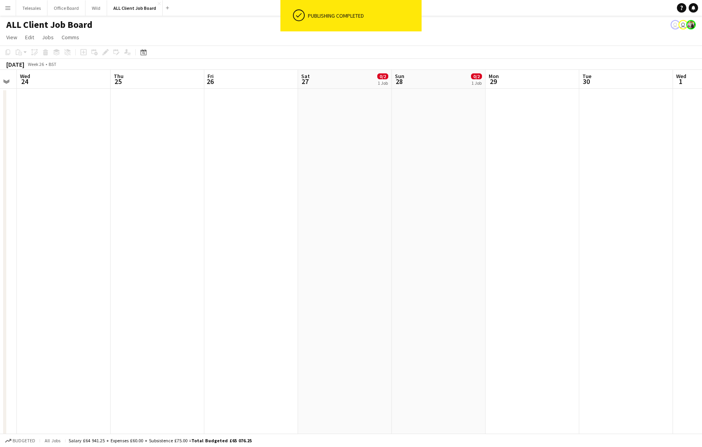
click at [344, 115] on app-date-cell at bounding box center [345, 451] width 94 height 725
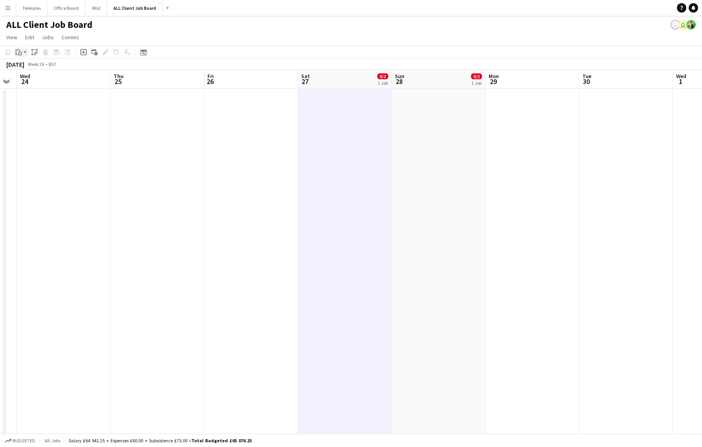
click at [19, 49] on icon "Paste" at bounding box center [19, 52] width 6 height 6
click at [40, 81] on link "Paste with crew Command Shift V" at bounding box center [52, 80] width 62 height 7
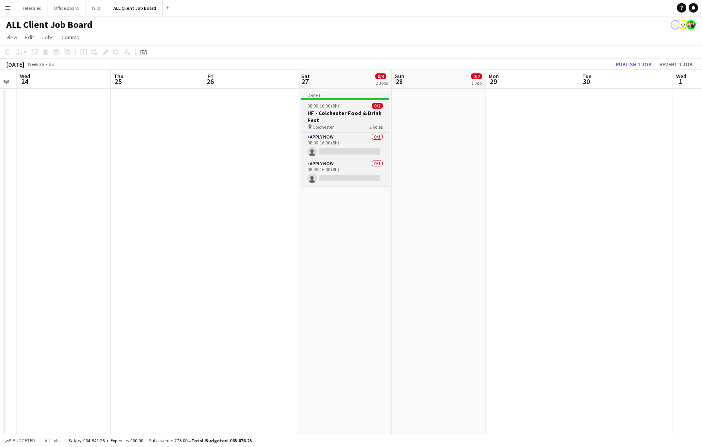
click at [346, 107] on div "08:00-16:00 (8h) 0/2" at bounding box center [345, 106] width 88 height 6
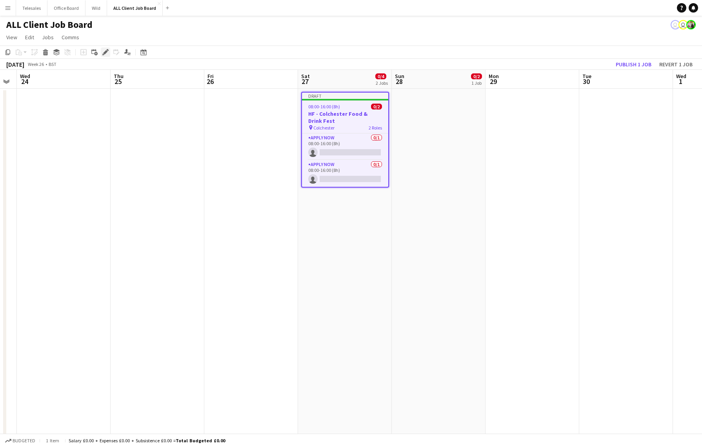
click at [105, 50] on icon "Edit" at bounding box center [105, 52] width 6 height 6
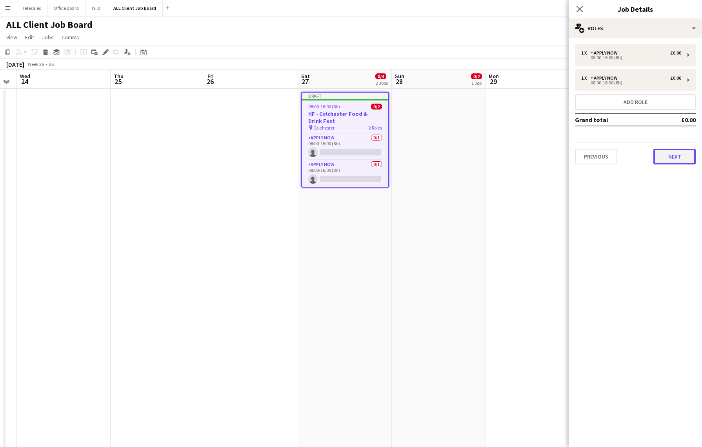
click at [670, 156] on button "Next" at bounding box center [675, 157] width 42 height 16
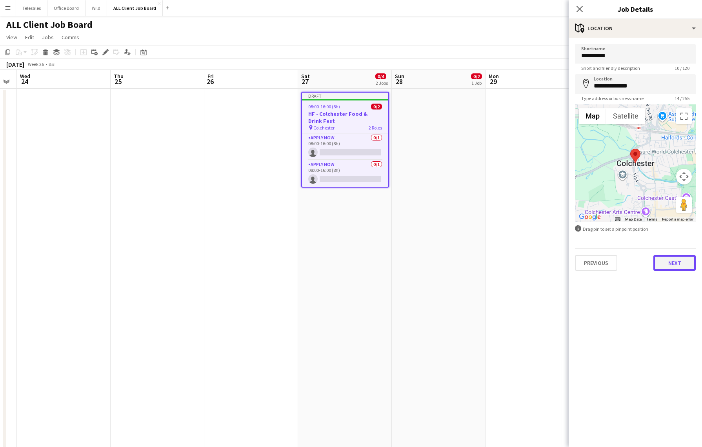
click at [675, 264] on button "Next" at bounding box center [675, 263] width 42 height 16
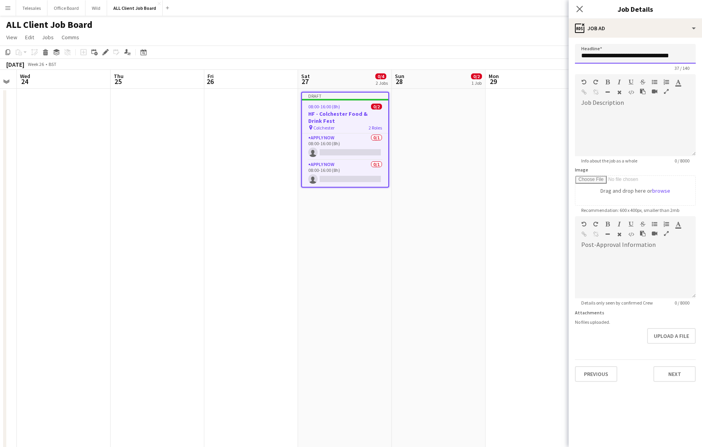
click at [588, 55] on input "**********" at bounding box center [635, 54] width 121 height 20
type input "**********"
click at [673, 373] on button "Next" at bounding box center [675, 374] width 42 height 16
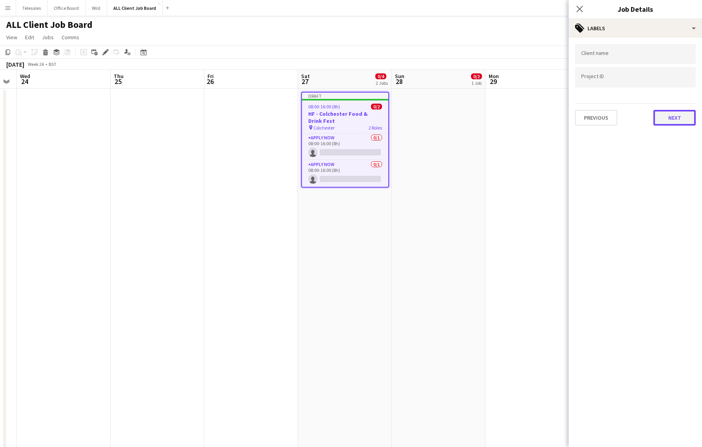
click at [673, 116] on button "Next" at bounding box center [675, 118] width 42 height 16
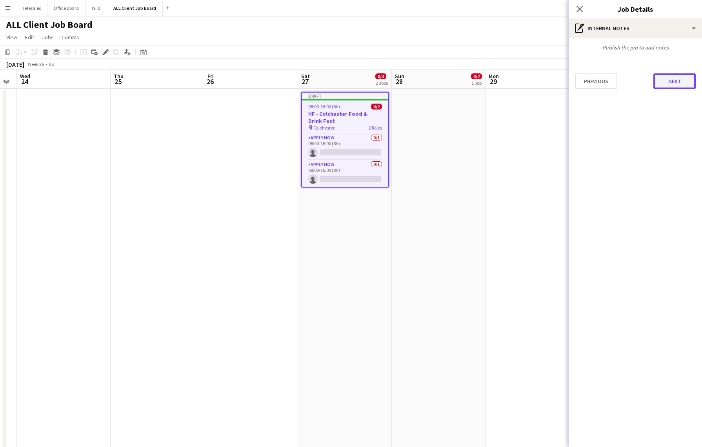
click at [676, 82] on button "Next" at bounding box center [675, 81] width 42 height 16
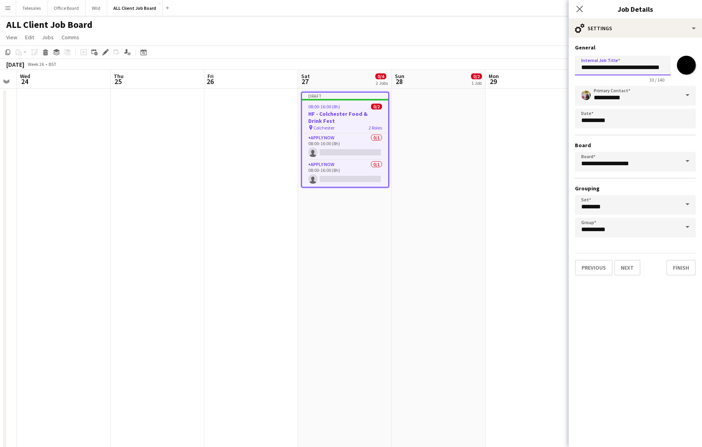
click at [588, 67] on input "**********" at bounding box center [623, 66] width 96 height 20
type input "**********"
click at [677, 268] on button "Finish" at bounding box center [680, 268] width 29 height 16
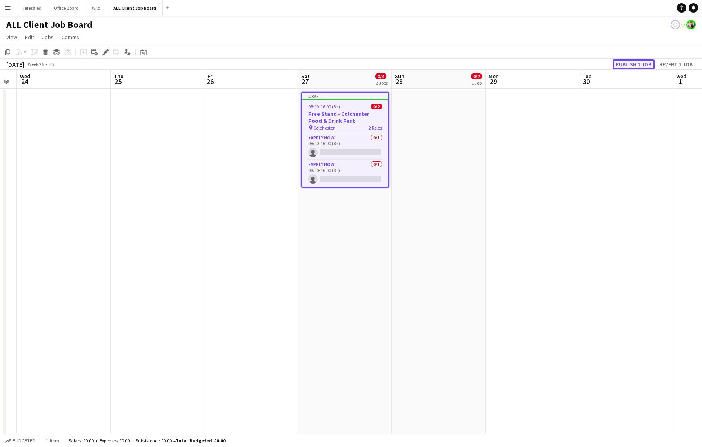
click at [634, 62] on button "Publish 1 job" at bounding box center [634, 64] width 42 height 10
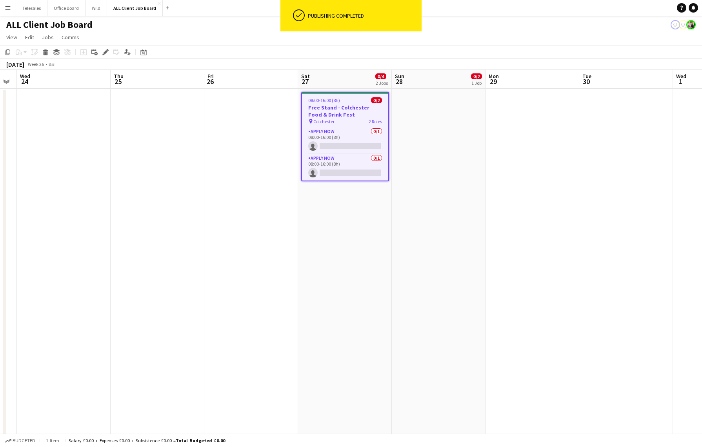
click at [348, 101] on div "08:00-16:00 (8h) 0/2" at bounding box center [345, 100] width 86 height 6
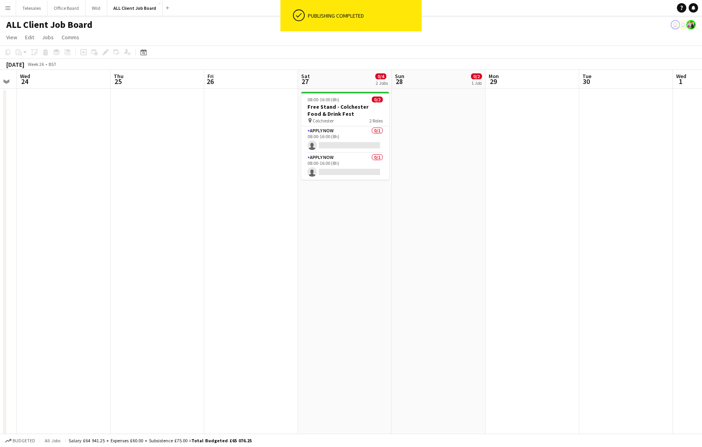
click at [405, 122] on app-date-cell at bounding box center [439, 451] width 94 height 725
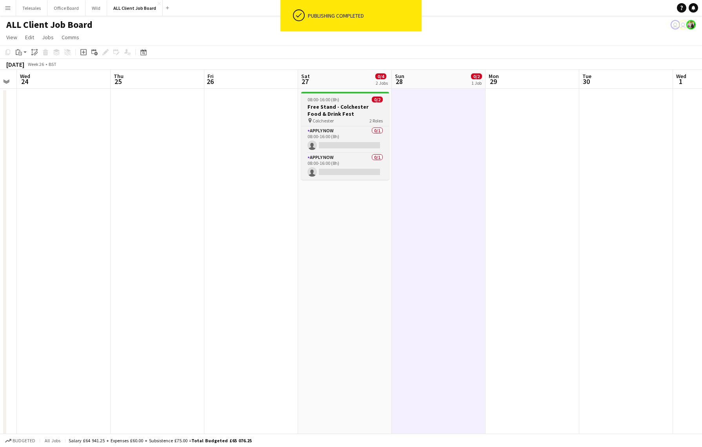
click at [353, 113] on h3 "Free Stand - Colchester Food & Drink Fest" at bounding box center [345, 110] width 88 height 14
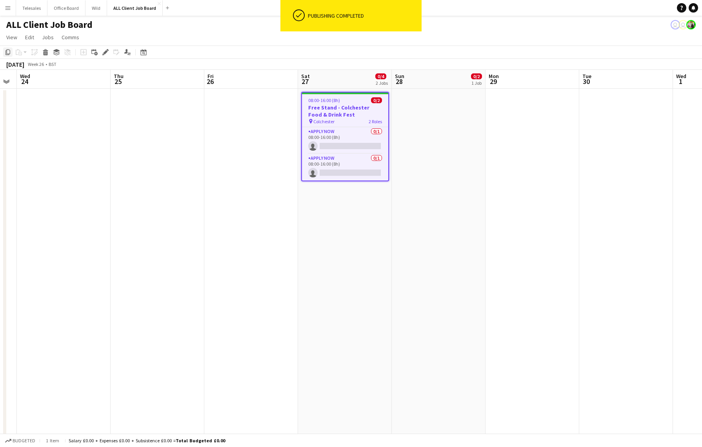
click at [5, 53] on icon at bounding box center [7, 51] width 5 height 5
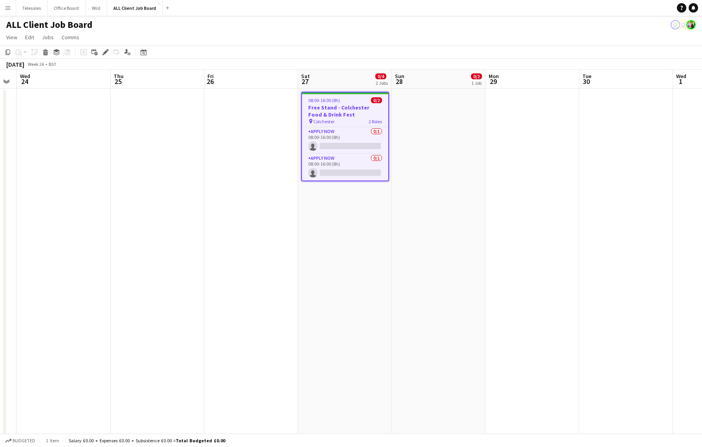
click at [408, 125] on app-date-cell at bounding box center [439, 451] width 94 height 725
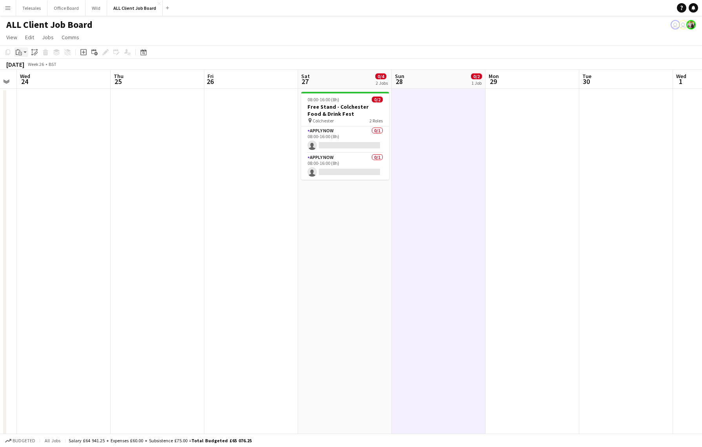
click at [22, 50] on div "Paste" at bounding box center [18, 51] width 9 height 9
click at [31, 81] on link "Paste with crew Command Shift V" at bounding box center [52, 80] width 62 height 7
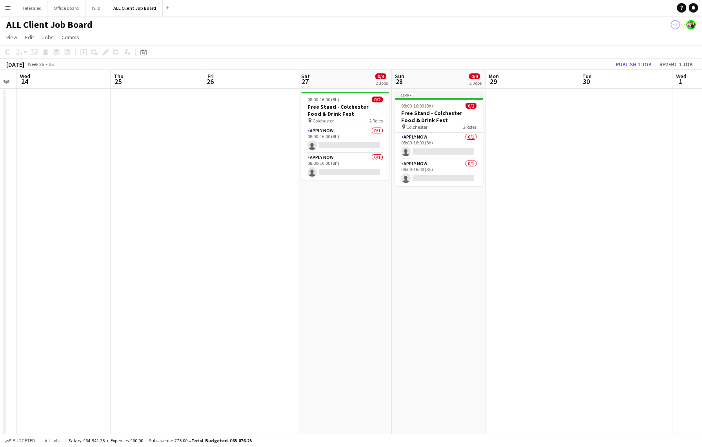
click at [324, 198] on app-date-cell "08:00-16:00 (8h) 0/2 Free Stand - Colchester Food & Drink Fest pin Colchester 2…" at bounding box center [345, 451] width 94 height 725
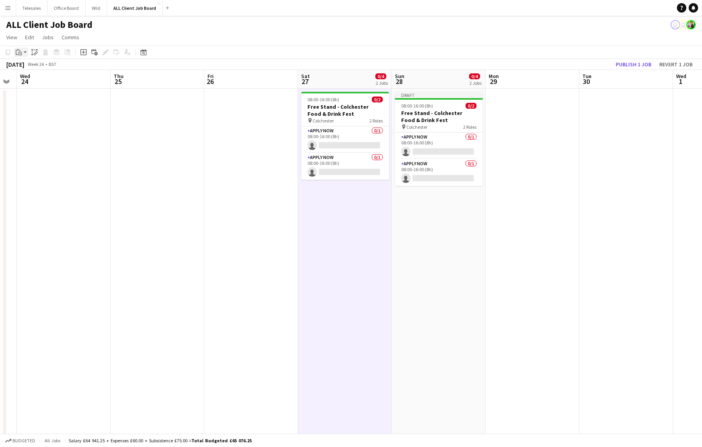
click at [20, 53] on icon "Paste" at bounding box center [19, 52] width 6 height 6
click at [25, 75] on div "Paste Command V Paste with crew Command Shift V" at bounding box center [52, 73] width 75 height 33
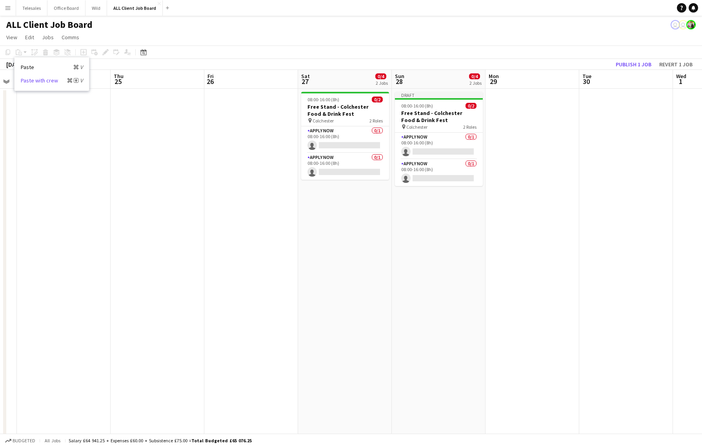
click at [25, 79] on link "Paste with crew Command Shift V" at bounding box center [52, 80] width 62 height 7
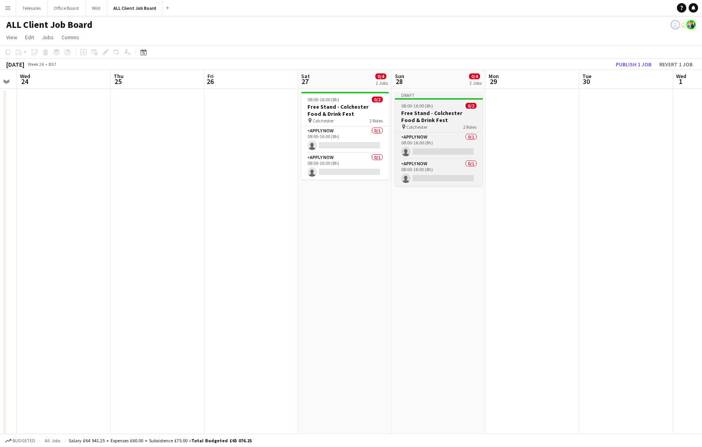
click at [410, 117] on h3 "Free Stand - Colchester Food & Drink Fest" at bounding box center [439, 116] width 88 height 14
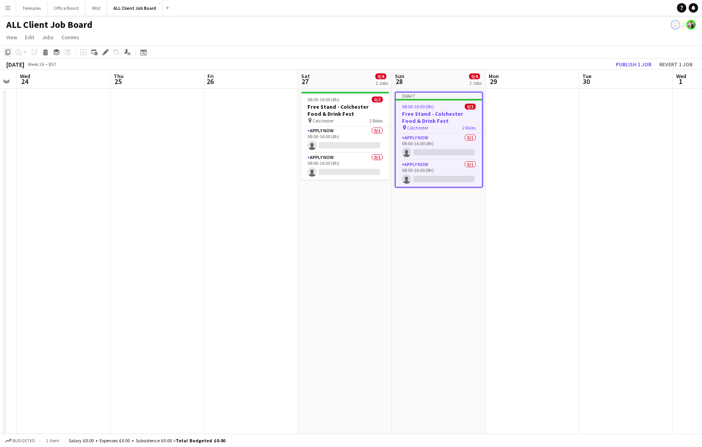
click at [6, 52] on icon "Copy" at bounding box center [8, 52] width 6 height 6
click at [337, 225] on app-date-cell "08:00-16:00 (8h) 0/2 Free Stand - Colchester Food & Drink Fest pin Colchester 2…" at bounding box center [345, 451] width 94 height 725
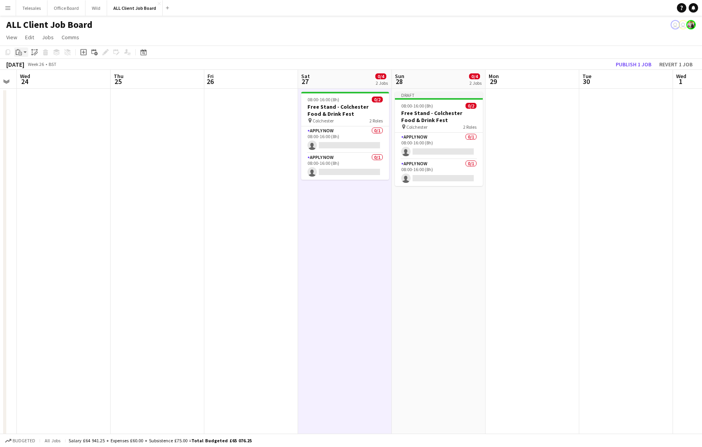
click at [18, 52] on icon "Paste" at bounding box center [19, 52] width 6 height 6
click at [37, 78] on link "Paste with crew Command Shift V" at bounding box center [52, 80] width 62 height 7
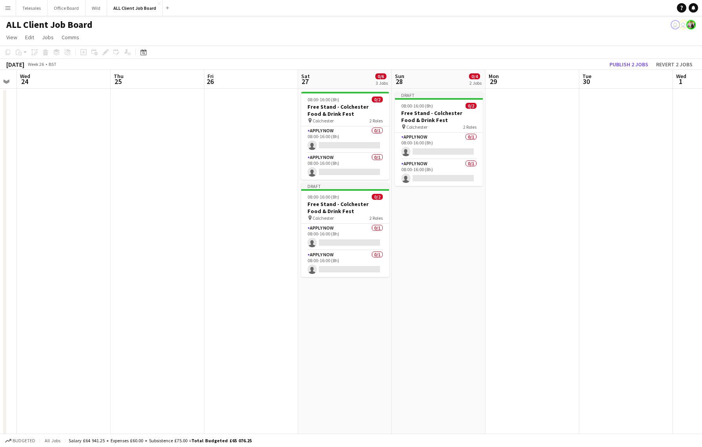
click at [417, 206] on app-date-cell "Draft 08:00-16:00 (8h) 0/2 Free Stand - Colchester Food & Drink Fest pin Colche…" at bounding box center [439, 451] width 94 height 725
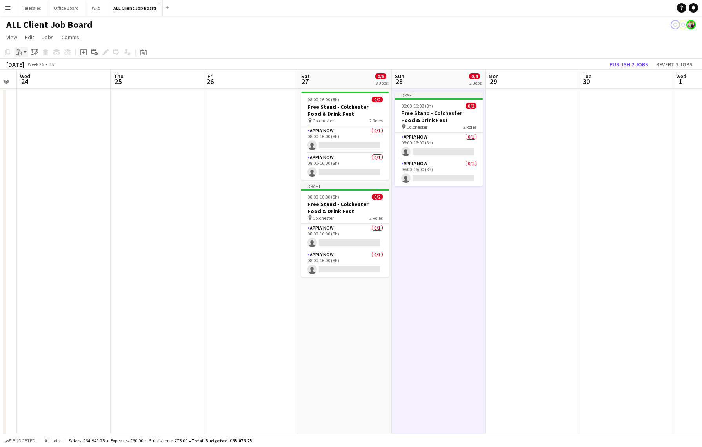
click at [22, 51] on div "Paste" at bounding box center [18, 51] width 9 height 9
click at [29, 80] on link "Paste with crew Command Shift V" at bounding box center [52, 80] width 62 height 7
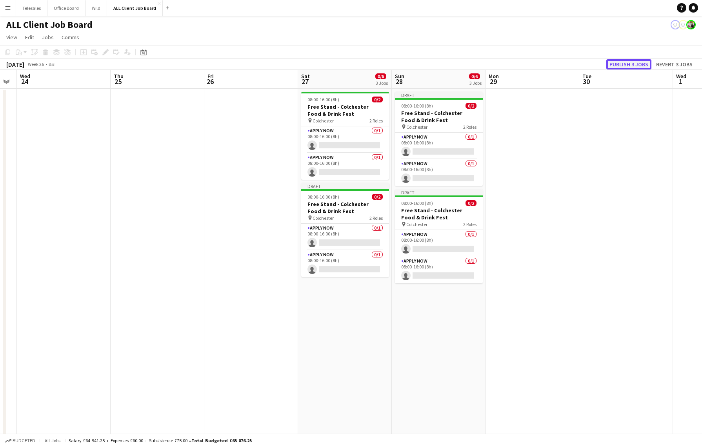
click at [624, 63] on button "Publish 3 jobs" at bounding box center [628, 64] width 45 height 10
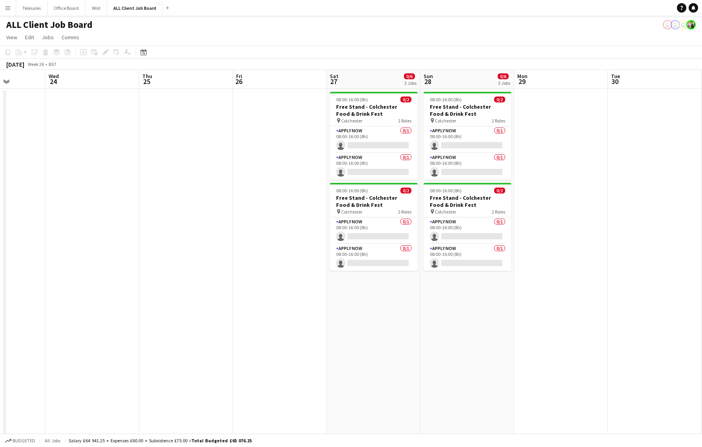
scroll to position [0, 222]
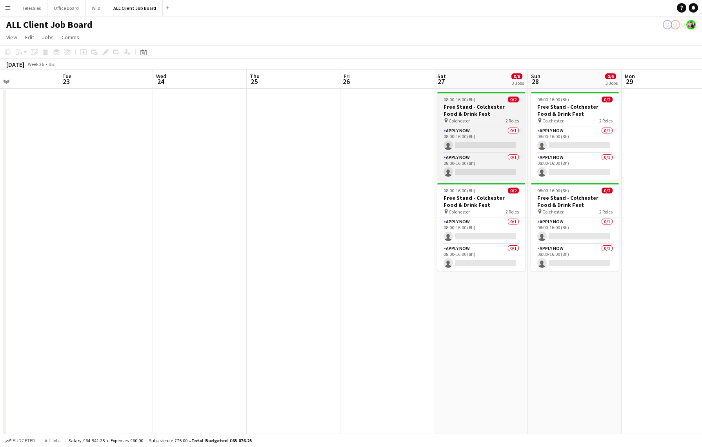
click at [497, 104] on h3 "Free Stand - Colchester Food & Drink Fest" at bounding box center [481, 110] width 88 height 14
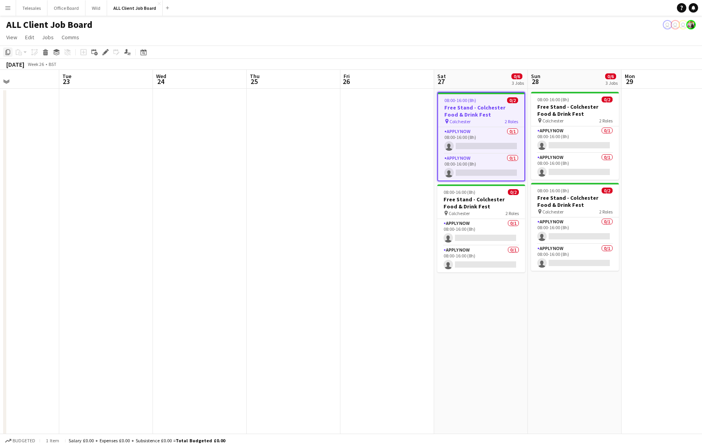
click at [7, 51] on icon "Copy" at bounding box center [8, 52] width 6 height 6
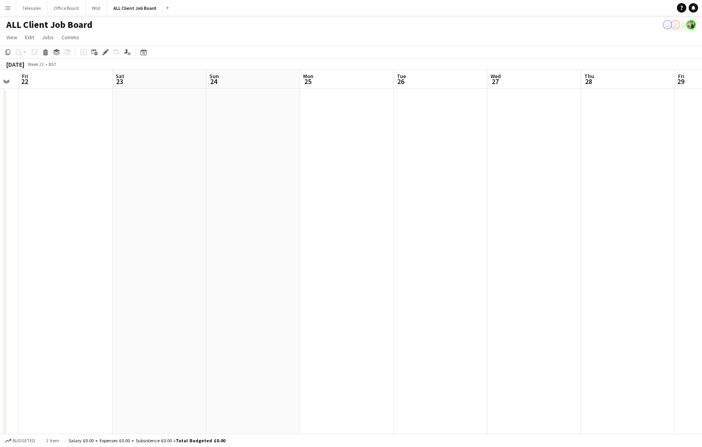
scroll to position [0, 160]
click at [171, 123] on app-date-cell at bounding box center [168, 451] width 94 height 725
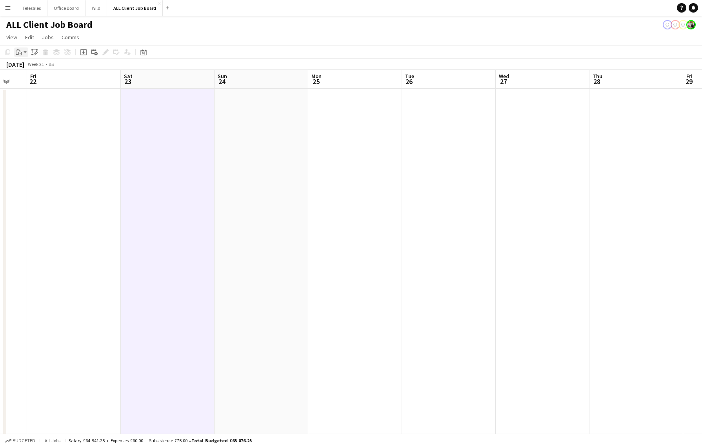
click at [21, 52] on icon at bounding box center [20, 54] width 4 height 4
click at [44, 79] on link "Paste with crew Command Shift V" at bounding box center [52, 80] width 62 height 7
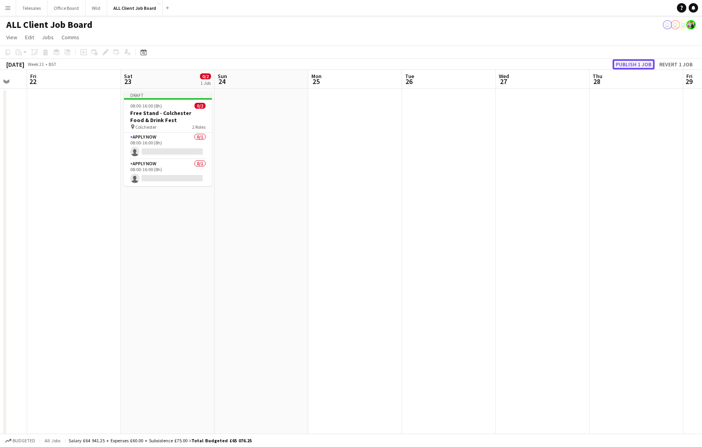
click at [632, 65] on button "Publish 1 job" at bounding box center [634, 64] width 42 height 10
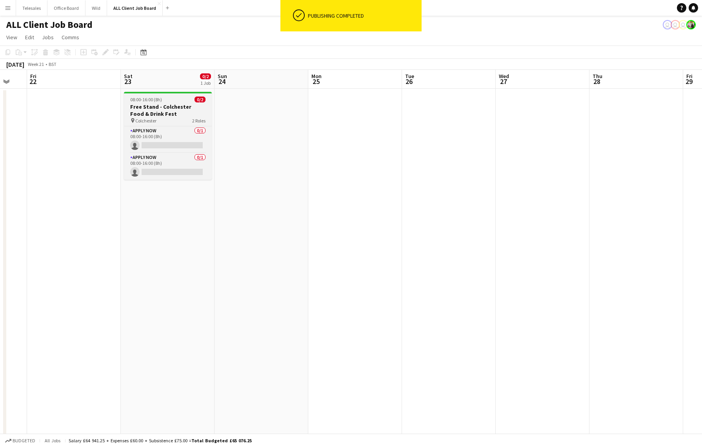
click at [155, 102] on span "08:00-16:00 (8h)" at bounding box center [146, 99] width 32 height 6
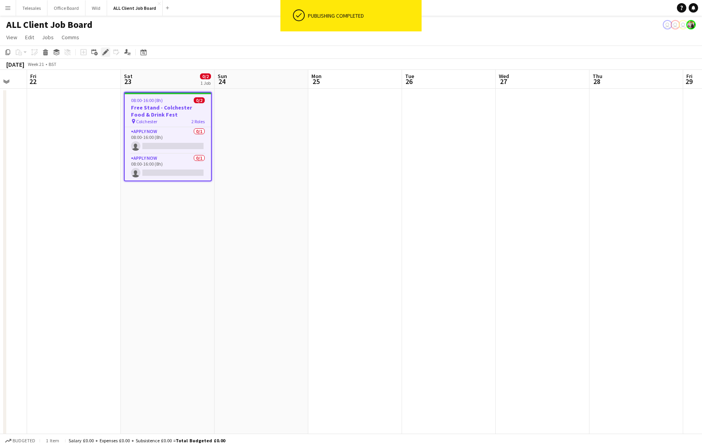
click at [107, 51] on icon at bounding box center [105, 52] width 4 height 4
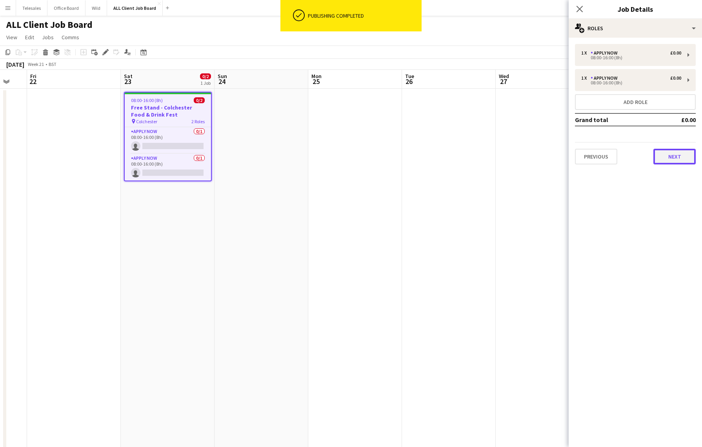
click at [668, 157] on button "Next" at bounding box center [675, 157] width 42 height 16
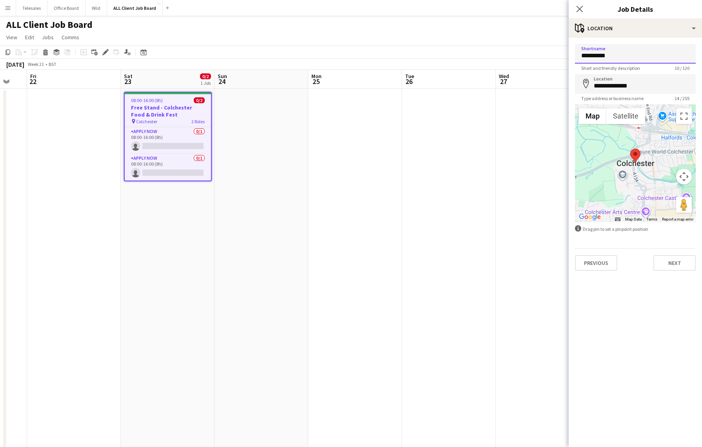
click at [615, 55] on input "**********" at bounding box center [635, 54] width 121 height 20
type input "**********"
click at [640, 90] on input "**********" at bounding box center [635, 84] width 121 height 20
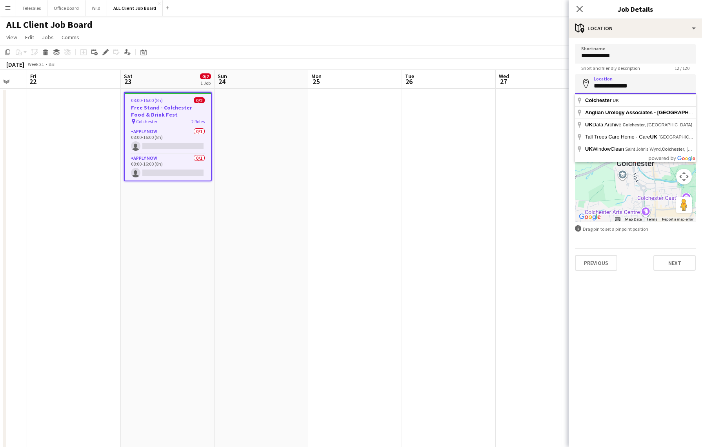
click at [640, 90] on input "**********" at bounding box center [635, 84] width 121 height 20
type input "**********"
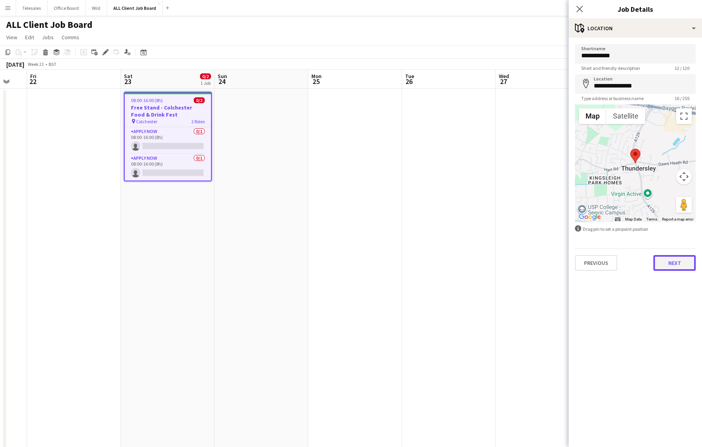
click at [676, 263] on button "Next" at bounding box center [675, 263] width 42 height 16
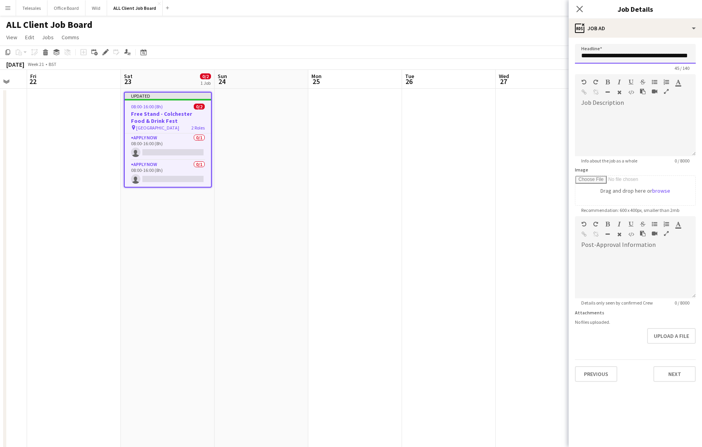
click at [687, 52] on input "**********" at bounding box center [635, 54] width 121 height 20
click button "Next" at bounding box center [675, 374] width 42 height 16
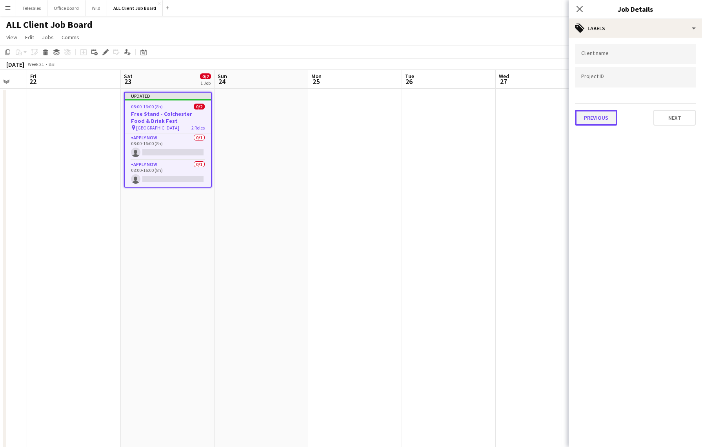
click at [603, 115] on button "Previous" at bounding box center [596, 118] width 42 height 16
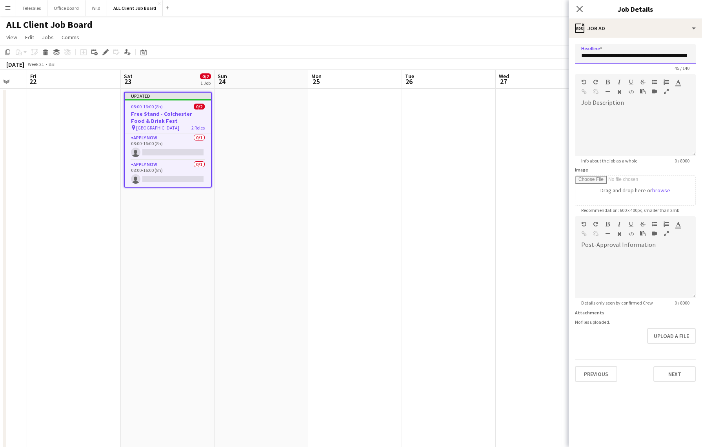
drag, startPoint x: 608, startPoint y: 56, endPoint x: 644, endPoint y: 47, distance: 37.4
click at [646, 49] on input "**********" at bounding box center [635, 54] width 121 height 20
click at [690, 56] on input "**********" at bounding box center [635, 54] width 121 height 20
click at [638, 56] on input "**********" at bounding box center [635, 54] width 121 height 20
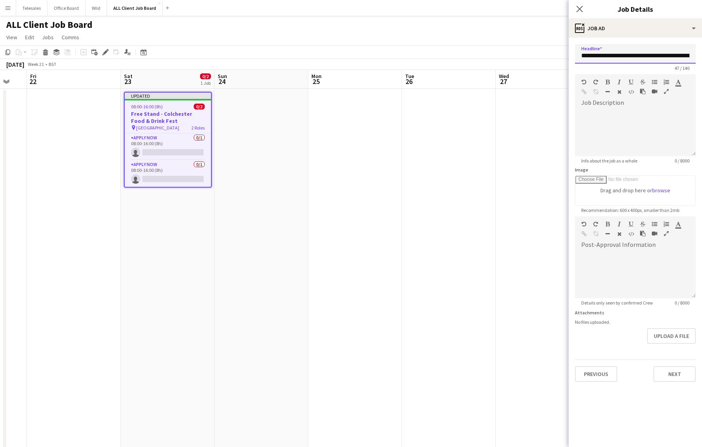
scroll to position [0, 11]
click at [622, 57] on input "**********" at bounding box center [635, 54] width 121 height 20
type input "**********"
click at [674, 371] on button "Next" at bounding box center [675, 374] width 42 height 16
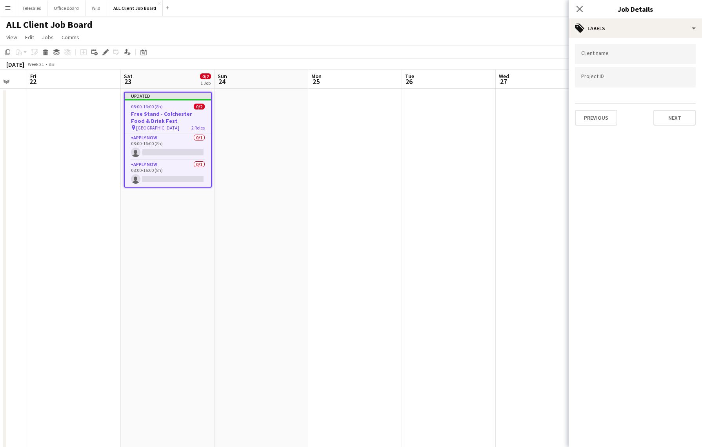
scroll to position [0, 0]
click at [673, 113] on button "Next" at bounding box center [675, 118] width 42 height 16
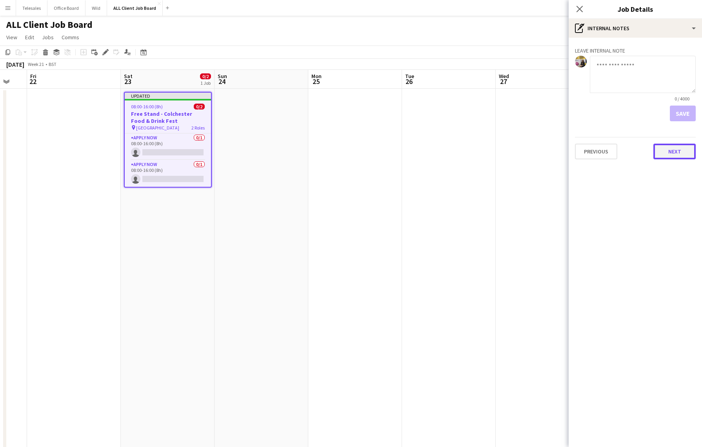
click at [676, 153] on button "Next" at bounding box center [675, 152] width 42 height 16
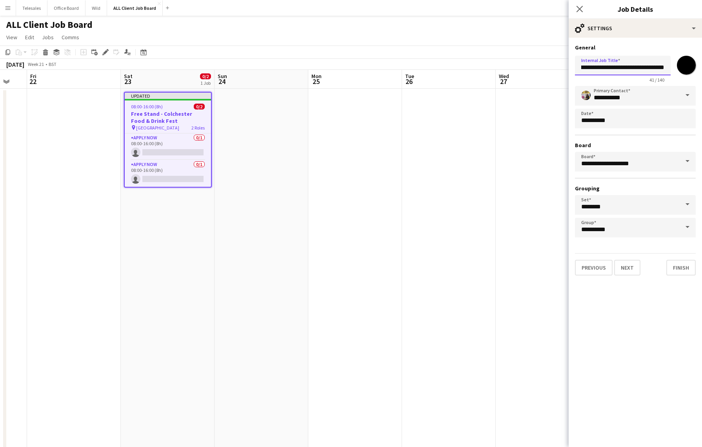
scroll to position [0, 24]
drag, startPoint x: 618, startPoint y: 69, endPoint x: 716, endPoint y: 50, distance: 99.5
click at [592, 69] on input "**********" at bounding box center [623, 66] width 96 height 20
drag, startPoint x: 591, startPoint y: 69, endPoint x: 683, endPoint y: 69, distance: 92.2
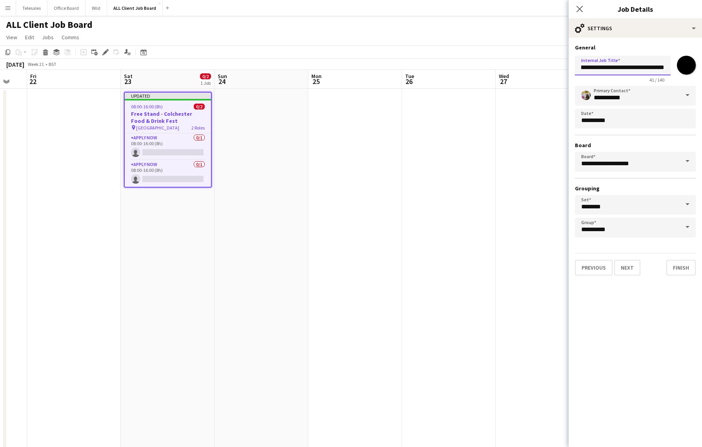
click at [683, 71] on div "**********" at bounding box center [635, 68] width 121 height 30
type input "**********"
click at [679, 270] on button "Finish" at bounding box center [680, 268] width 29 height 16
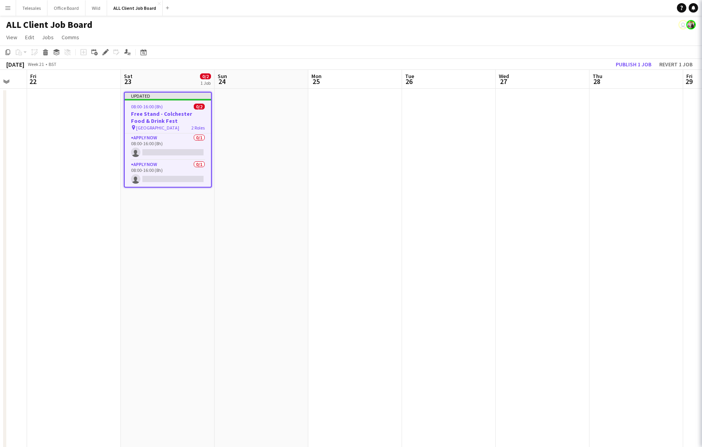
scroll to position [0, 0]
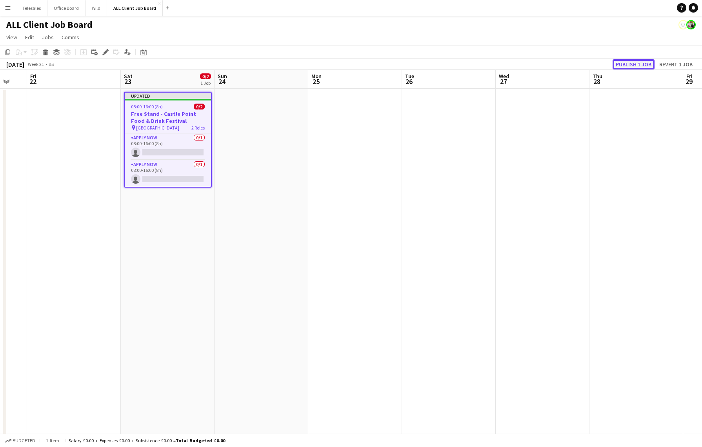
click at [639, 60] on button "Publish 1 job" at bounding box center [634, 64] width 42 height 10
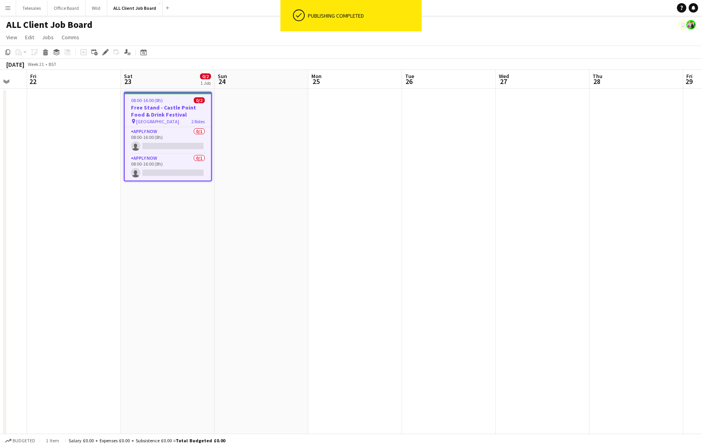
click at [174, 118] on div "pin [GEOGRAPHIC_DATA] 2 Roles" at bounding box center [168, 121] width 86 height 6
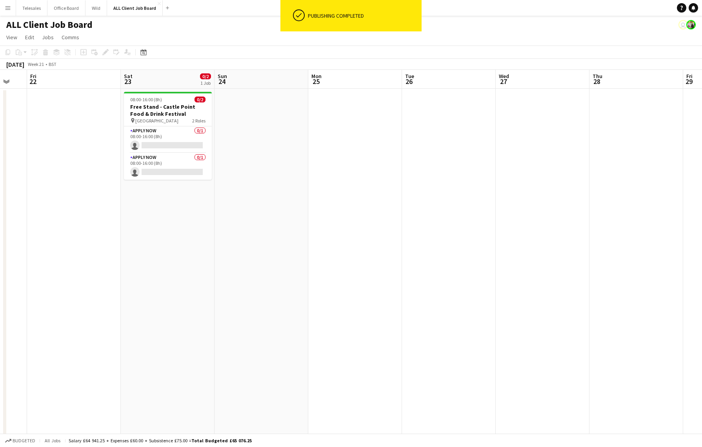
click at [359, 138] on app-date-cell at bounding box center [355, 451] width 94 height 725
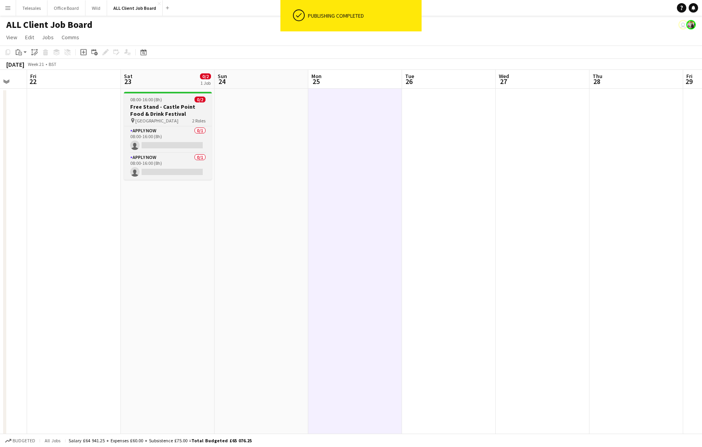
click at [171, 101] on div "08:00-16:00 (8h) 0/2" at bounding box center [168, 99] width 88 height 6
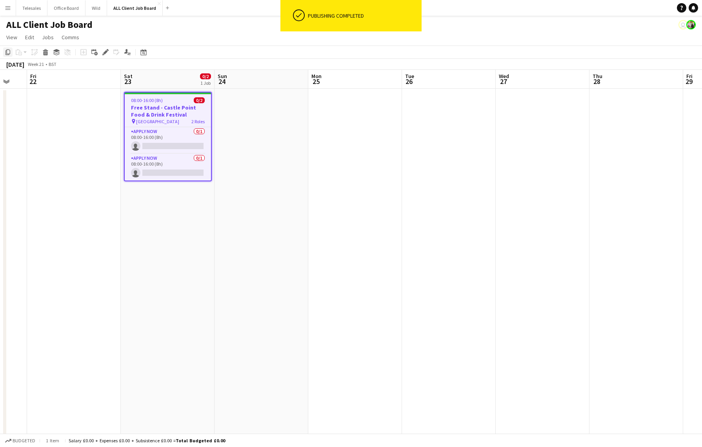
click at [9, 53] on icon at bounding box center [7, 51] width 5 height 5
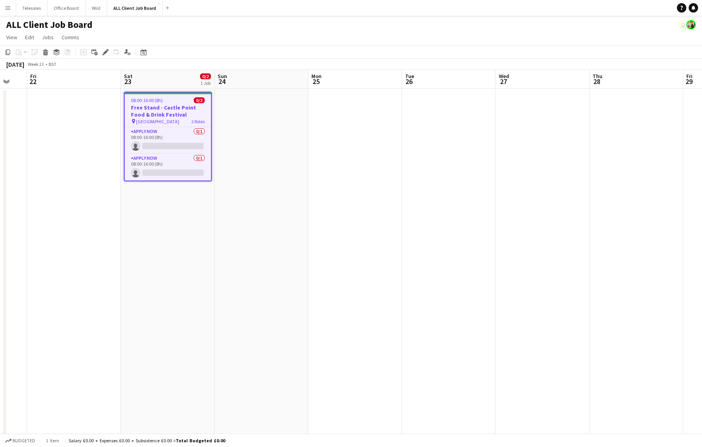
click at [256, 111] on app-date-cell at bounding box center [262, 451] width 94 height 725
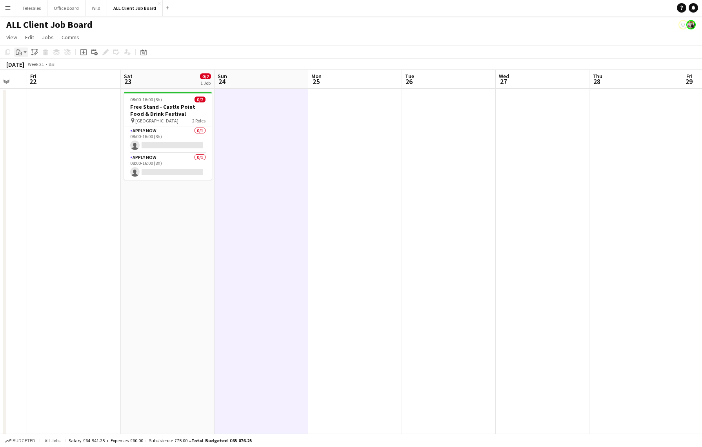
click at [18, 53] on icon at bounding box center [20, 54] width 4 height 4
click at [31, 81] on link "Paste with crew Command Shift V" at bounding box center [52, 80] width 62 height 7
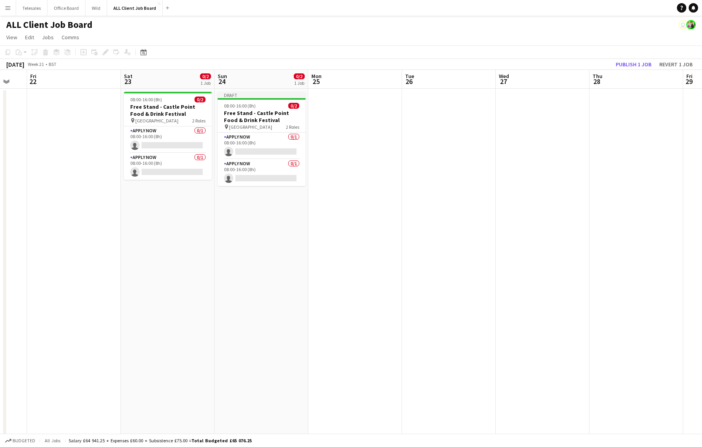
click at [158, 201] on app-date-cell "08:00-16:00 (8h) 0/2 Free Stand - Castle Point Food & Drink Festival pin Castle…" at bounding box center [168, 451] width 94 height 725
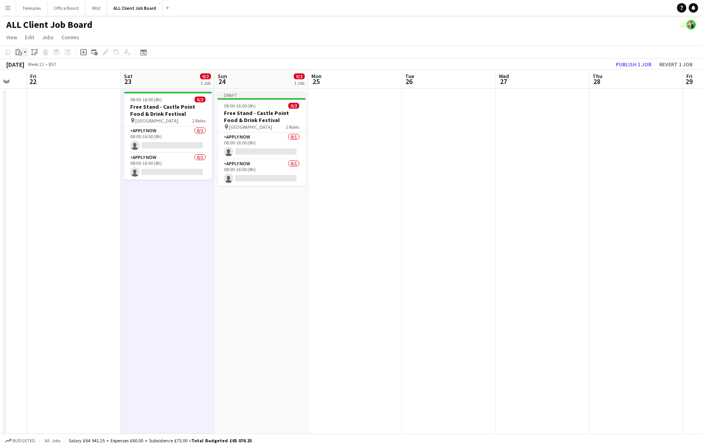
click at [19, 54] on icon "Paste" at bounding box center [19, 52] width 6 height 6
click at [43, 84] on link "Paste with crew Command Shift V" at bounding box center [52, 80] width 62 height 7
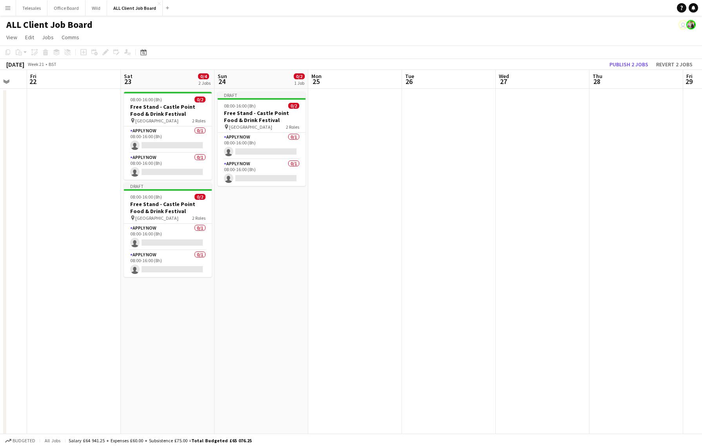
click at [254, 217] on app-date-cell "Draft 08:00-16:00 (8h) 0/2 Free Stand - Castle Point Food & Drink Festival pin …" at bounding box center [262, 451] width 94 height 725
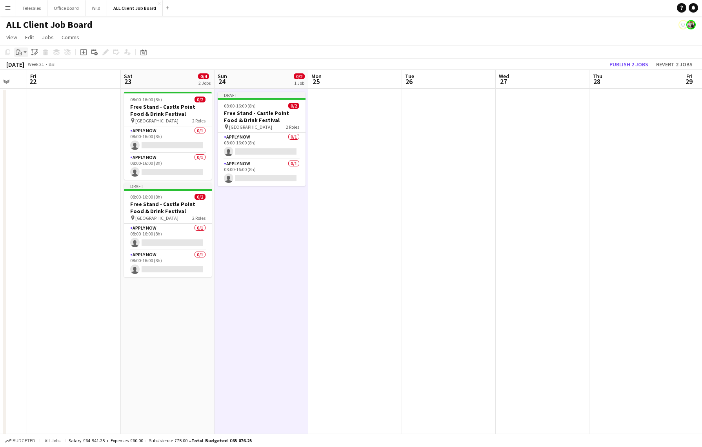
click at [18, 49] on icon "Paste" at bounding box center [19, 52] width 6 height 6
click at [49, 82] on link "Paste with crew Command Shift V" at bounding box center [52, 80] width 62 height 7
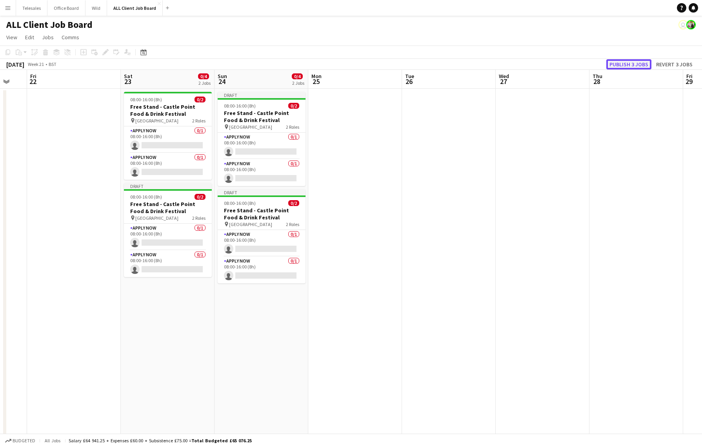
click at [630, 64] on button "Publish 3 jobs" at bounding box center [628, 64] width 45 height 10
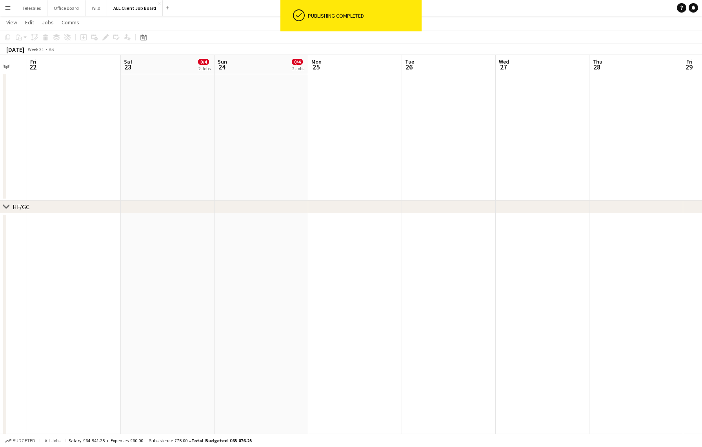
scroll to position [628, 0]
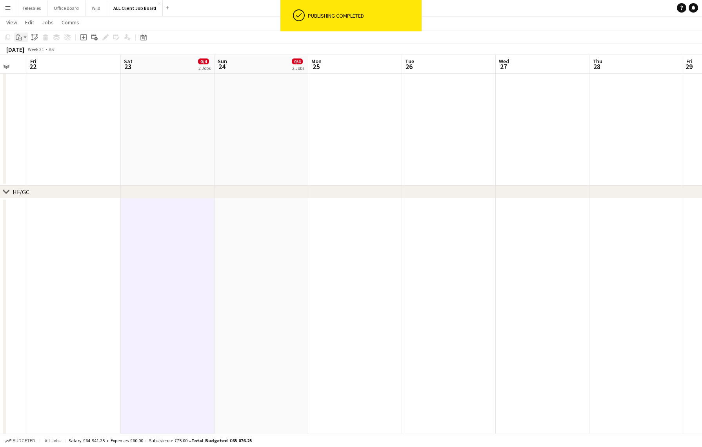
click at [22, 36] on icon "Paste" at bounding box center [19, 37] width 6 height 6
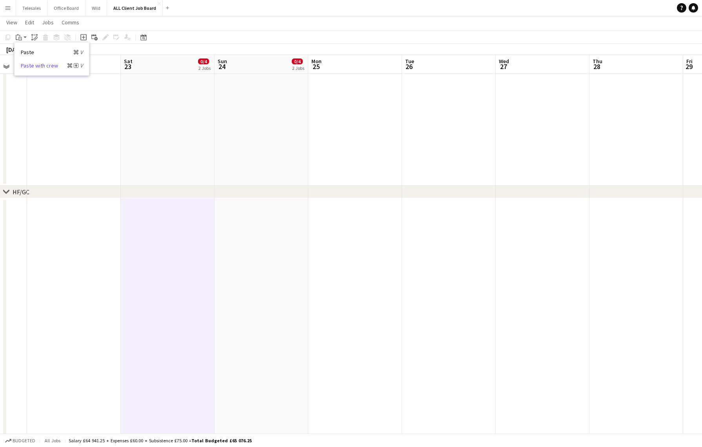
click at [49, 65] on link "Paste with crew Command Shift V" at bounding box center [52, 65] width 62 height 7
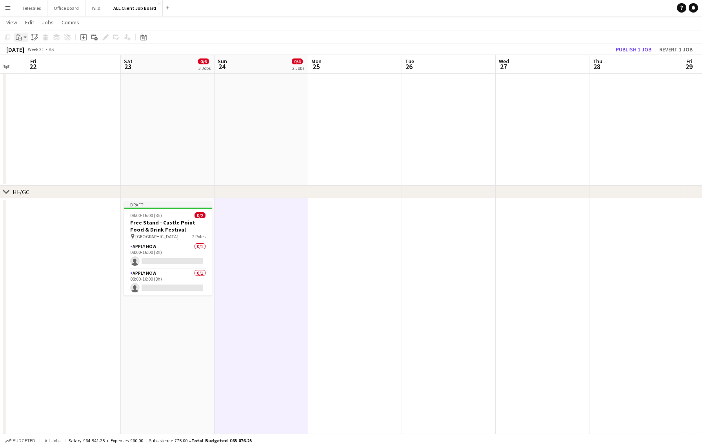
click at [20, 36] on icon "Paste" at bounding box center [19, 37] width 6 height 6
click at [59, 64] on link "Paste with crew Command Shift V" at bounding box center [52, 65] width 62 height 7
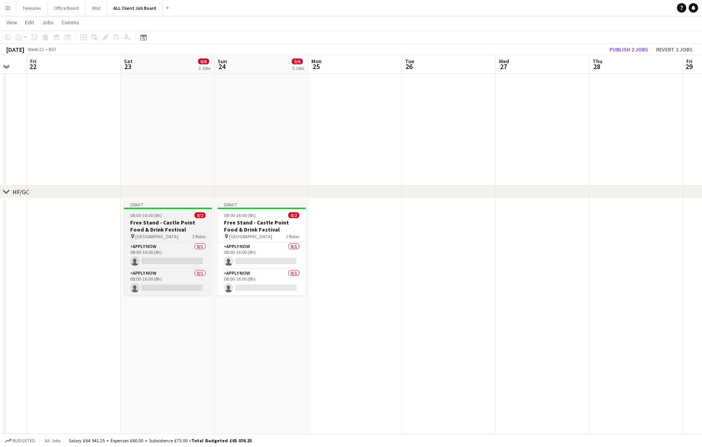
click at [172, 224] on h3 "Free Stand - Castle Point Food & Drink Festival" at bounding box center [168, 226] width 88 height 14
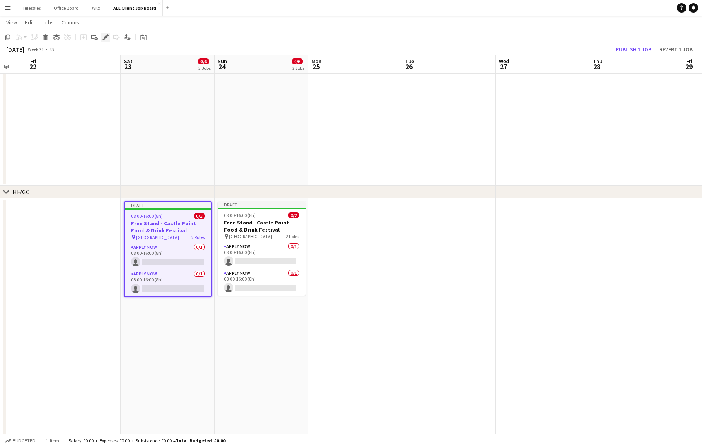
click at [107, 37] on icon "Edit" at bounding box center [105, 37] width 6 height 6
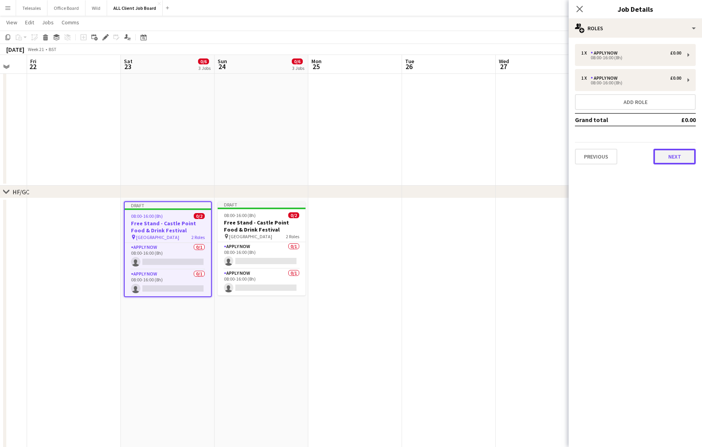
click at [682, 155] on button "Next" at bounding box center [675, 157] width 42 height 16
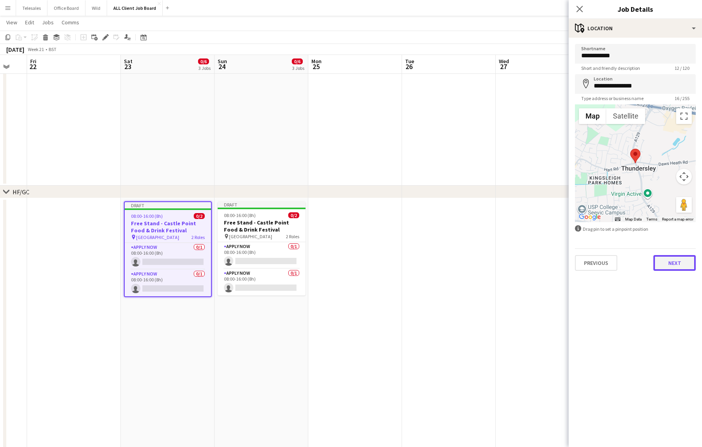
click at [669, 264] on button "Next" at bounding box center [675, 263] width 42 height 16
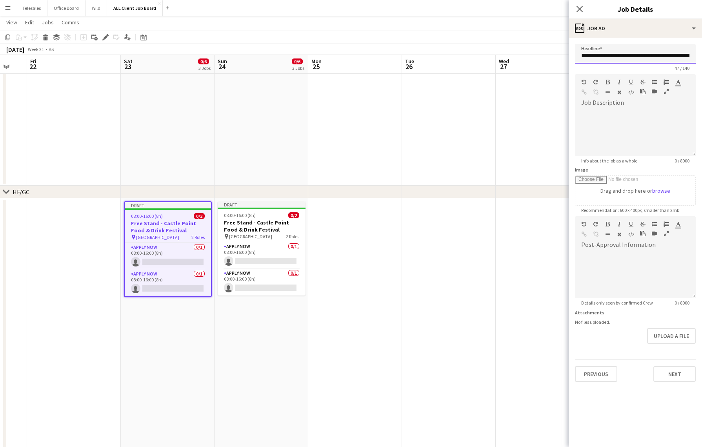
click at [610, 55] on input "**********" at bounding box center [635, 54] width 121 height 20
type input "**********"
click at [674, 370] on button "Next" at bounding box center [675, 374] width 42 height 16
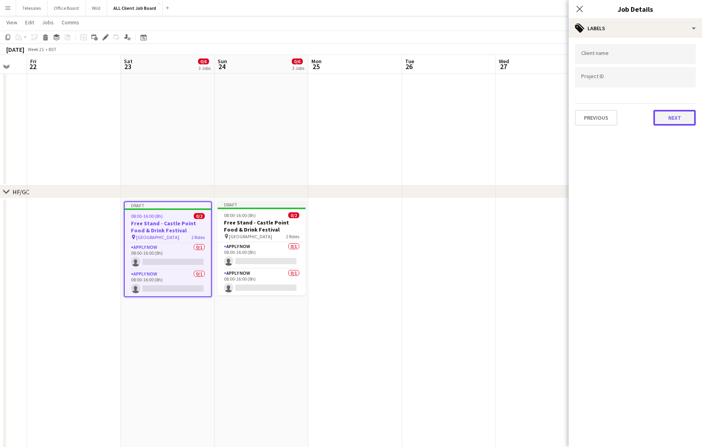
click at [680, 116] on button "Next" at bounding box center [675, 118] width 42 height 16
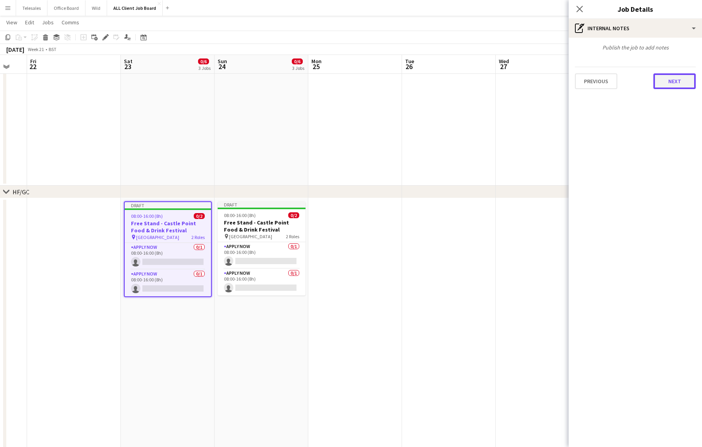
click at [675, 85] on button "Next" at bounding box center [675, 81] width 42 height 16
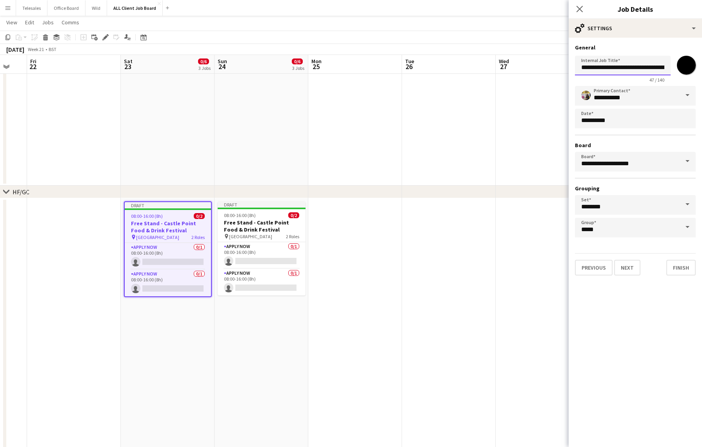
click at [610, 70] on input "**********" at bounding box center [623, 66] width 96 height 20
type input "**********"
click at [680, 268] on button "Finish" at bounding box center [680, 268] width 29 height 16
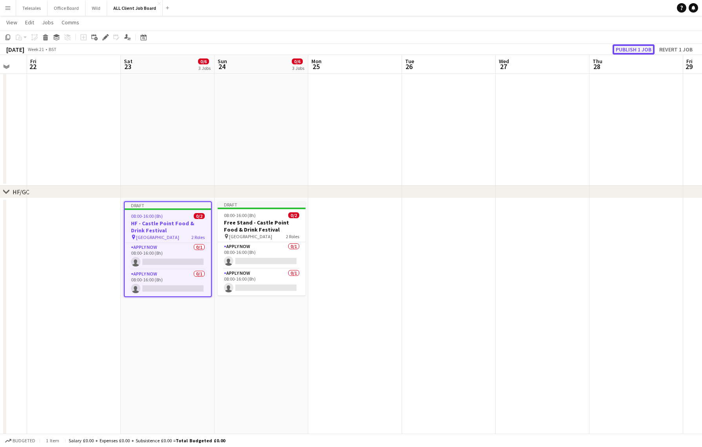
click at [637, 53] on button "Publish 1 job" at bounding box center [634, 49] width 42 height 10
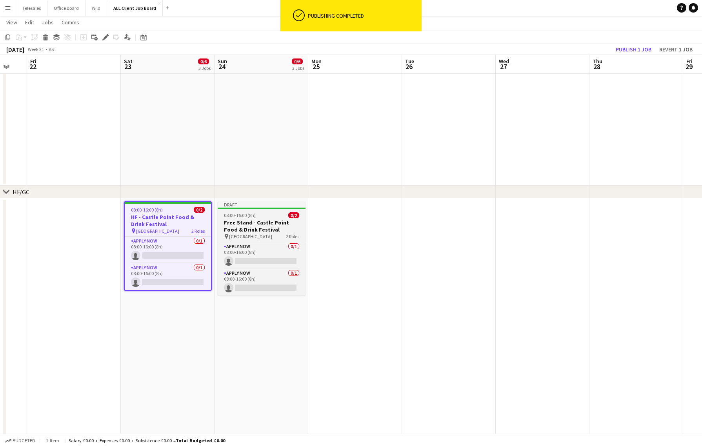
click at [257, 229] on h3 "Free Stand - Castle Point Food & Drink Festival" at bounding box center [262, 226] width 88 height 14
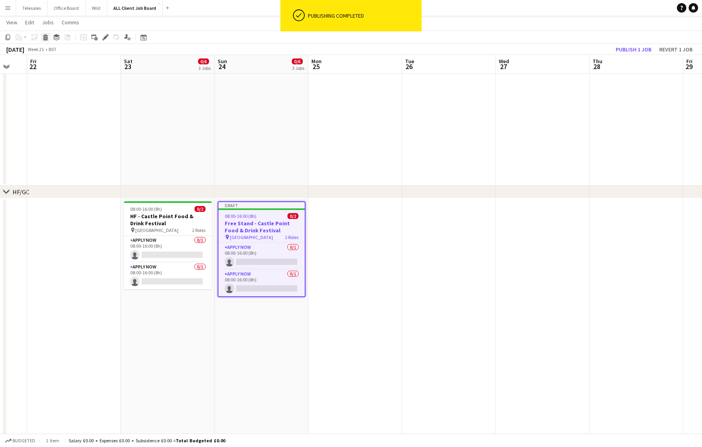
click at [45, 38] on icon at bounding box center [46, 38] width 4 height 4
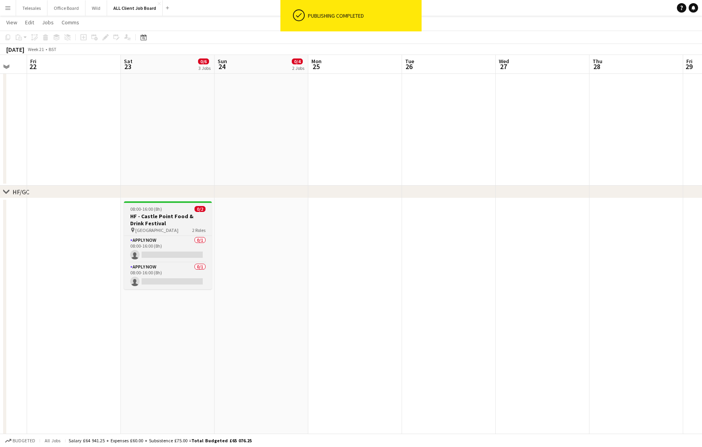
click at [185, 213] on h3 "HF - Castle Point Food & Drink Festival" at bounding box center [168, 220] width 88 height 14
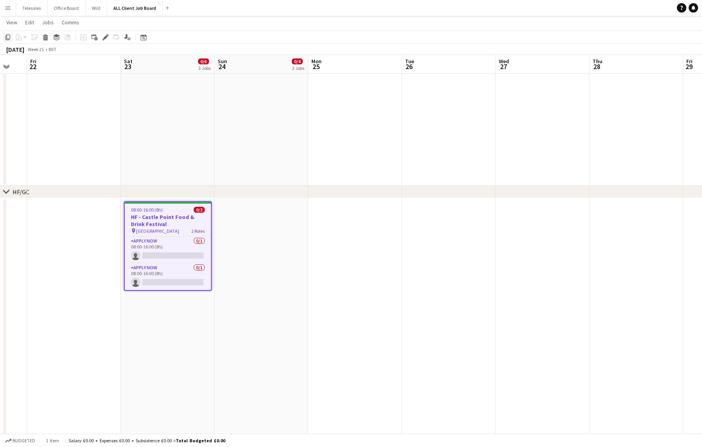
click at [8, 36] on icon "Copy" at bounding box center [8, 37] width 6 height 6
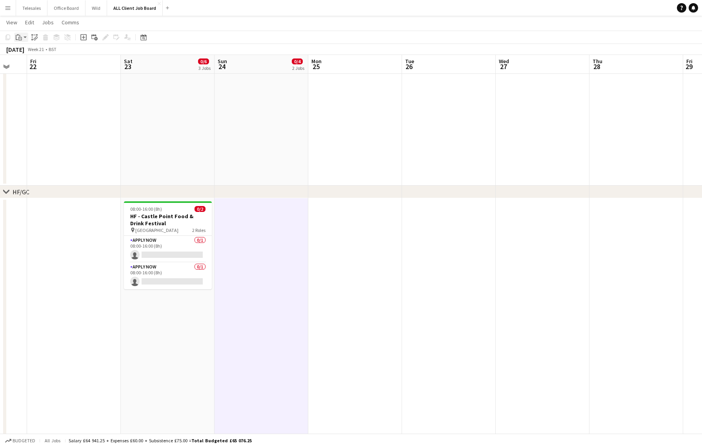
click at [20, 38] on icon "Paste" at bounding box center [19, 37] width 6 height 6
click at [40, 66] on link "Paste with crew Command Shift V" at bounding box center [52, 65] width 62 height 7
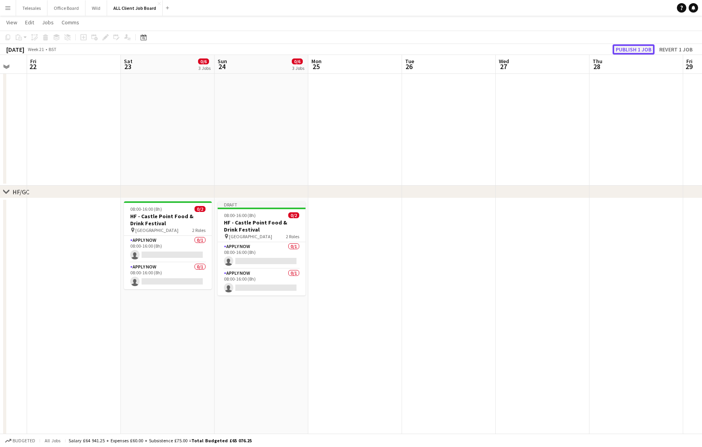
click at [637, 49] on button "Publish 1 job" at bounding box center [634, 49] width 42 height 10
